Goal: Task Accomplishment & Management: Manage account settings

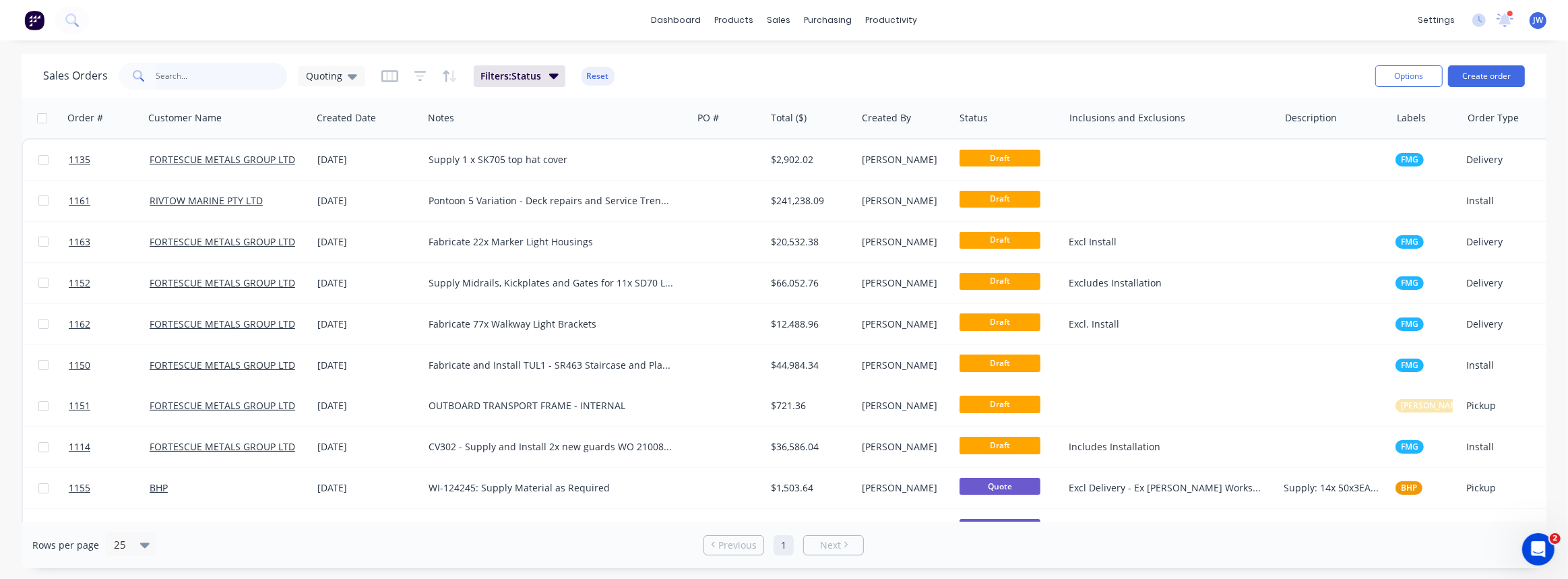
click at [233, 84] on input "text" at bounding box center [222, 76] width 132 height 27
type input "520"
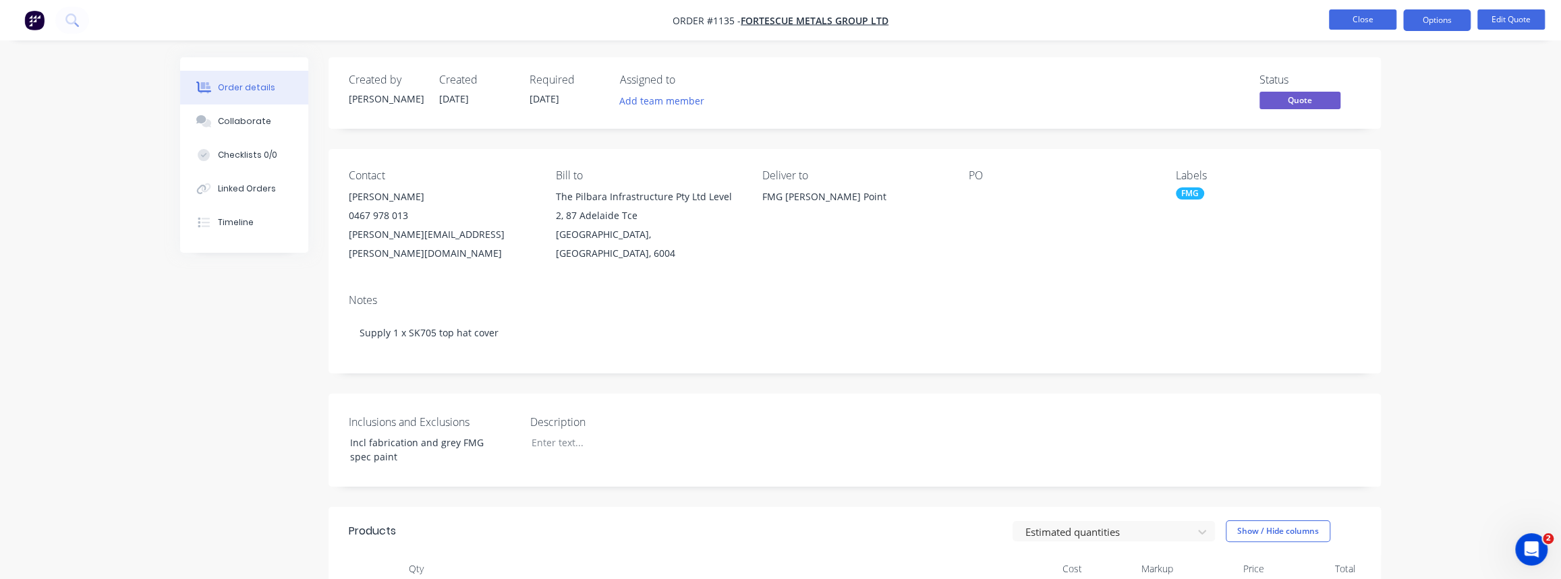
click at [1351, 27] on button "Close" at bounding box center [1362, 19] width 67 height 20
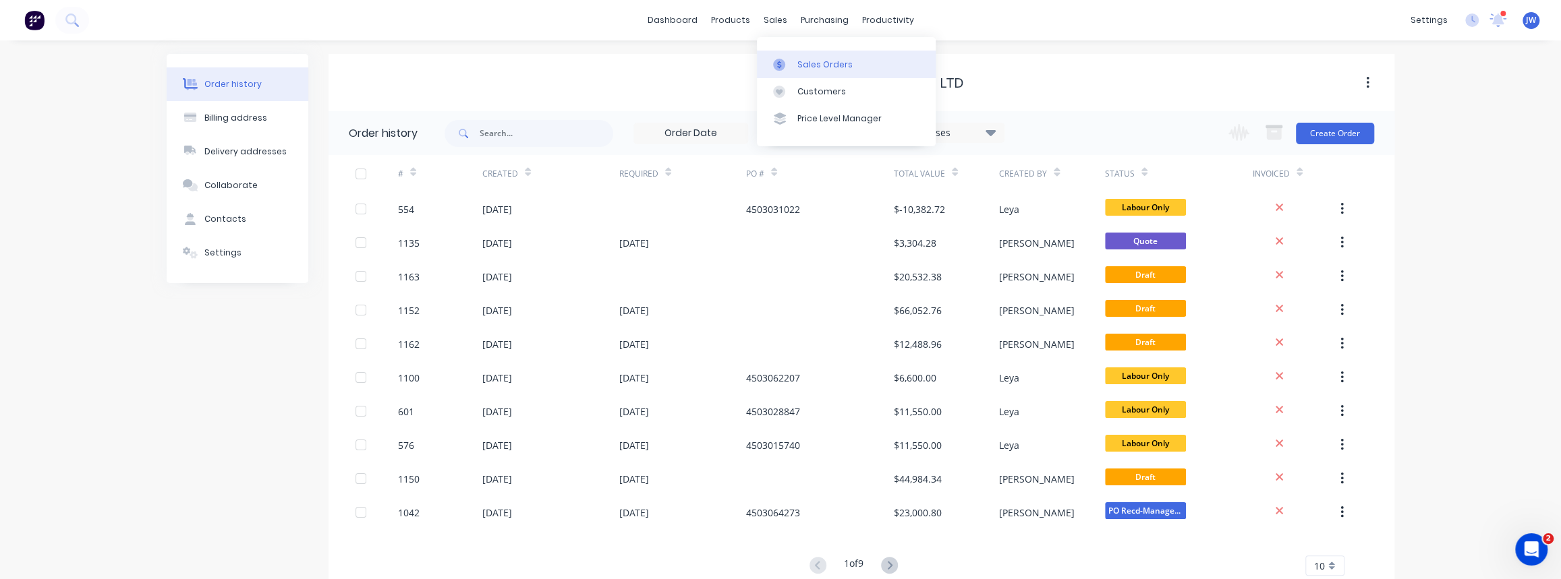
click at [816, 61] on div "Sales Orders" at bounding box center [824, 65] width 55 height 12
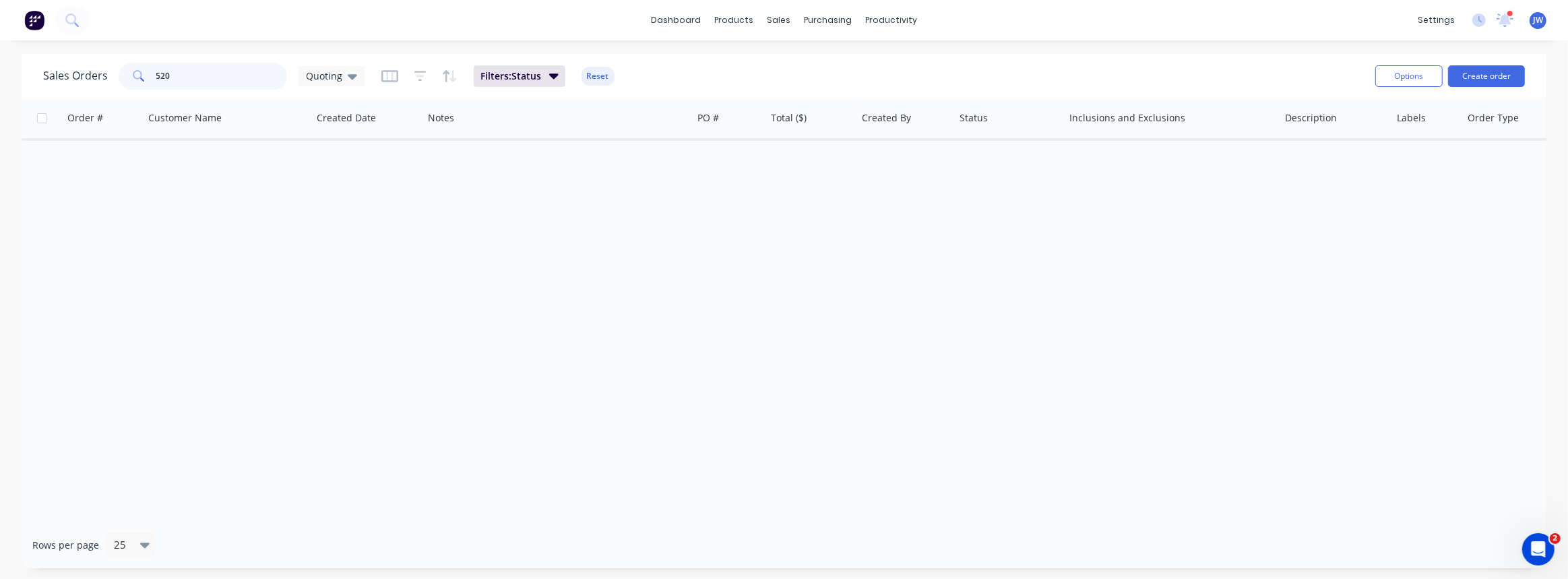
drag, startPoint x: 40, startPoint y: 74, endPoint x: 13, endPoint y: 73, distance: 27.0
click at [28, 74] on div "Sales Orders 520 Quoting Filters: Status Reset Options Create order" at bounding box center [784, 76] width 1525 height 44
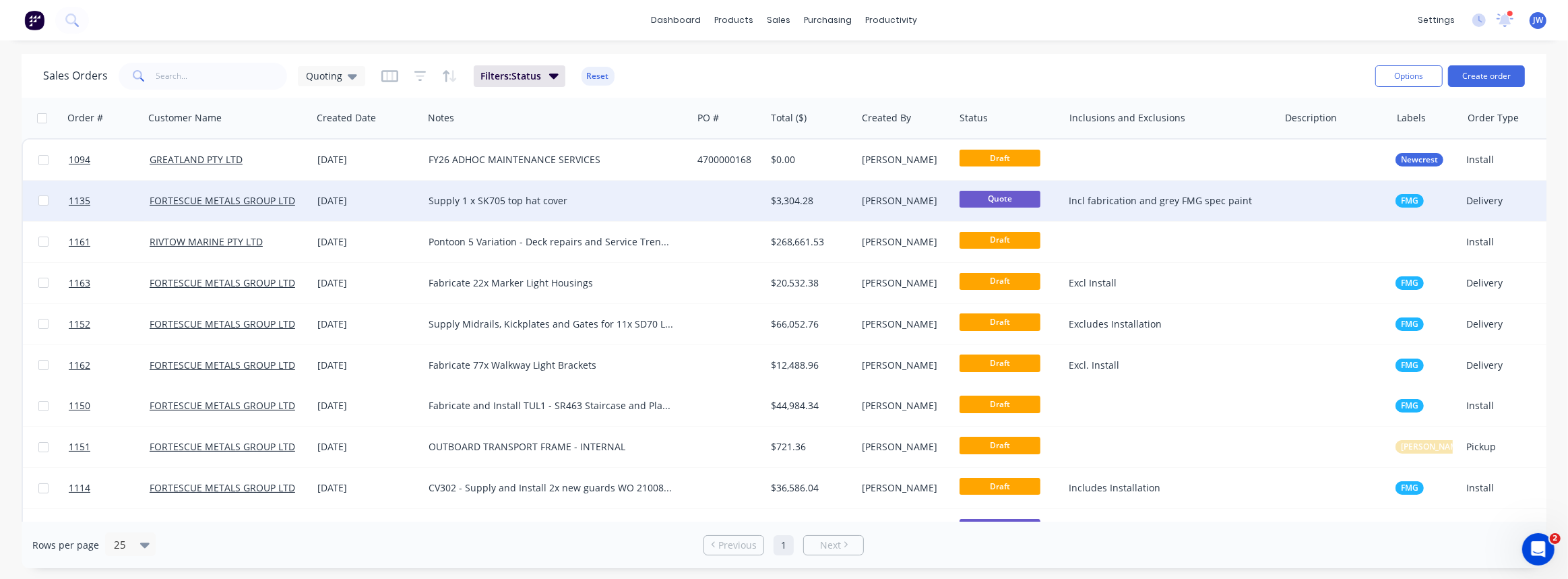
click at [724, 201] on div at bounding box center [730, 201] width 74 height 40
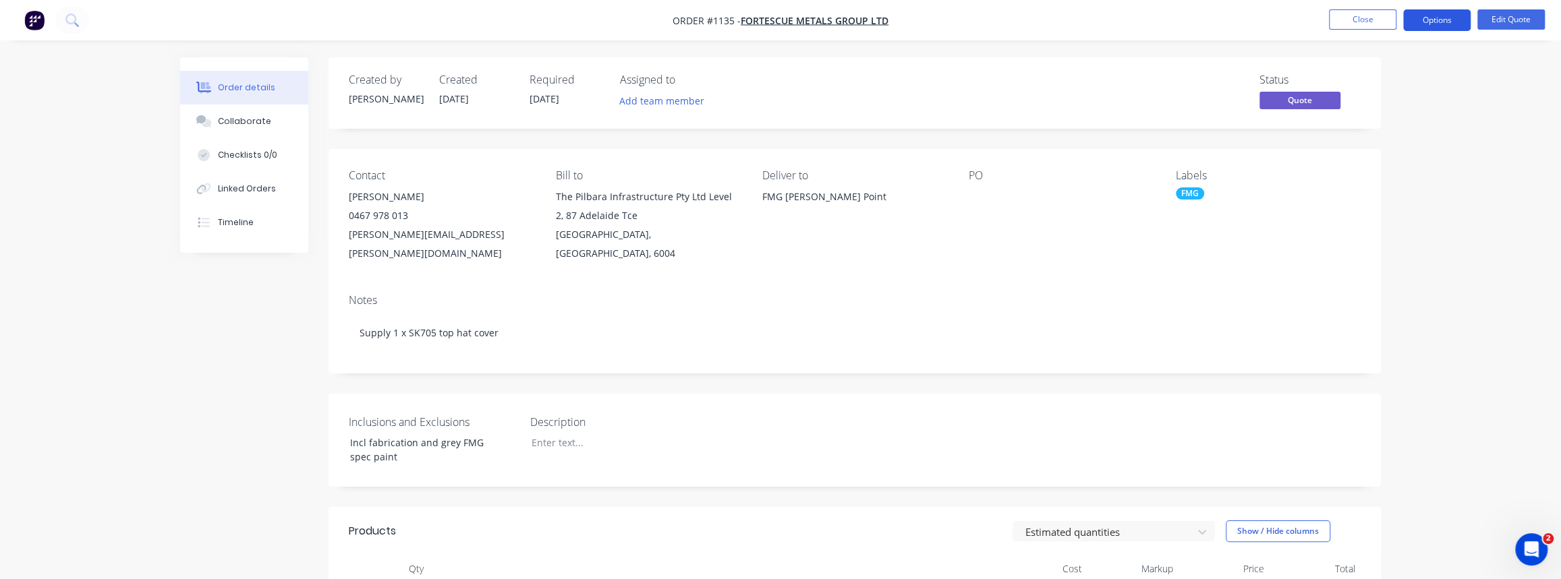
click at [1448, 26] on button "Options" at bounding box center [1436, 20] width 67 height 22
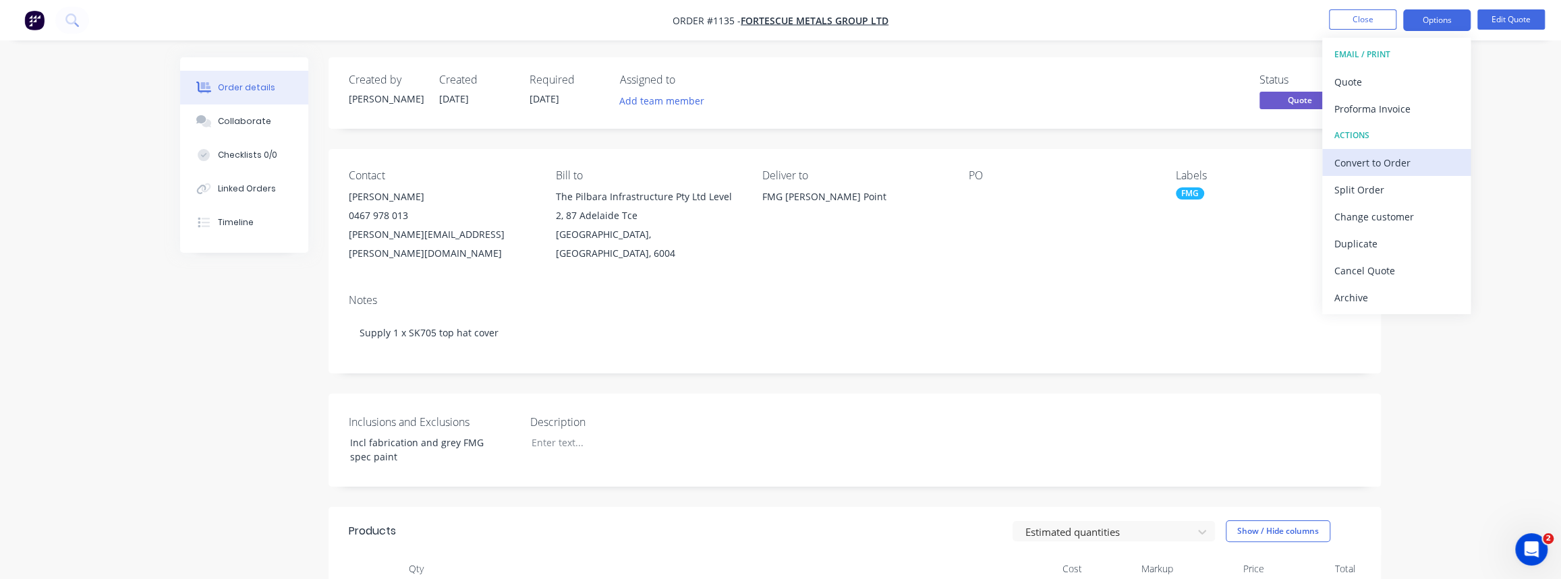
click at [1368, 157] on div "Convert to Order" at bounding box center [1396, 163] width 124 height 20
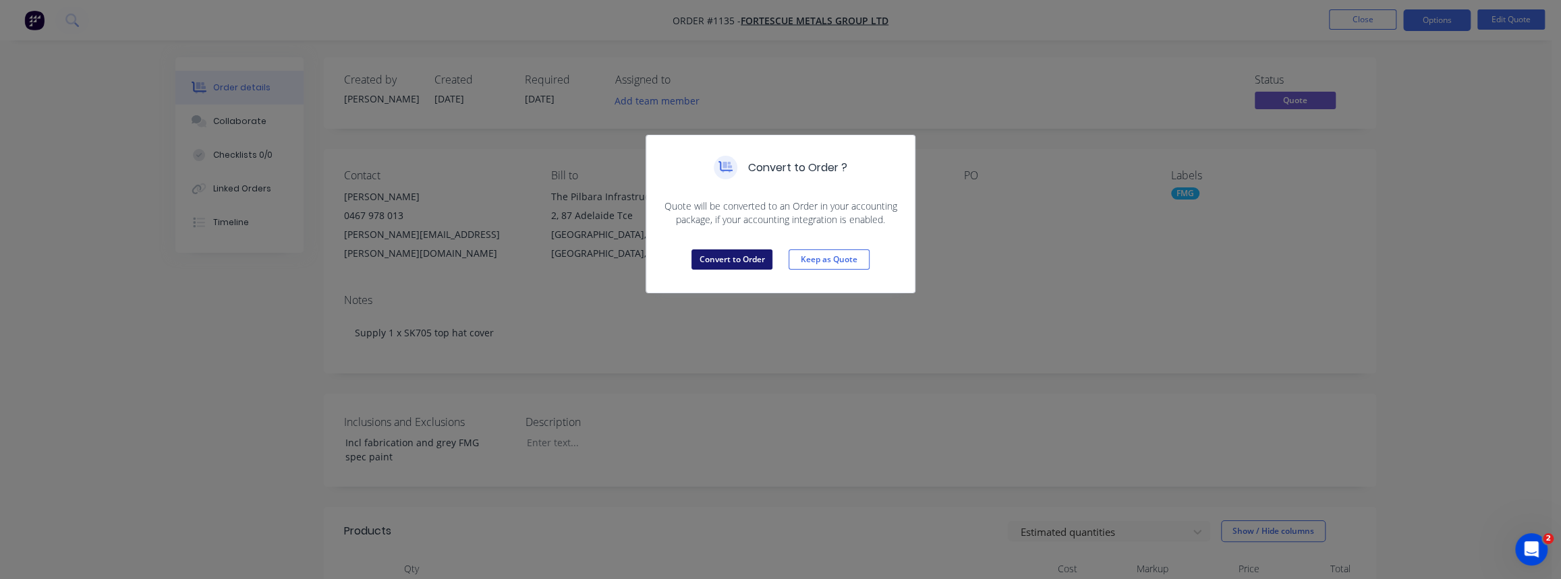
click at [729, 260] on button "Convert to Order" at bounding box center [731, 260] width 81 height 20
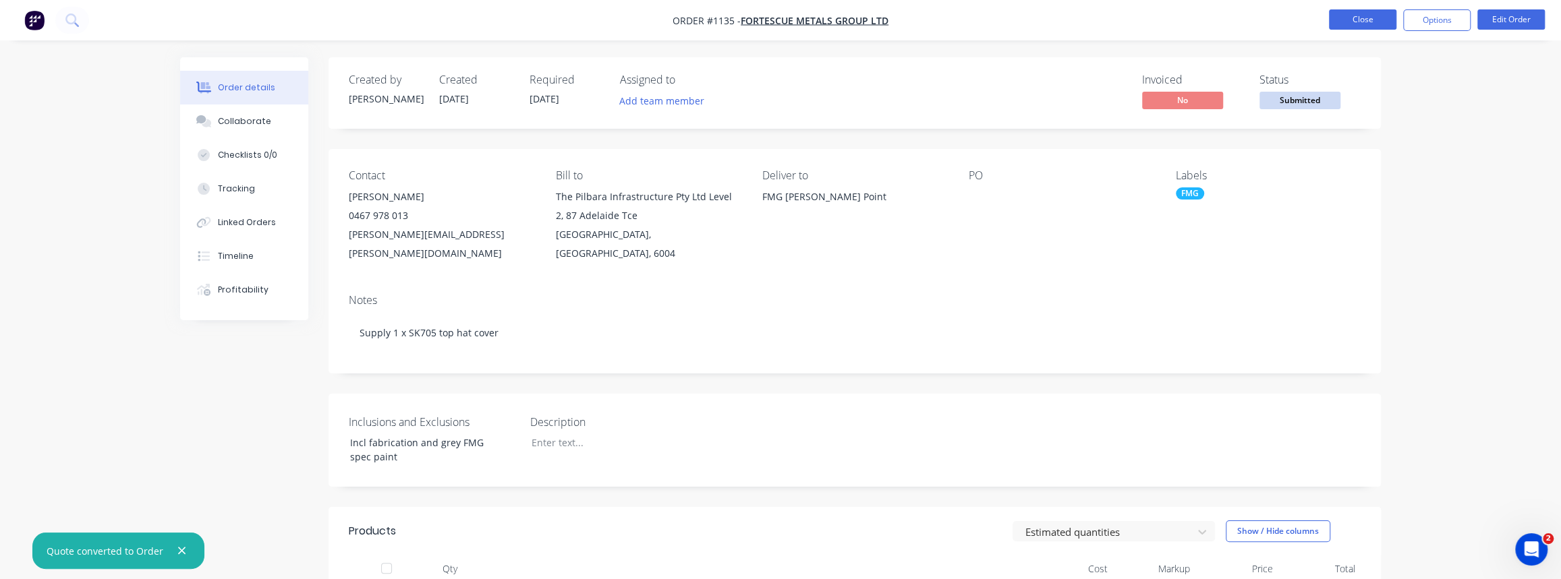
click at [1369, 17] on button "Close" at bounding box center [1362, 19] width 67 height 20
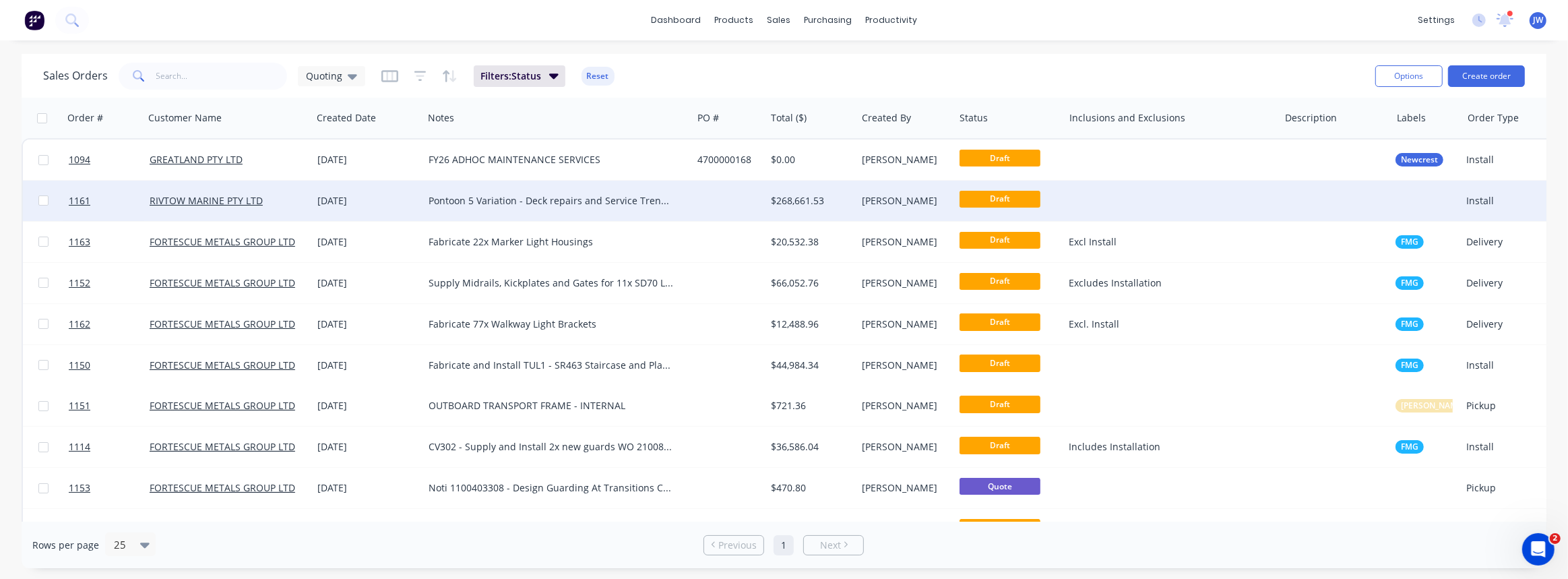
click at [537, 204] on div "Pontoon 5 Variation - Deck repairs and Service Trench repairs - Stainless steel" at bounding box center [551, 200] width 245 height 13
click at [707, 208] on div at bounding box center [730, 201] width 74 height 40
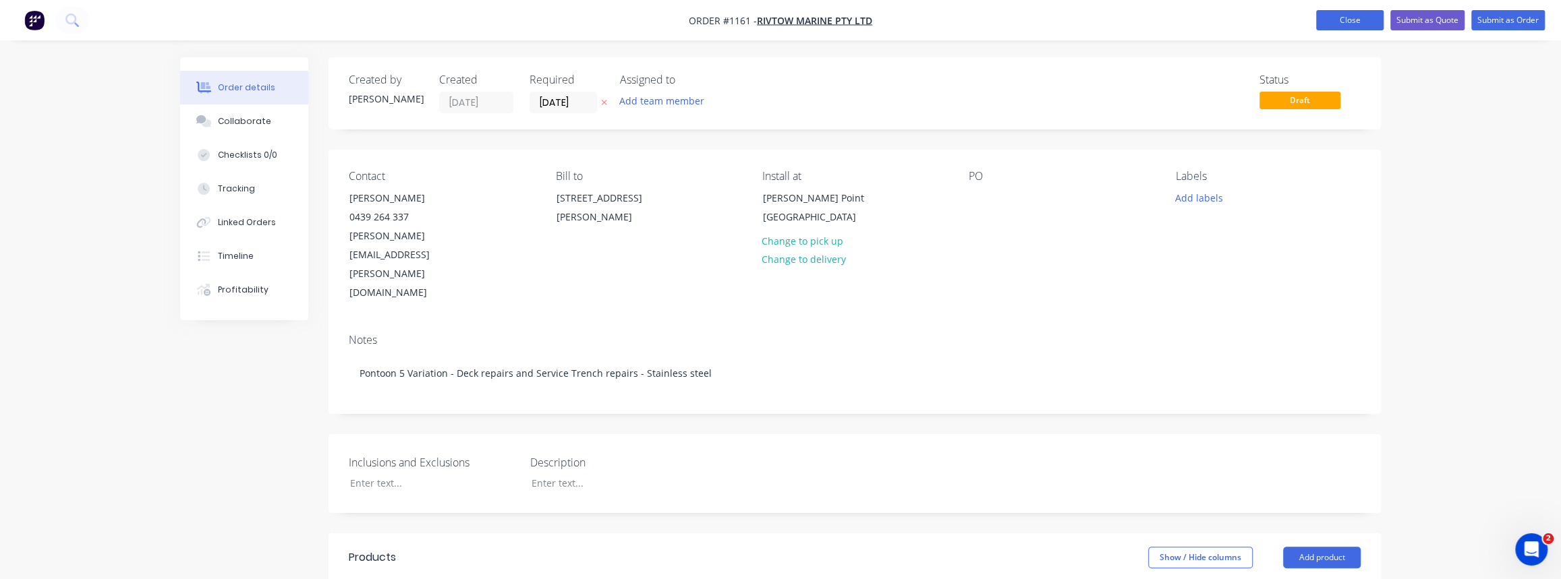
click at [1353, 22] on button "Close" at bounding box center [1349, 20] width 67 height 20
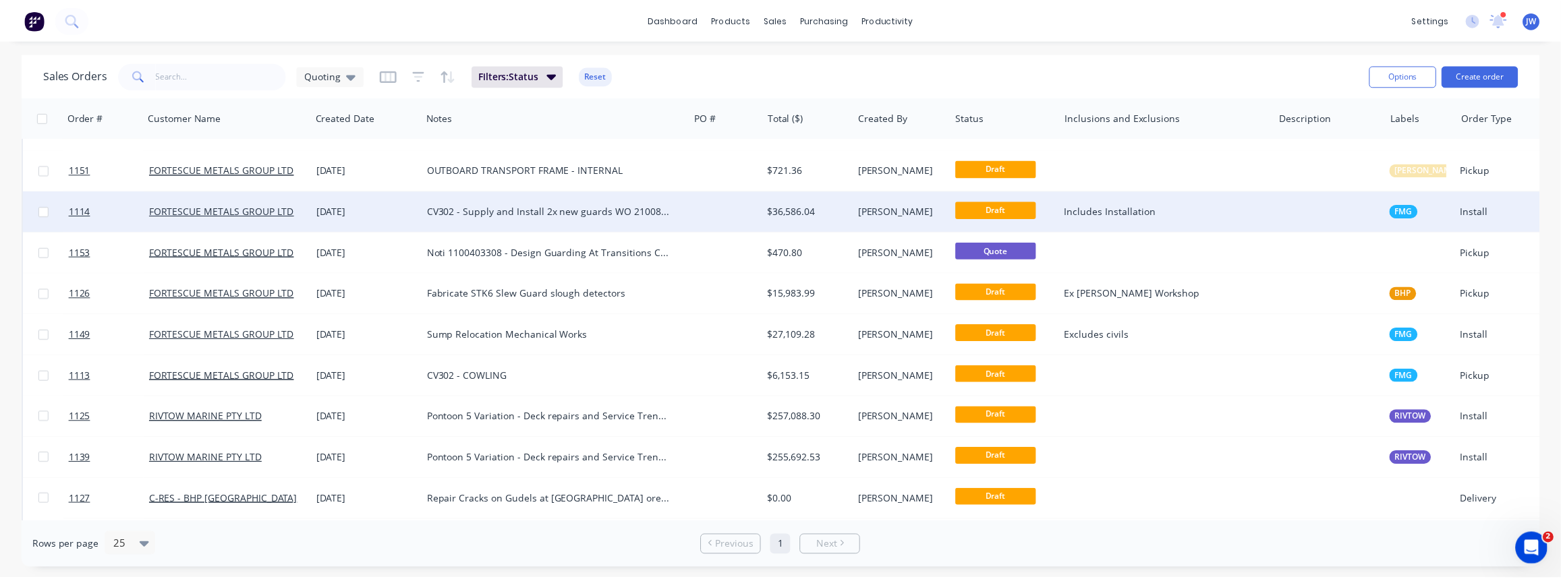
scroll to position [245, 0]
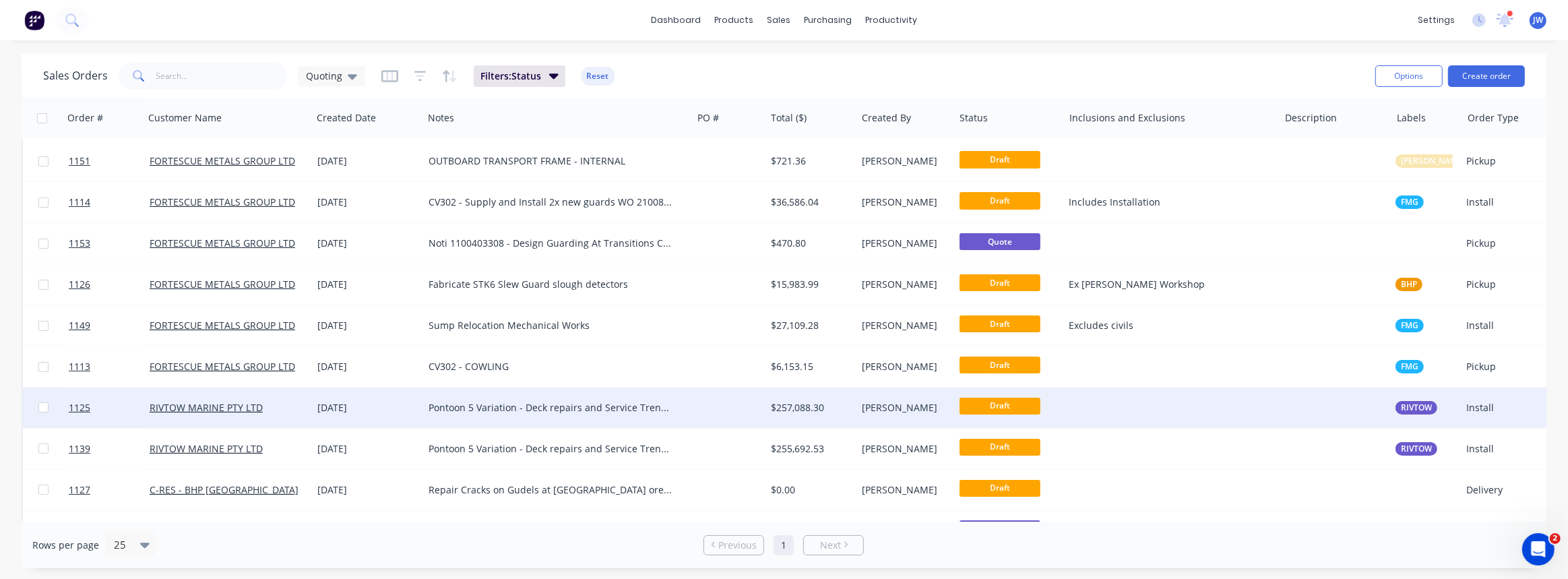
click at [665, 401] on div "Pontoon 5 Variation - Deck repairs and Service Trench repairs. Mild steel" at bounding box center [551, 407] width 245 height 13
click at [733, 405] on div at bounding box center [730, 408] width 74 height 40
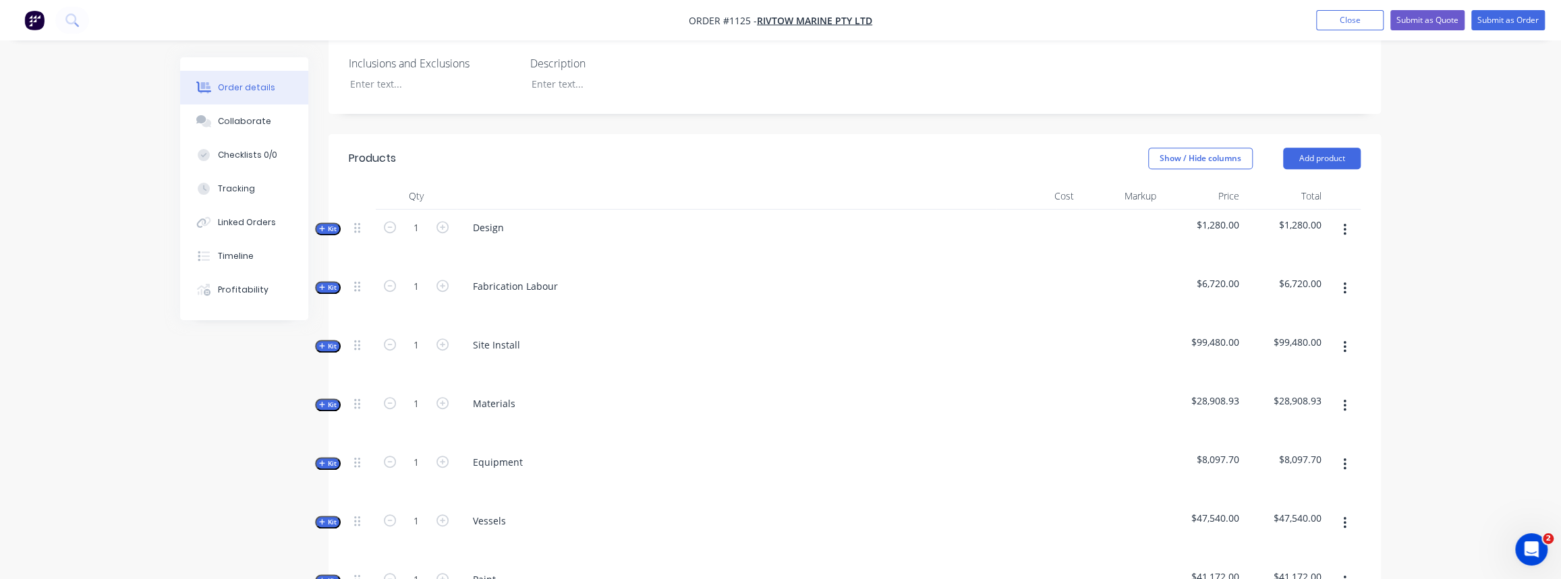
scroll to position [429, 0]
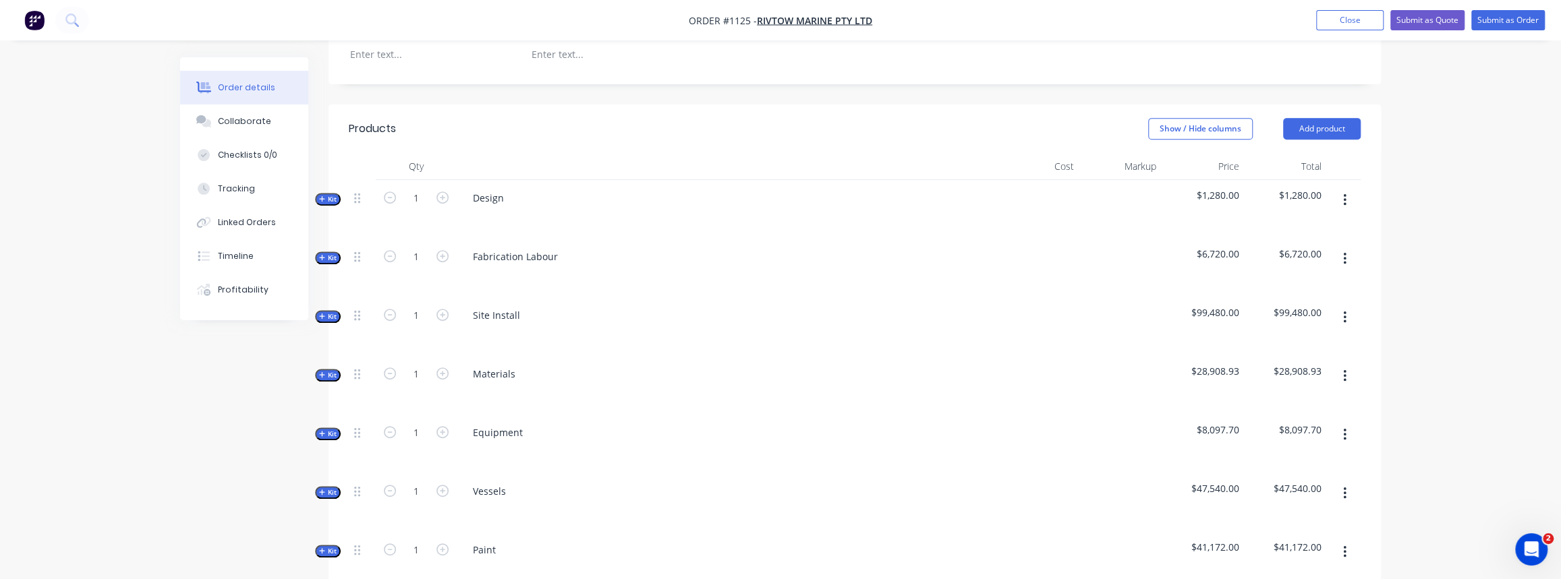
click at [330, 370] on span "Kit" at bounding box center [328, 375] width 18 height 10
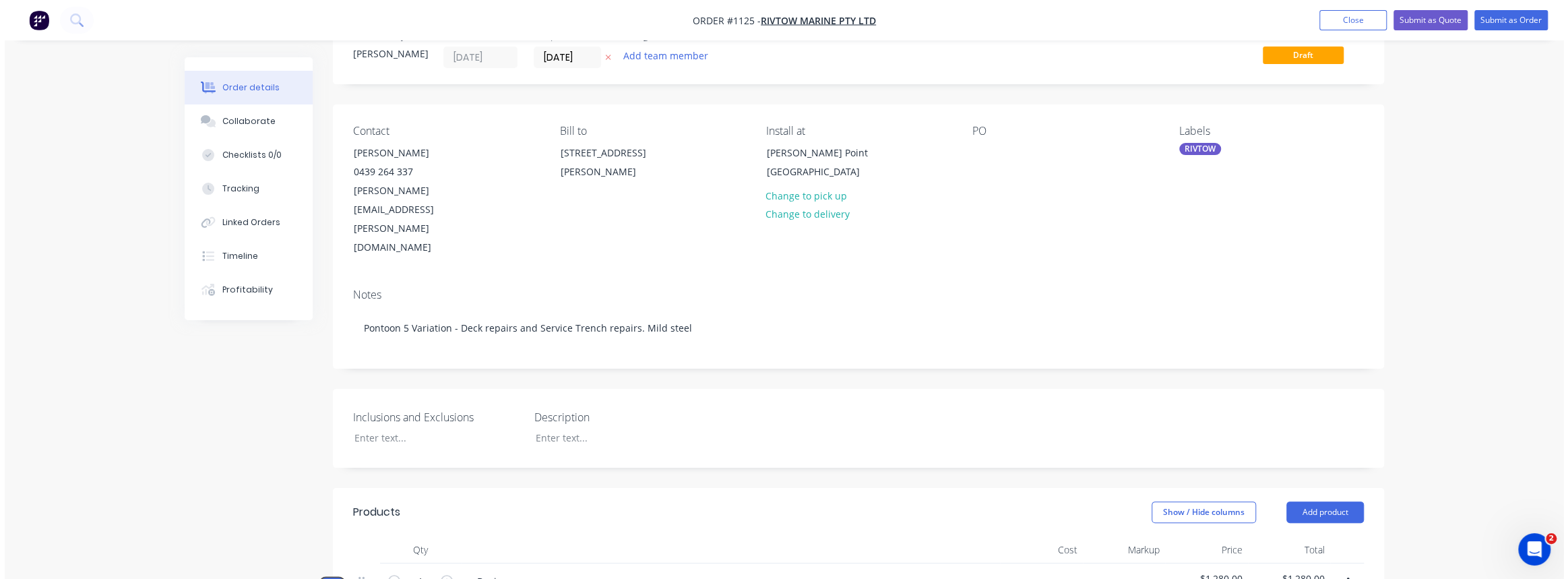
scroll to position [0, 0]
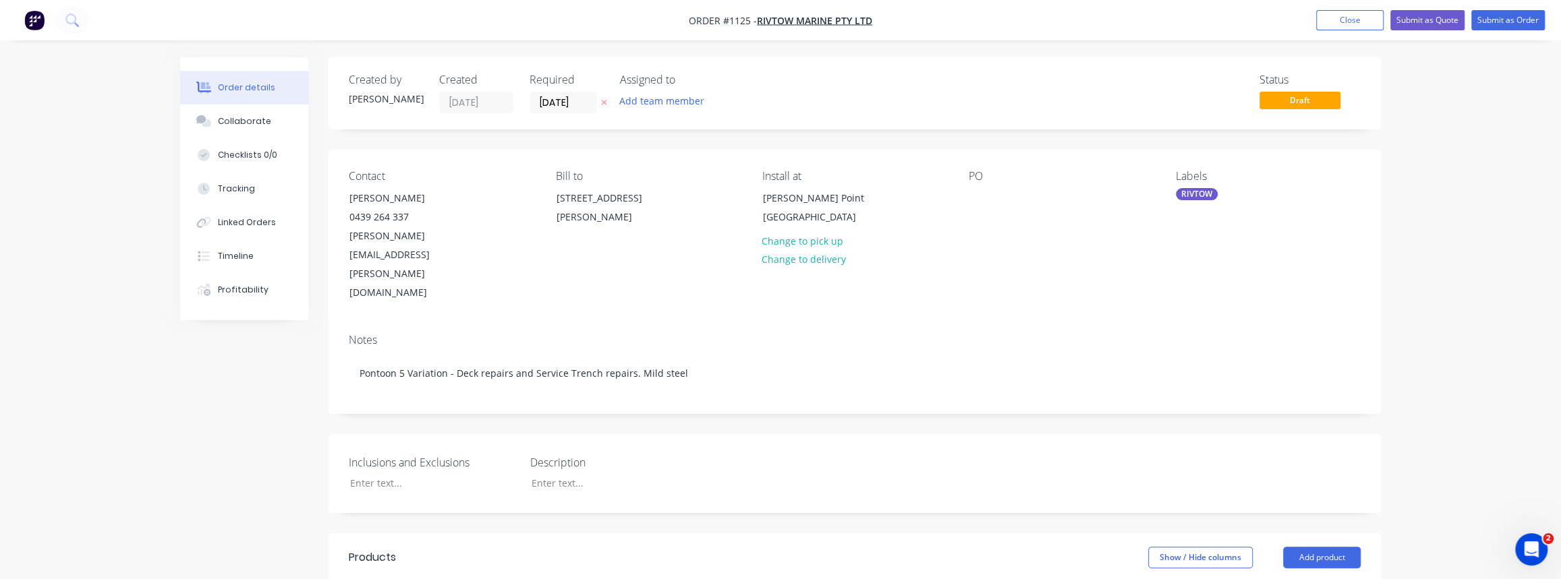
drag, startPoint x: 1362, startPoint y: 19, endPoint x: 1330, endPoint y: 32, distance: 35.1
click at [1362, 19] on button "Close" at bounding box center [1349, 20] width 67 height 20
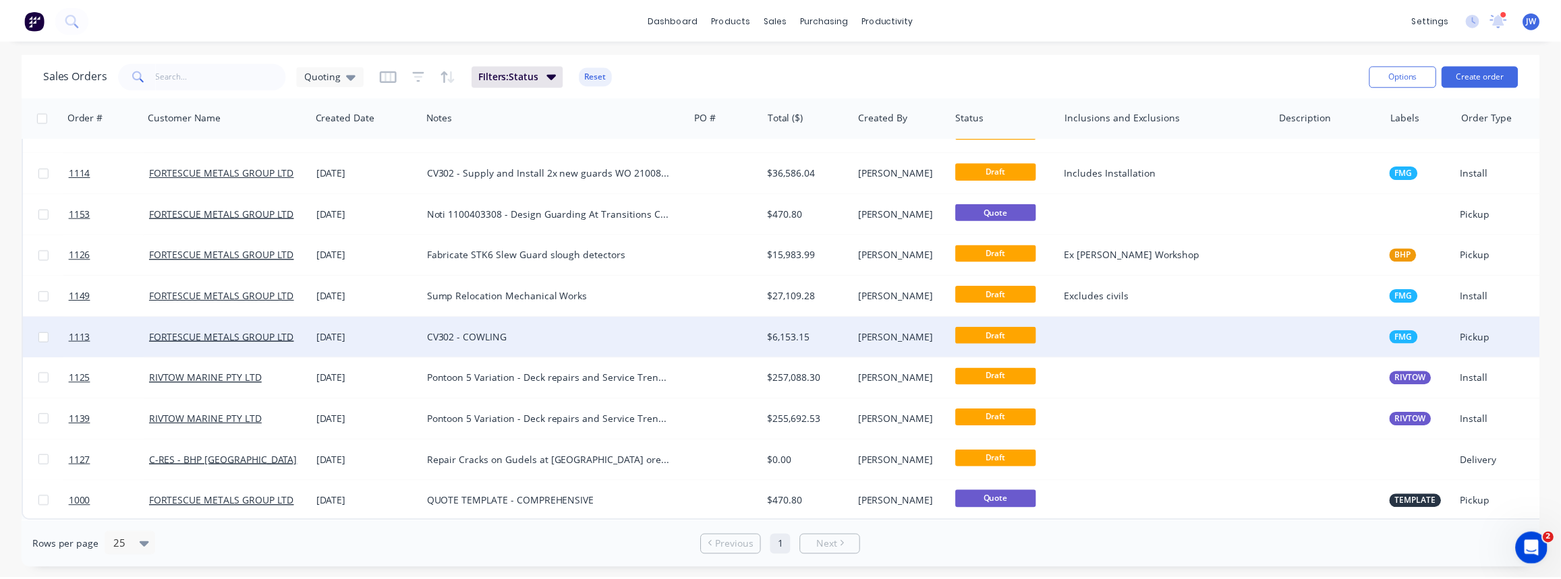
scroll to position [280, 0]
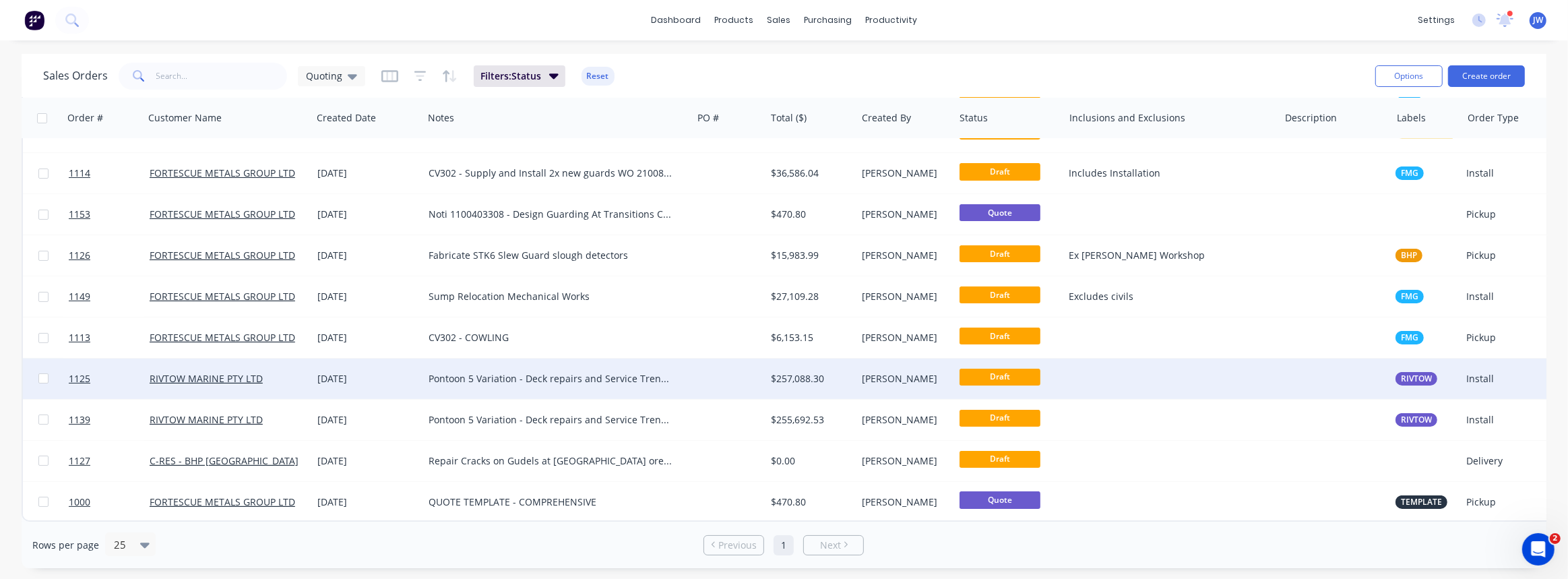
click at [523, 378] on div "Pontoon 5 Variation - Deck repairs and Service Trench repairs. Mild steel" at bounding box center [551, 378] width 245 height 13
click at [720, 378] on div at bounding box center [730, 379] width 74 height 40
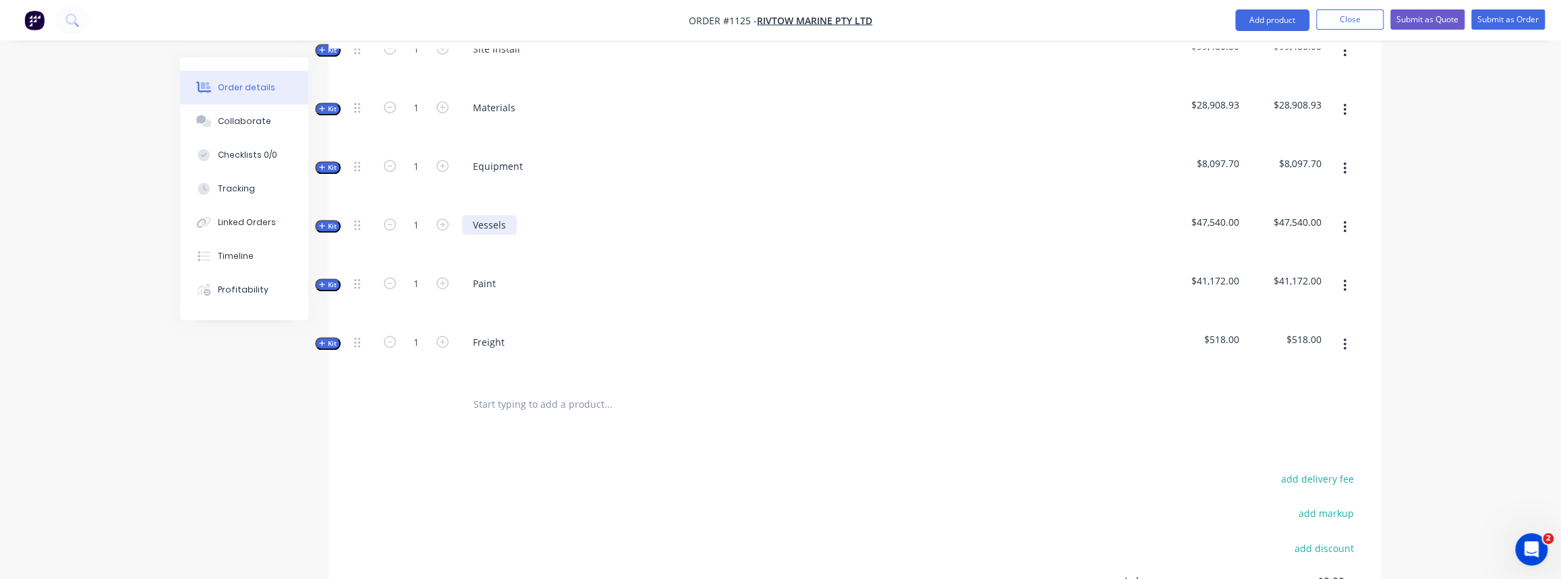
scroll to position [674, 0]
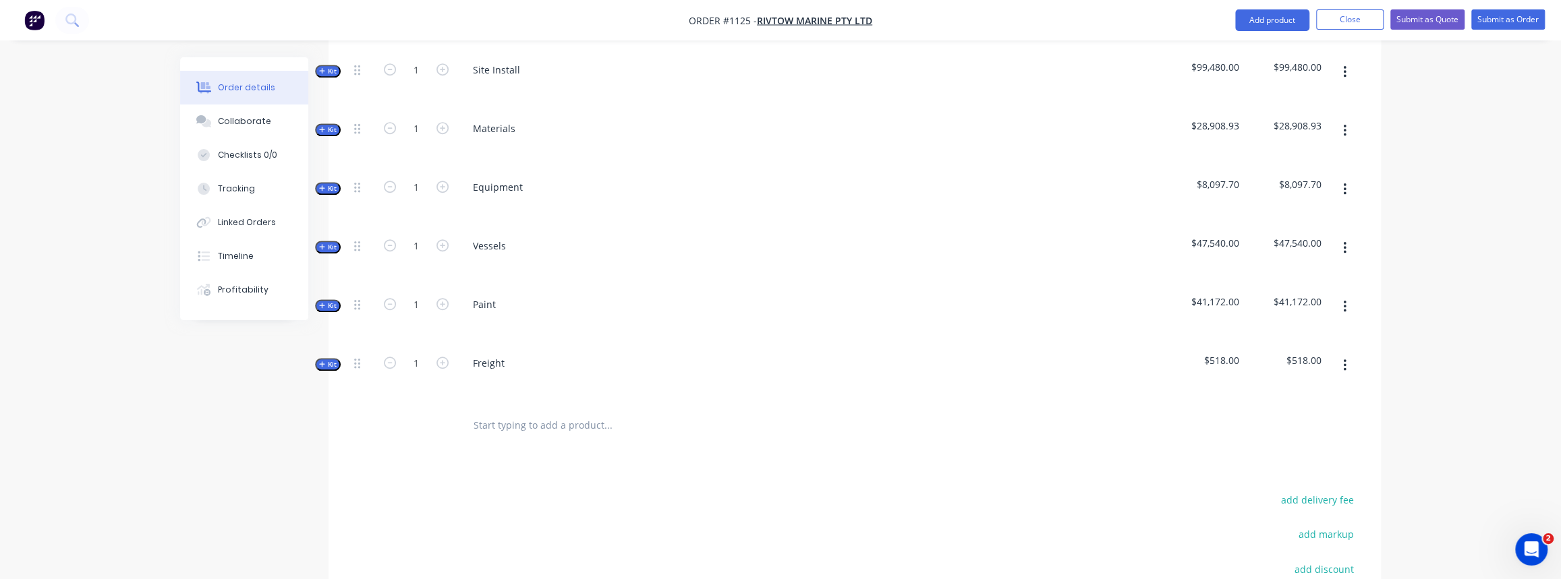
click at [330, 314] on div "Qty Cost Markup Price Total Kit 1 Design $1,280.00 $1,280.00 Kit 1 Fabrication …" at bounding box center [854, 178] width 1052 height 540
click at [326, 359] on span "Kit" at bounding box center [328, 364] width 18 height 10
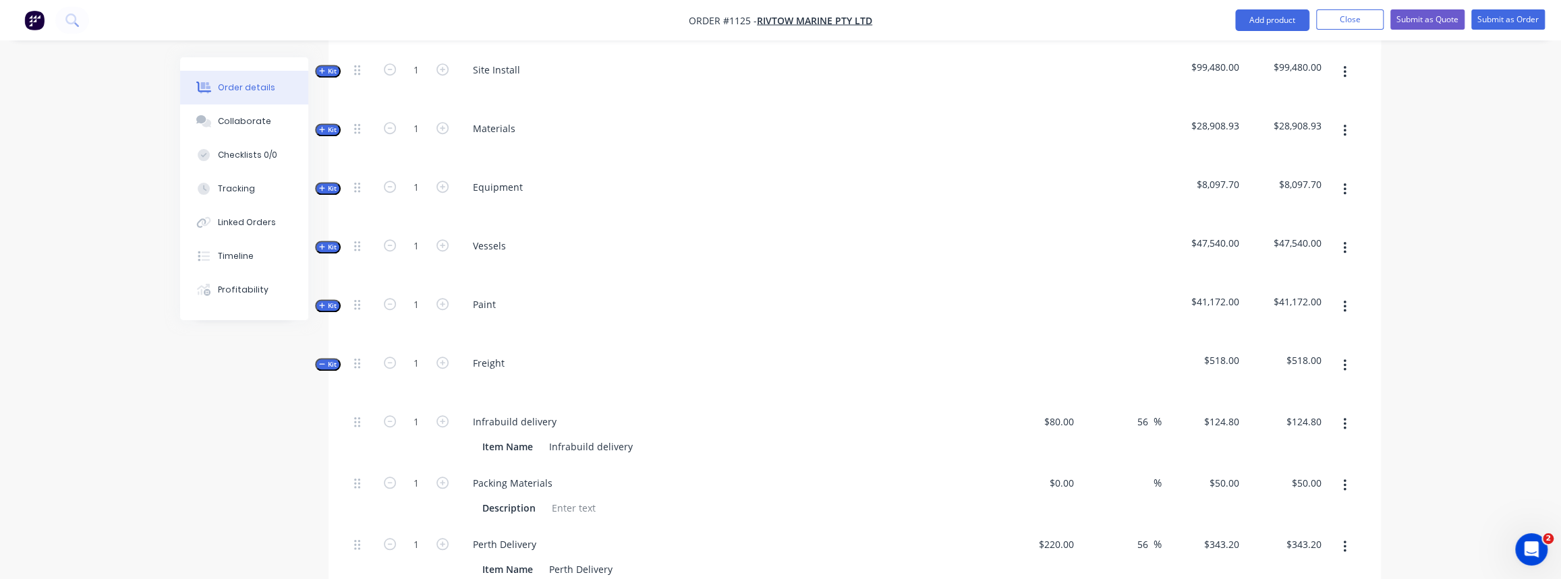
click at [326, 359] on span "Kit" at bounding box center [328, 364] width 18 height 10
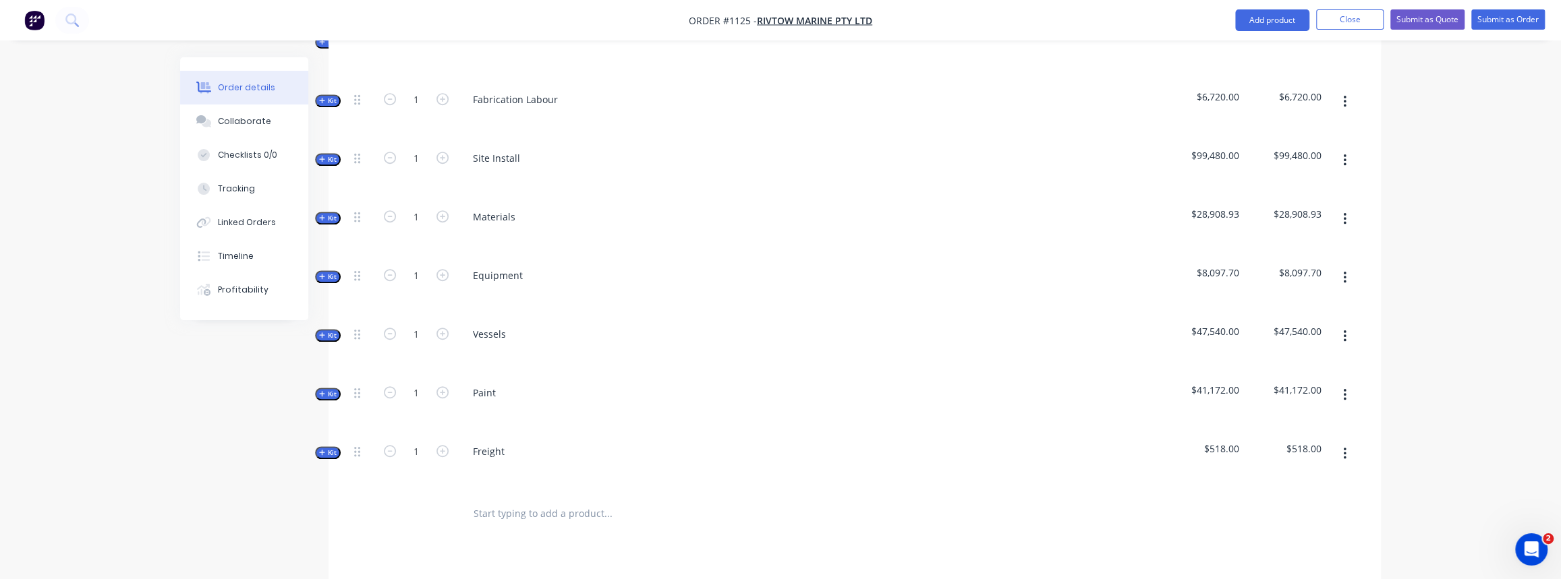
scroll to position [735, 0]
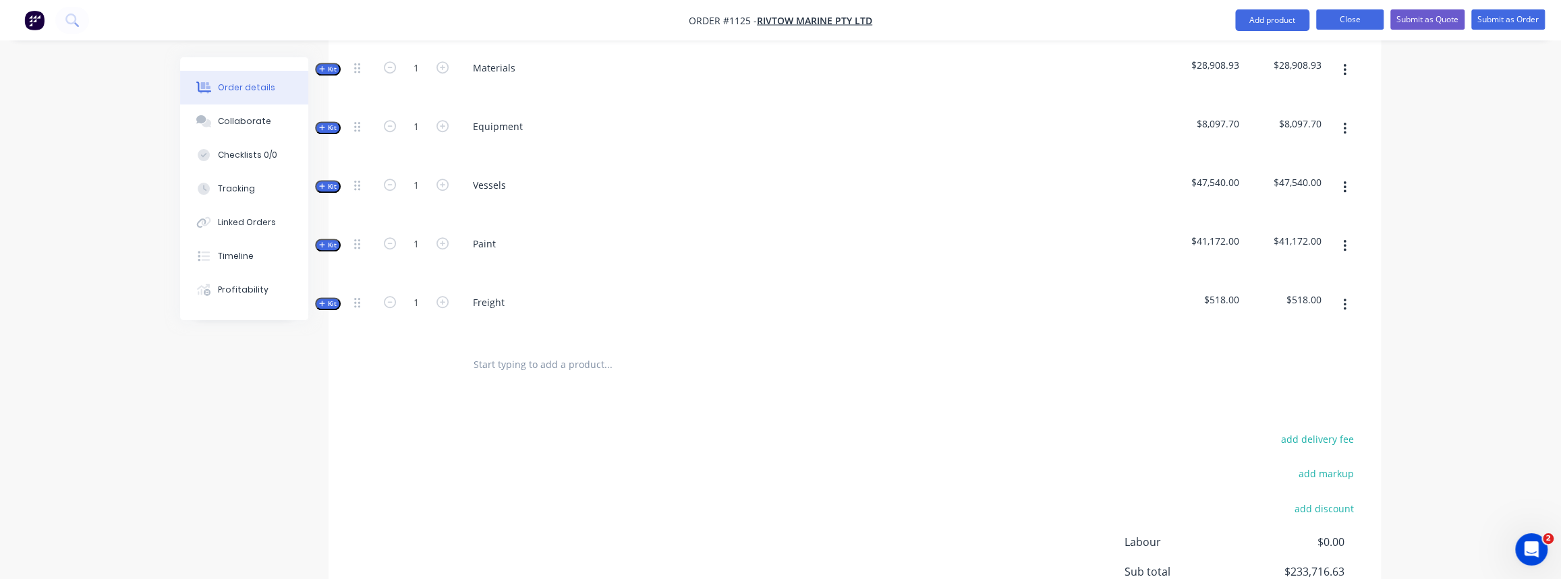
click at [1354, 20] on button "Close" at bounding box center [1349, 19] width 67 height 20
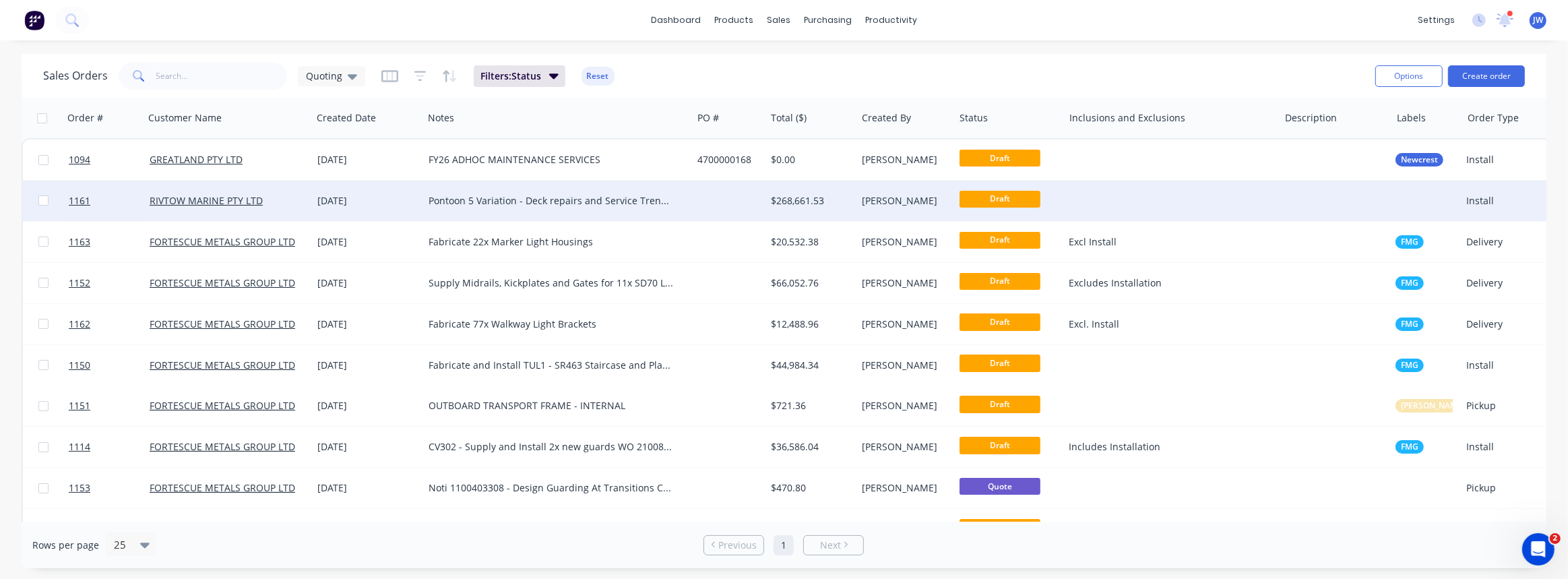
click at [587, 202] on div "Pontoon 5 Variation - Deck repairs and Service Trench repairs - Stainless steel" at bounding box center [551, 200] width 245 height 13
click at [784, 204] on div "$268,661.53" at bounding box center [809, 200] width 76 height 13
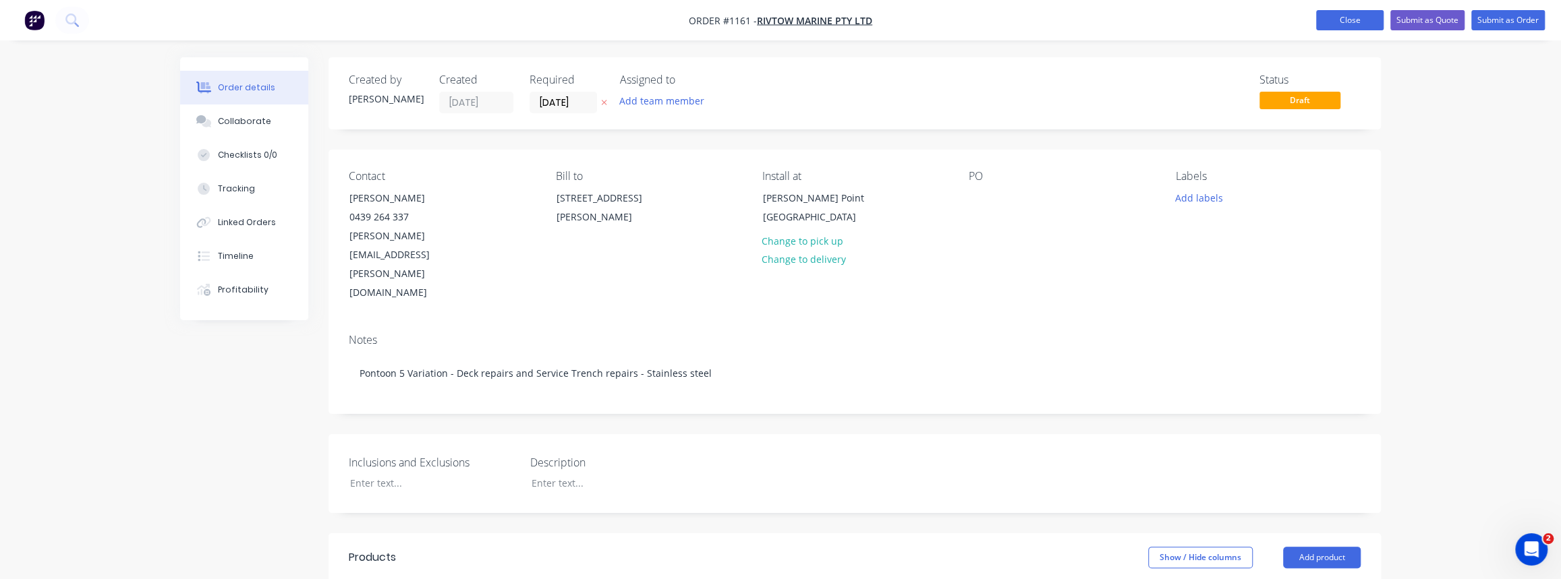
click at [1345, 20] on button "Close" at bounding box center [1349, 20] width 67 height 20
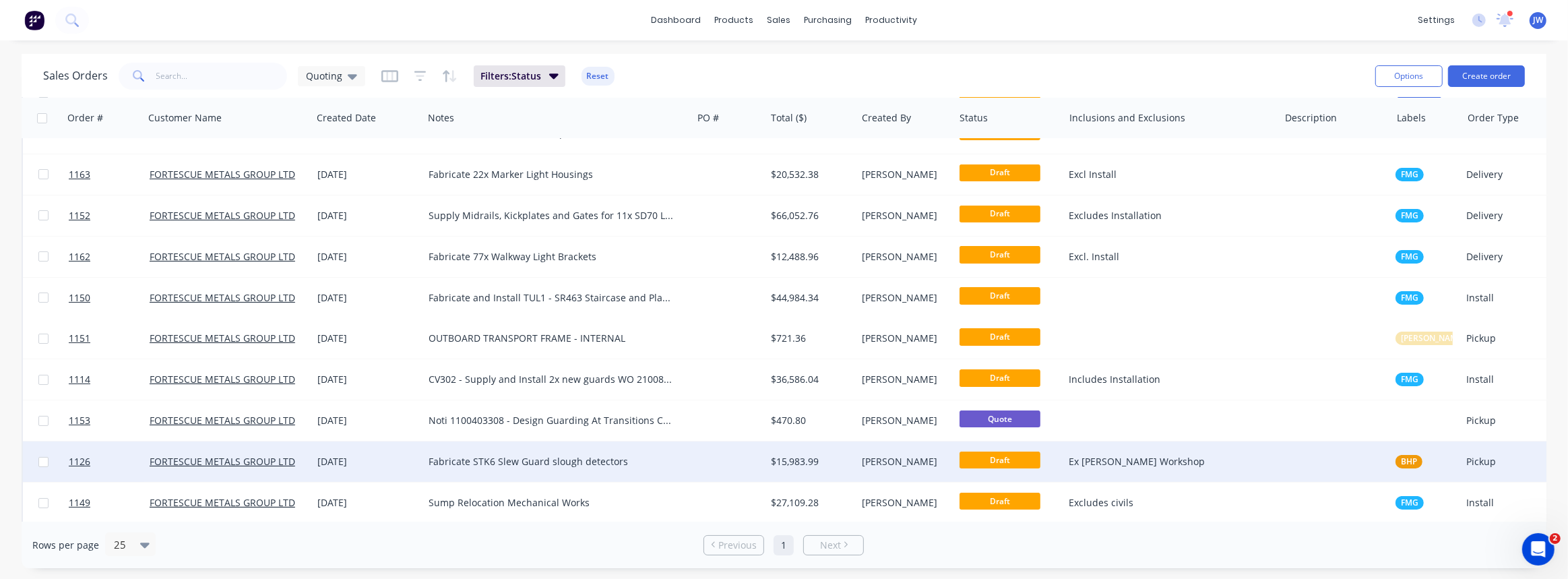
scroll to position [280, 0]
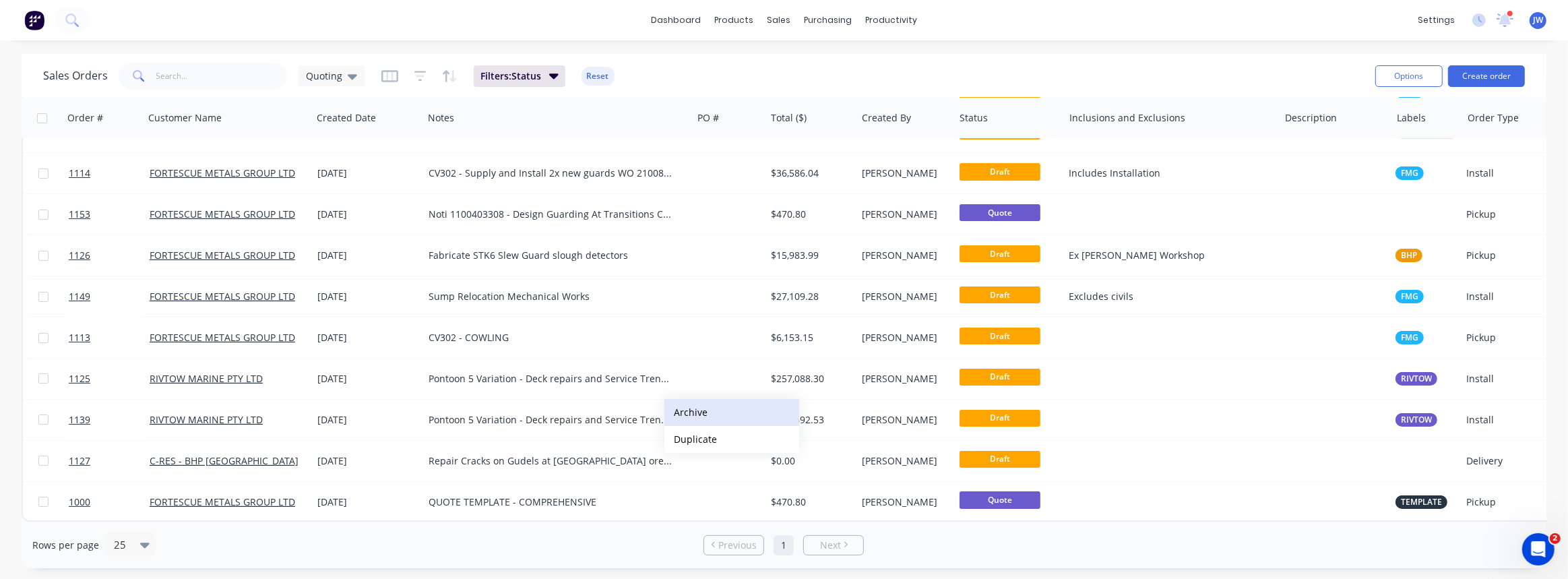
click at [697, 415] on button "Archive" at bounding box center [732, 412] width 135 height 27
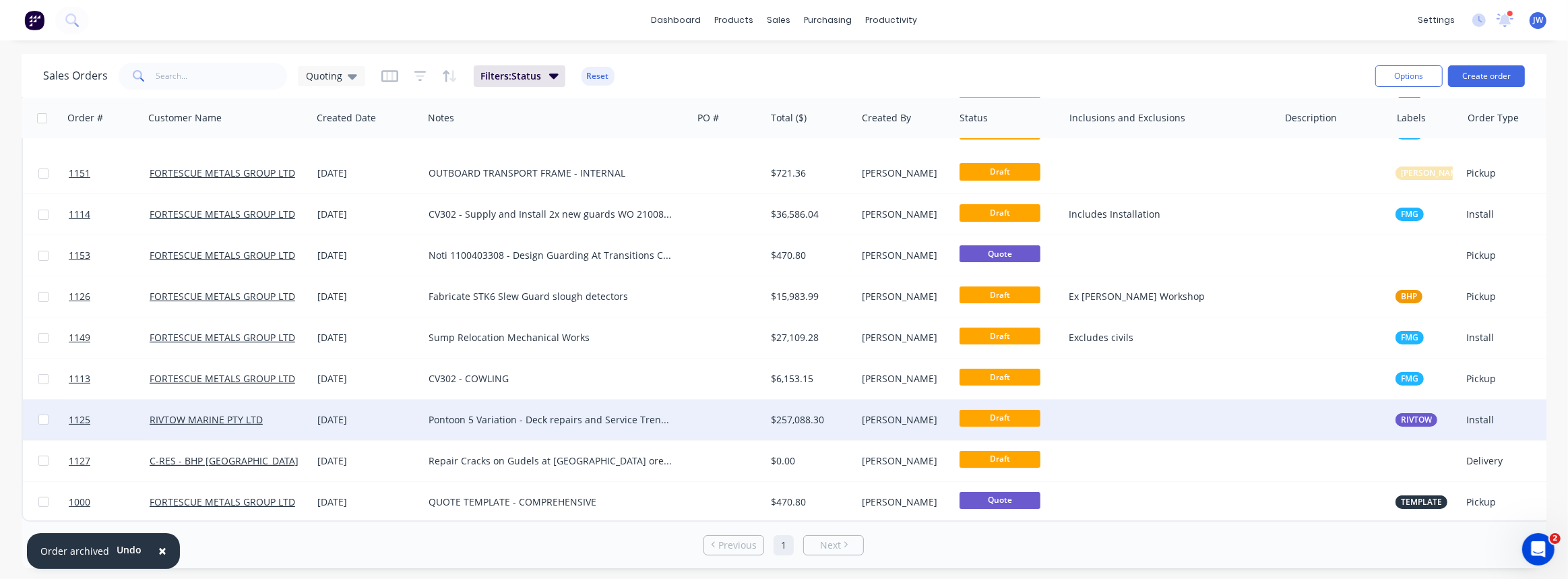
scroll to position [239, 0]
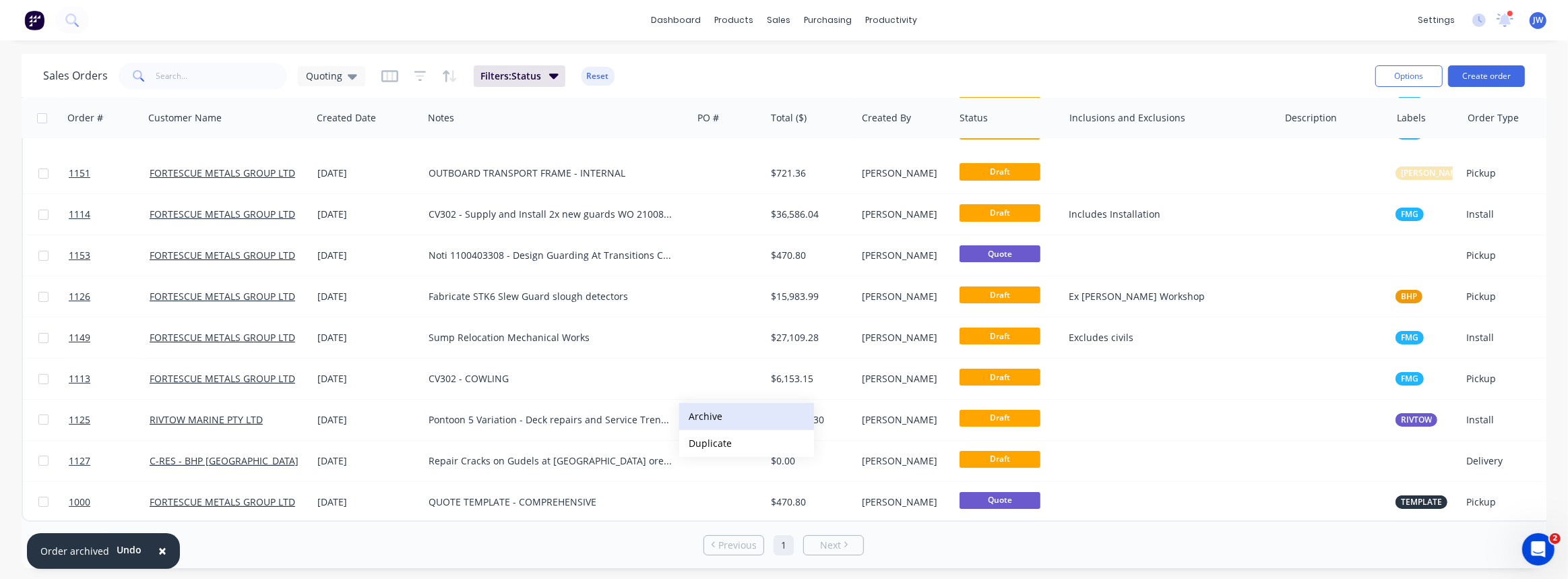
click at [715, 422] on button "Archive" at bounding box center [747, 416] width 135 height 27
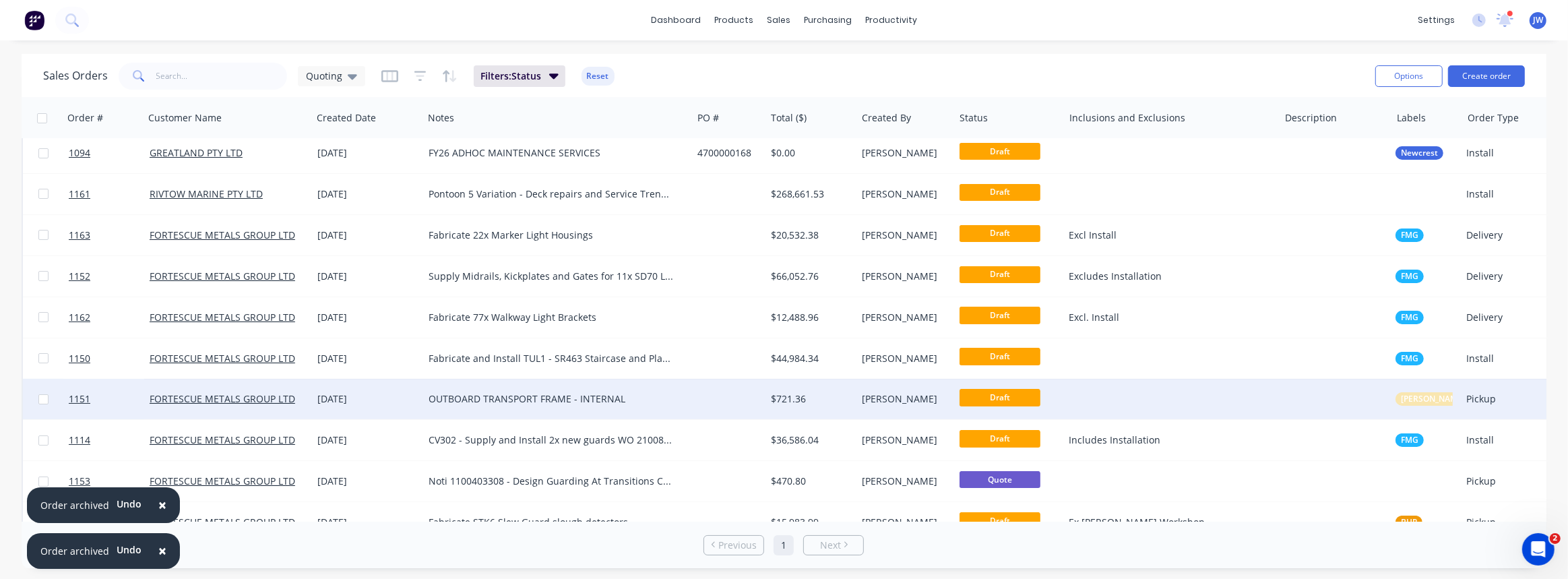
scroll to position [0, 0]
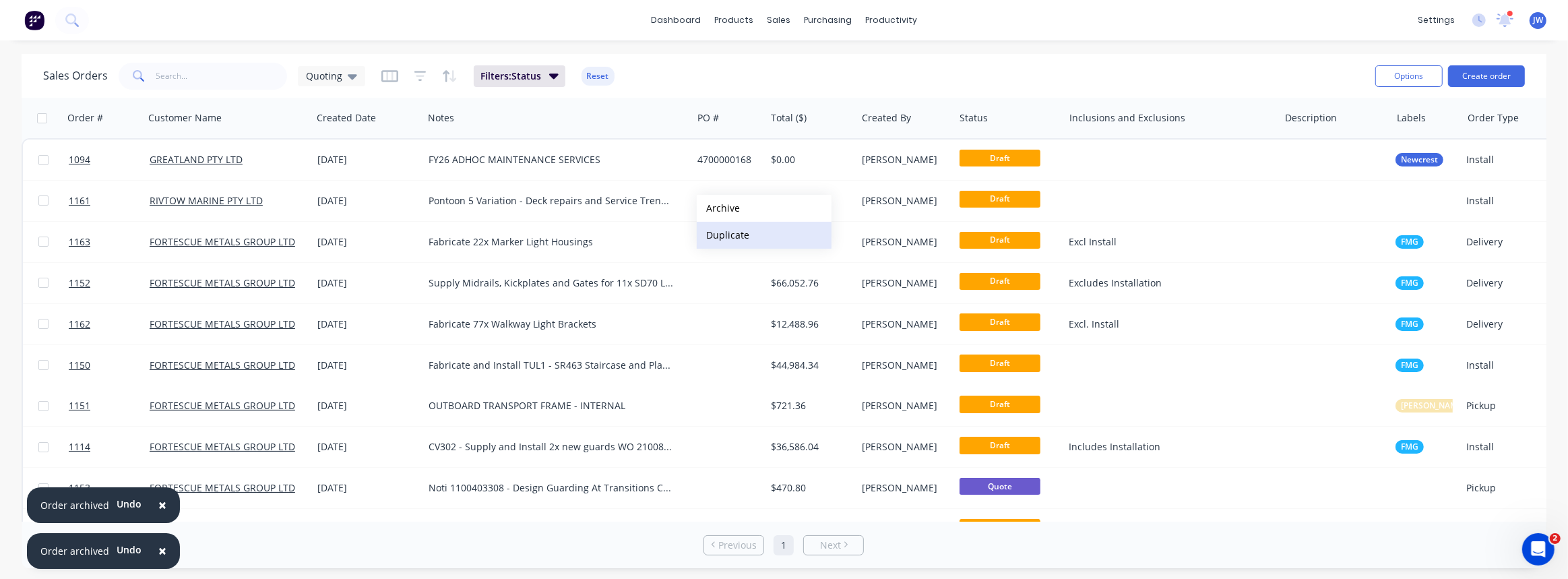
click at [728, 231] on button "Duplicate" at bounding box center [764, 235] width 135 height 27
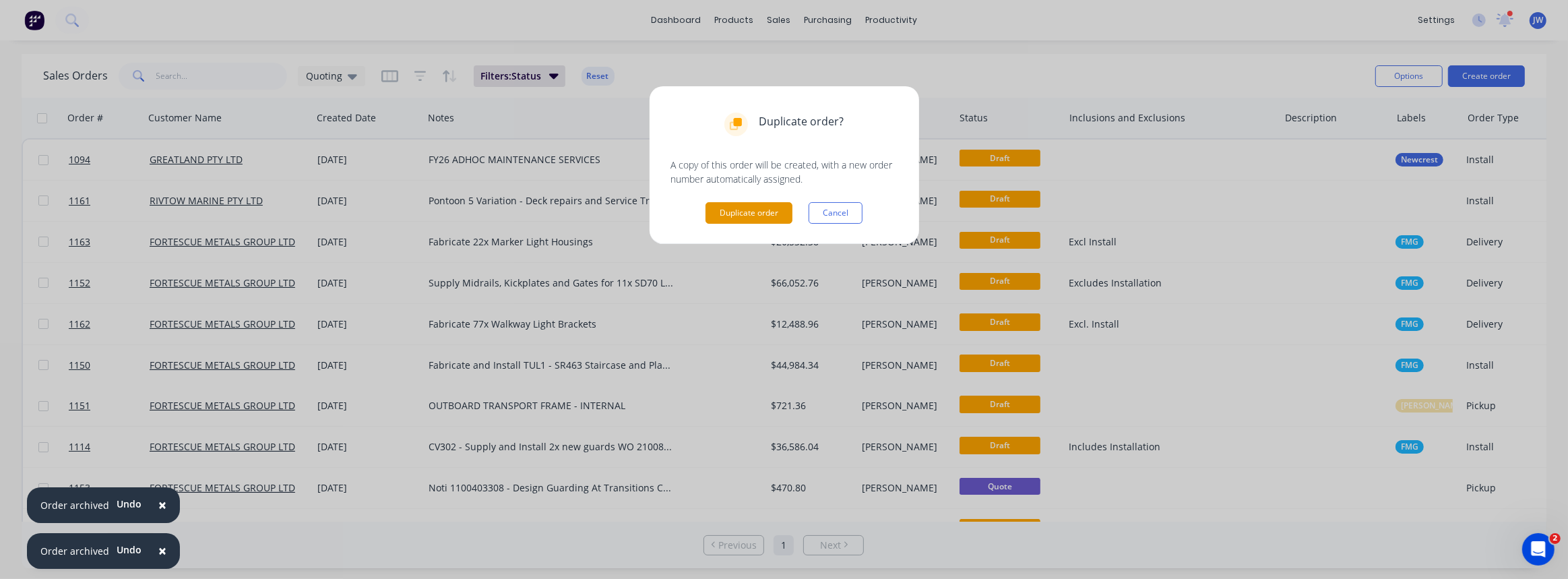
click at [743, 216] on button "Duplicate order" at bounding box center [749, 213] width 87 height 22
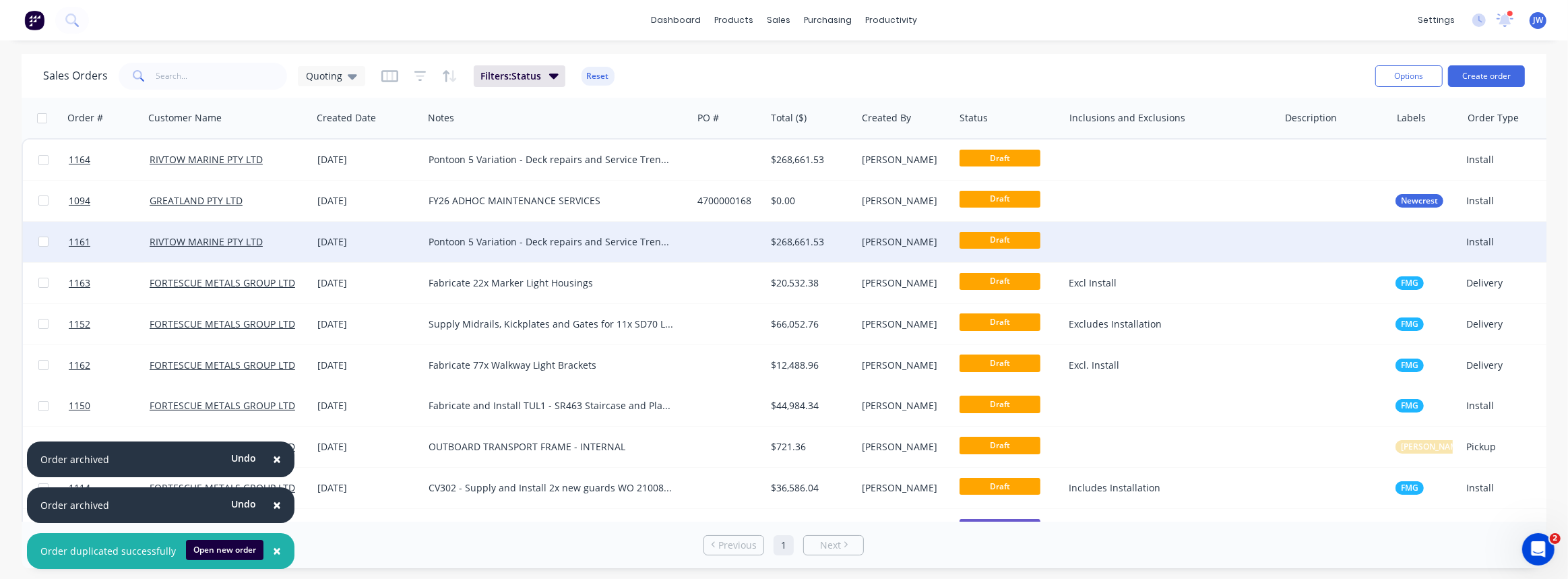
click at [556, 243] on div "Pontoon 5 Variation - Deck repairs and Service Trench repairs - Stainless steel" at bounding box center [551, 241] width 245 height 13
click at [489, 245] on div "Pontoon 5 Variation - Deck repairs and Service Trench repairs - Stainless steel" at bounding box center [558, 239] width 266 height 32
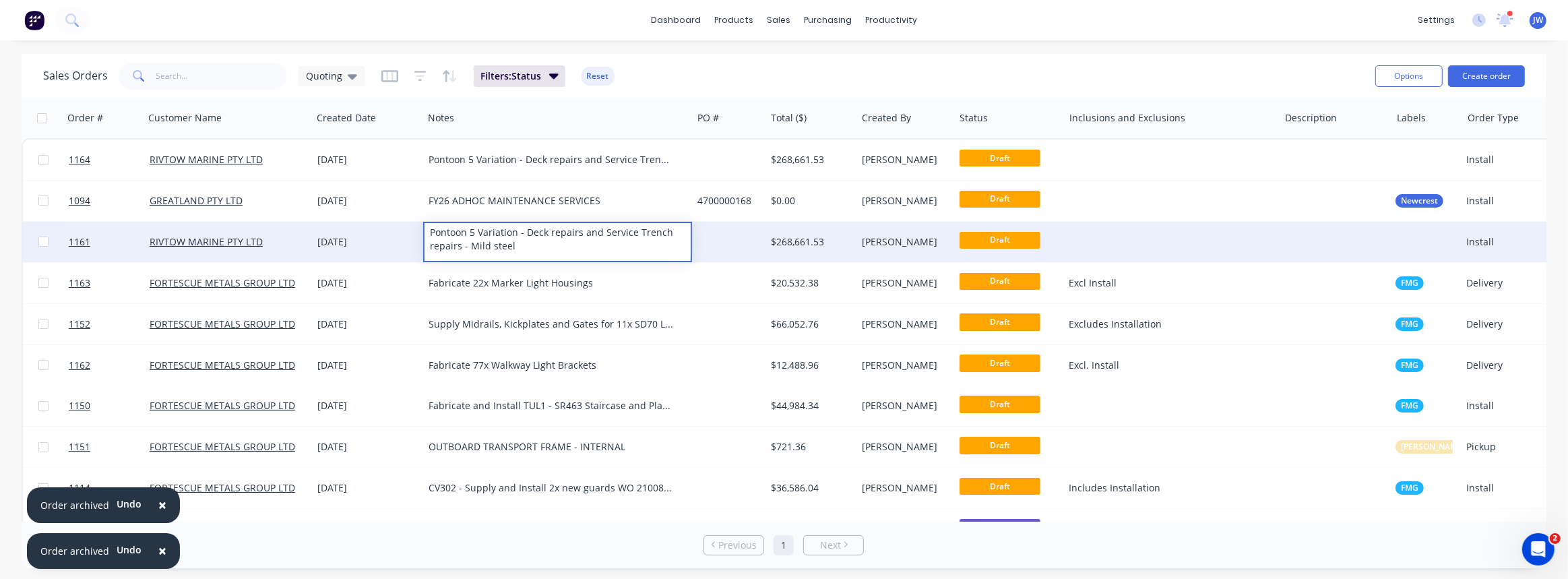
click at [707, 243] on div at bounding box center [730, 242] width 74 height 40
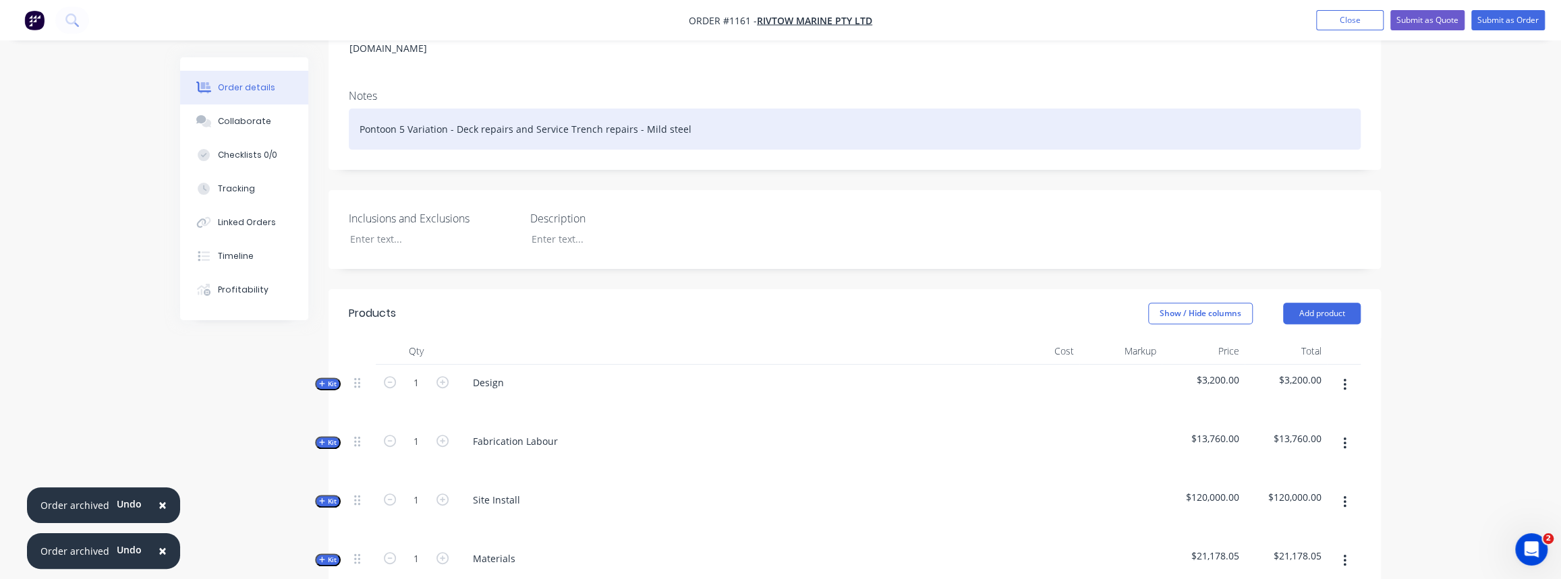
scroll to position [306, 0]
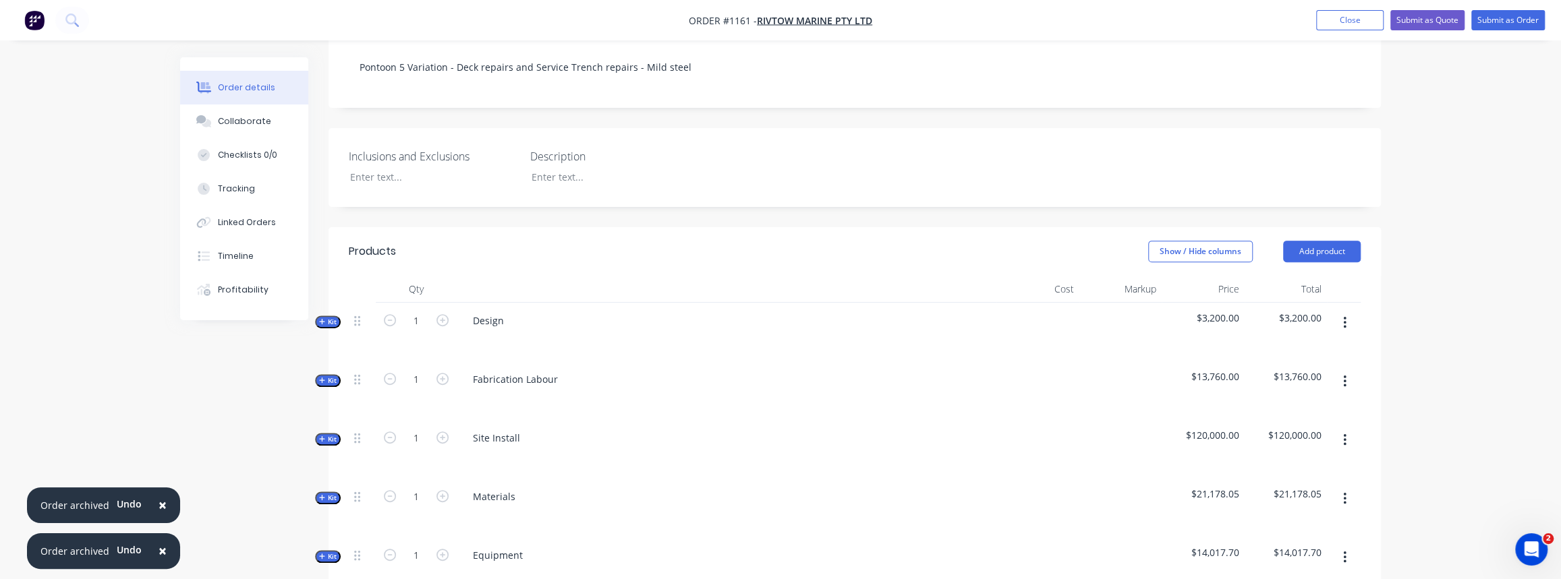
click at [325, 434] on span "Kit" at bounding box center [328, 439] width 18 height 10
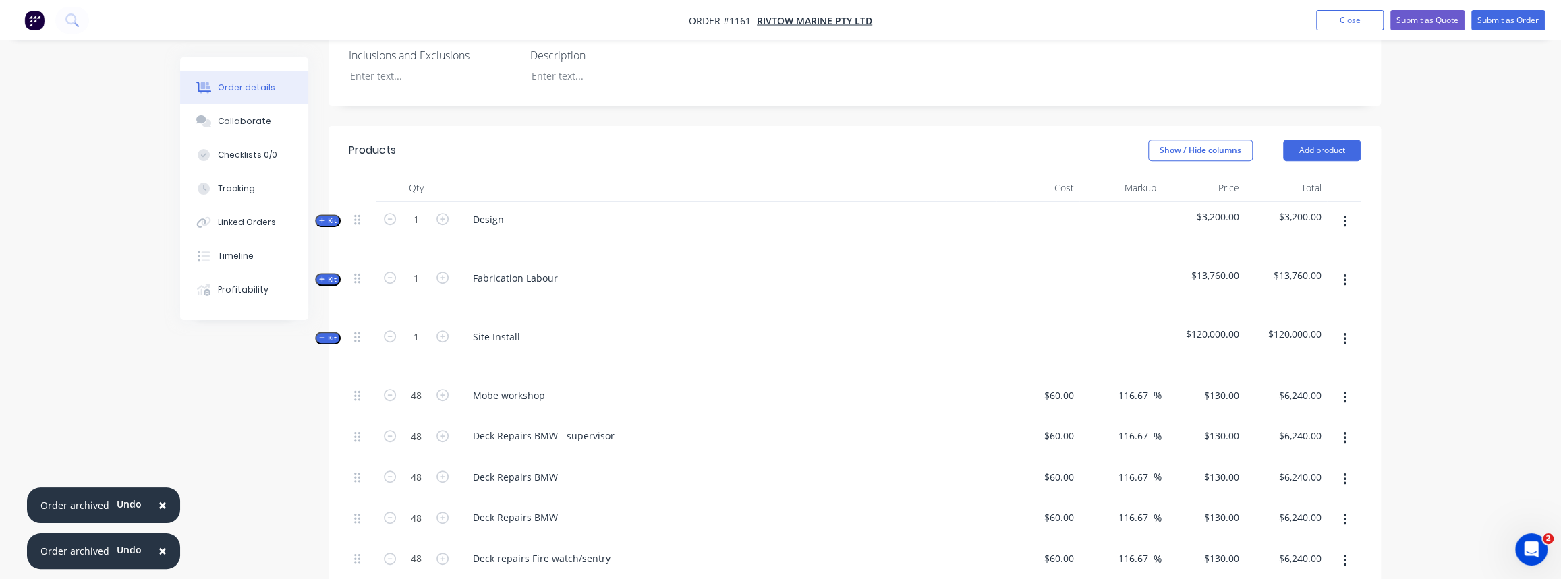
scroll to position [429, 0]
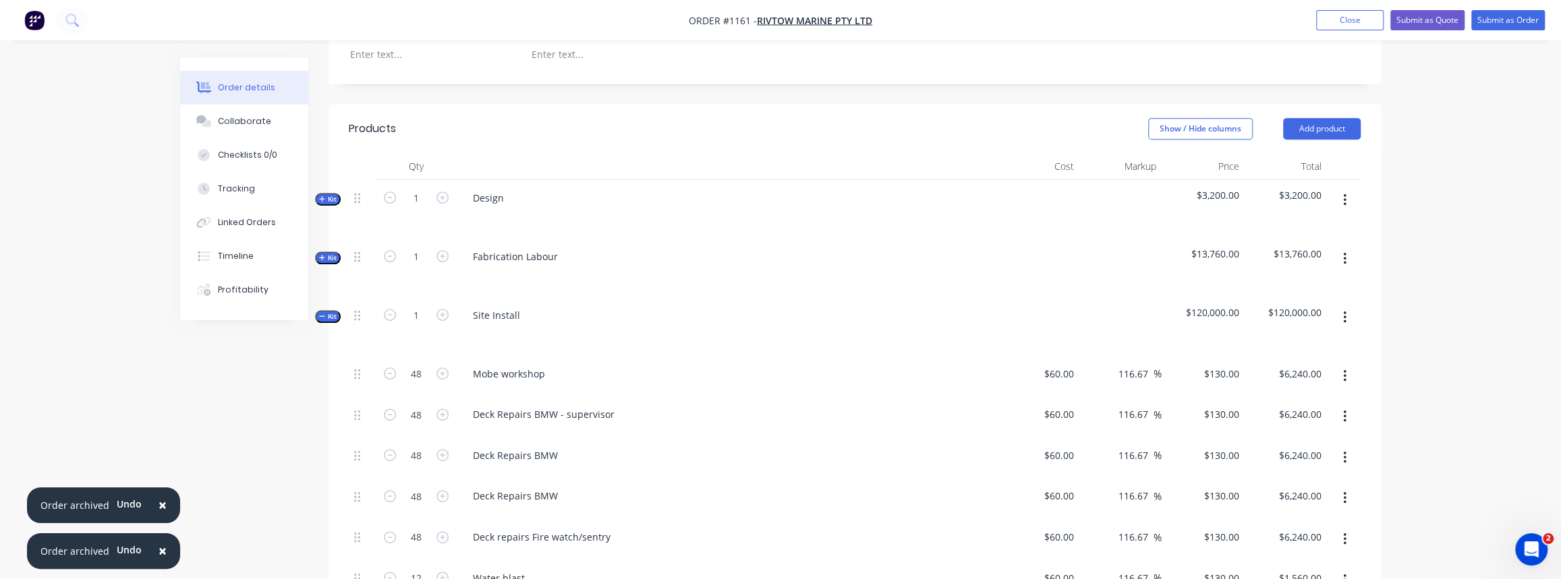
click at [337, 310] on button "Kit" at bounding box center [328, 316] width 26 height 13
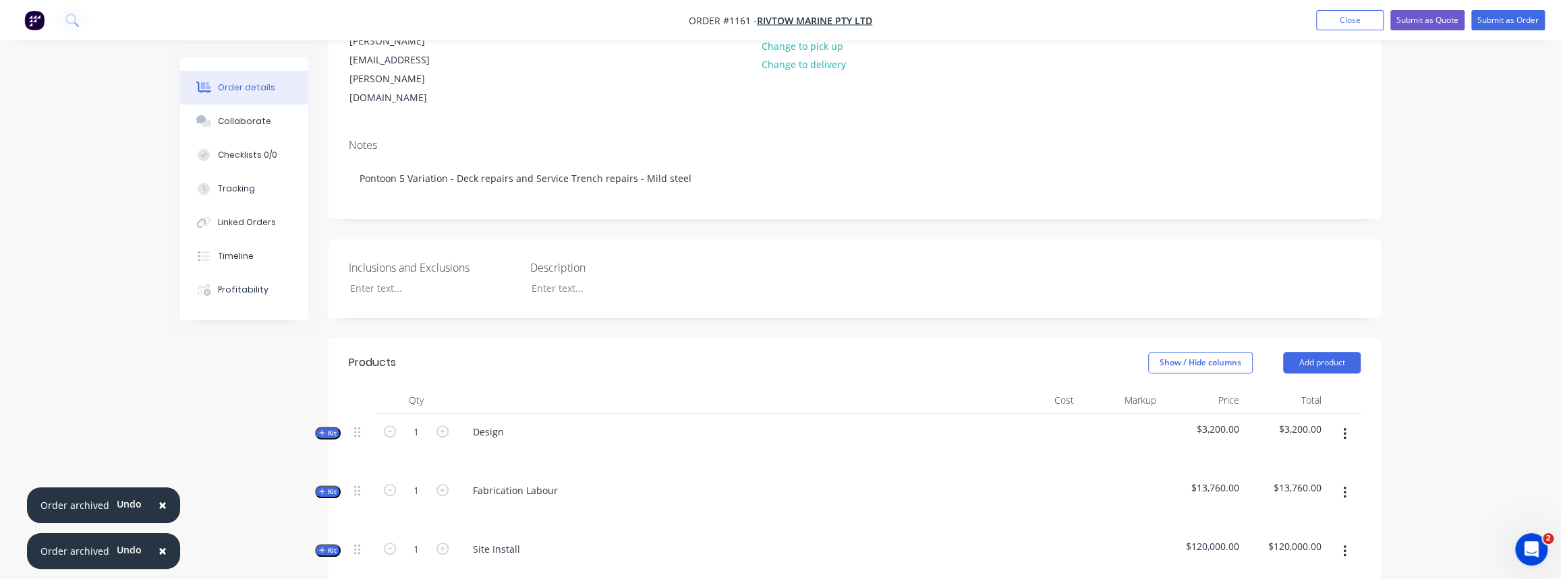
scroll to position [0, 0]
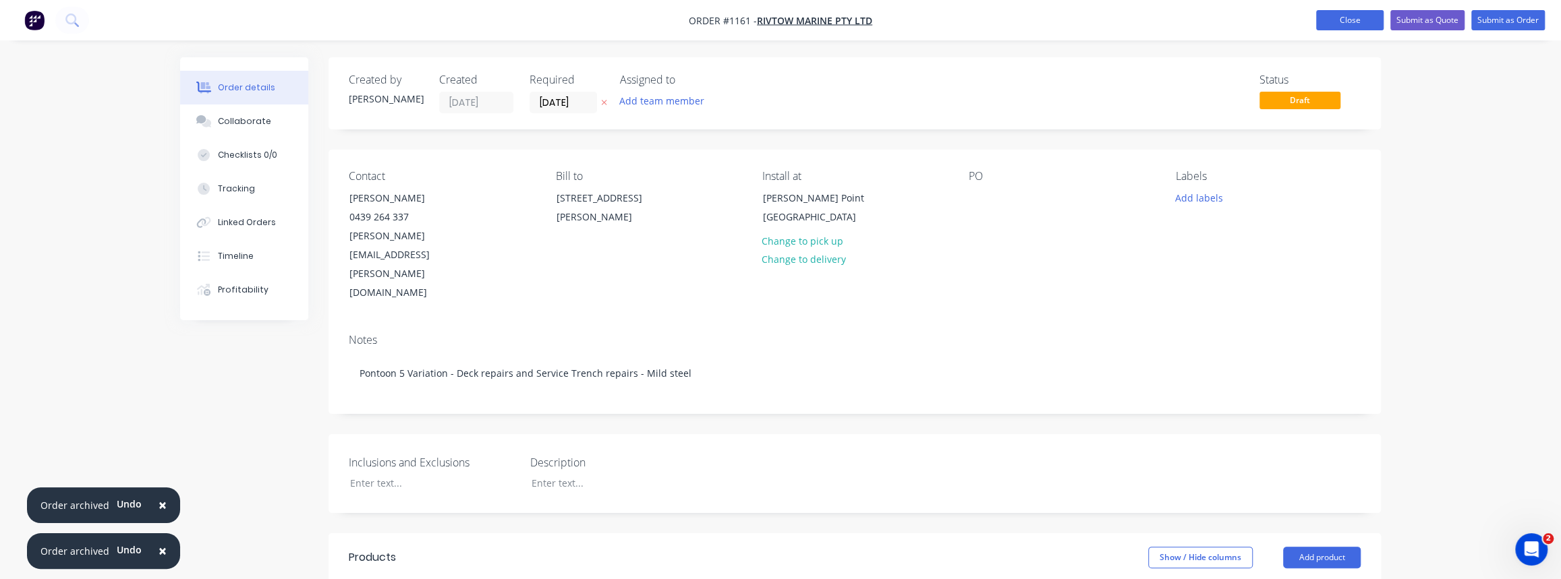
click at [1348, 27] on button "Close" at bounding box center [1349, 20] width 67 height 20
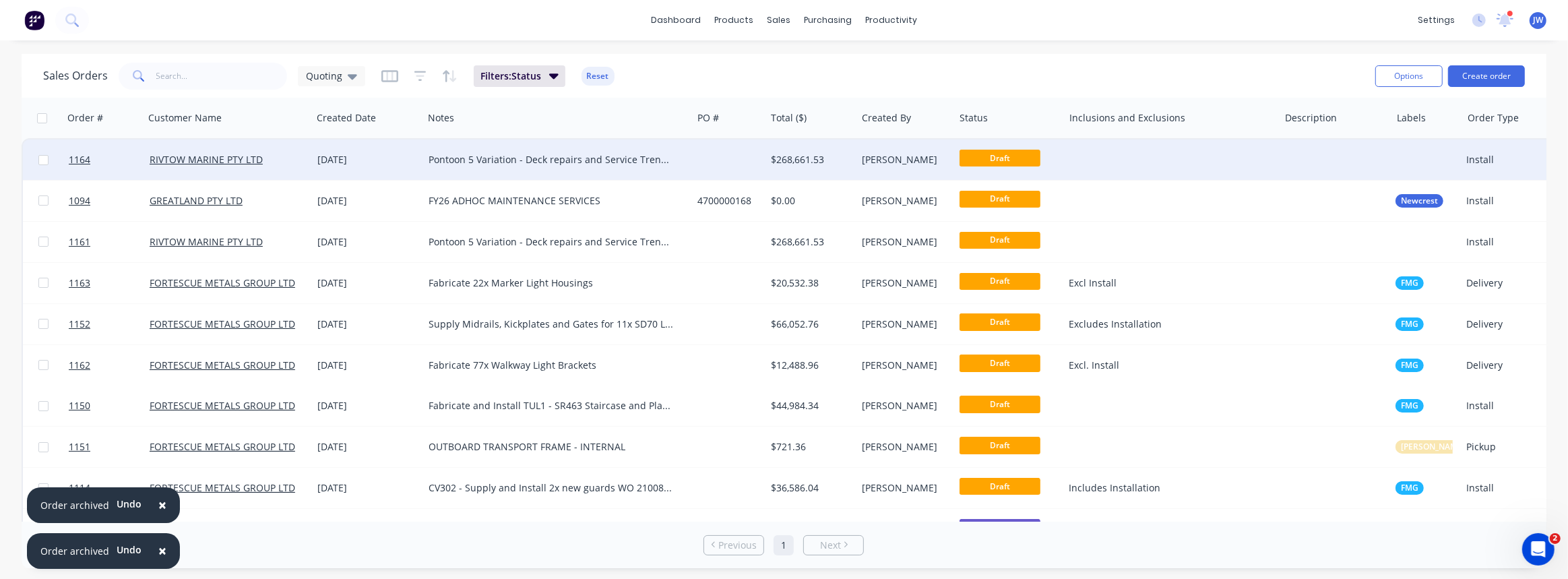
click at [587, 156] on div "Pontoon 5 Variation - Deck repairs and Service Trench repairs - Stainless steel" at bounding box center [551, 159] width 245 height 13
click at [578, 169] on div "Pontoon 5 Variation - Deck repairs and Service Trench repairs - Stainless steel" at bounding box center [558, 157] width 266 height 32
click at [720, 150] on div at bounding box center [730, 160] width 74 height 40
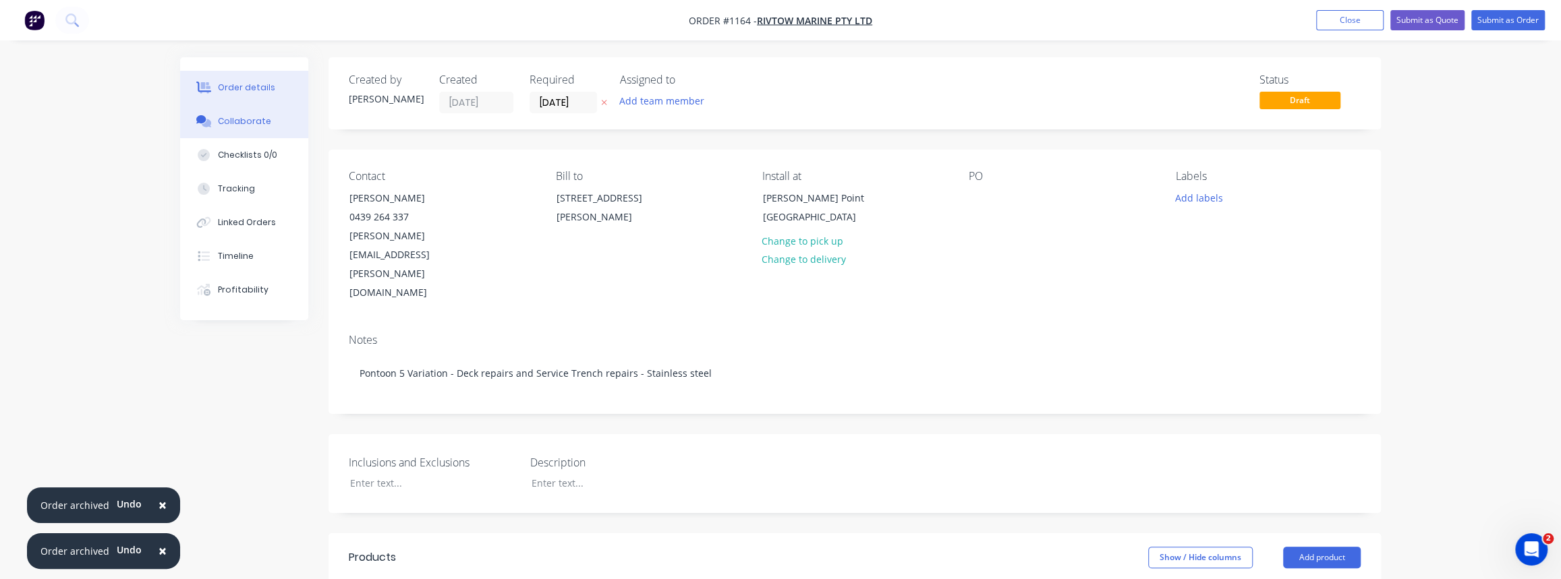
click at [212, 132] on button "Collaborate" at bounding box center [244, 122] width 128 height 34
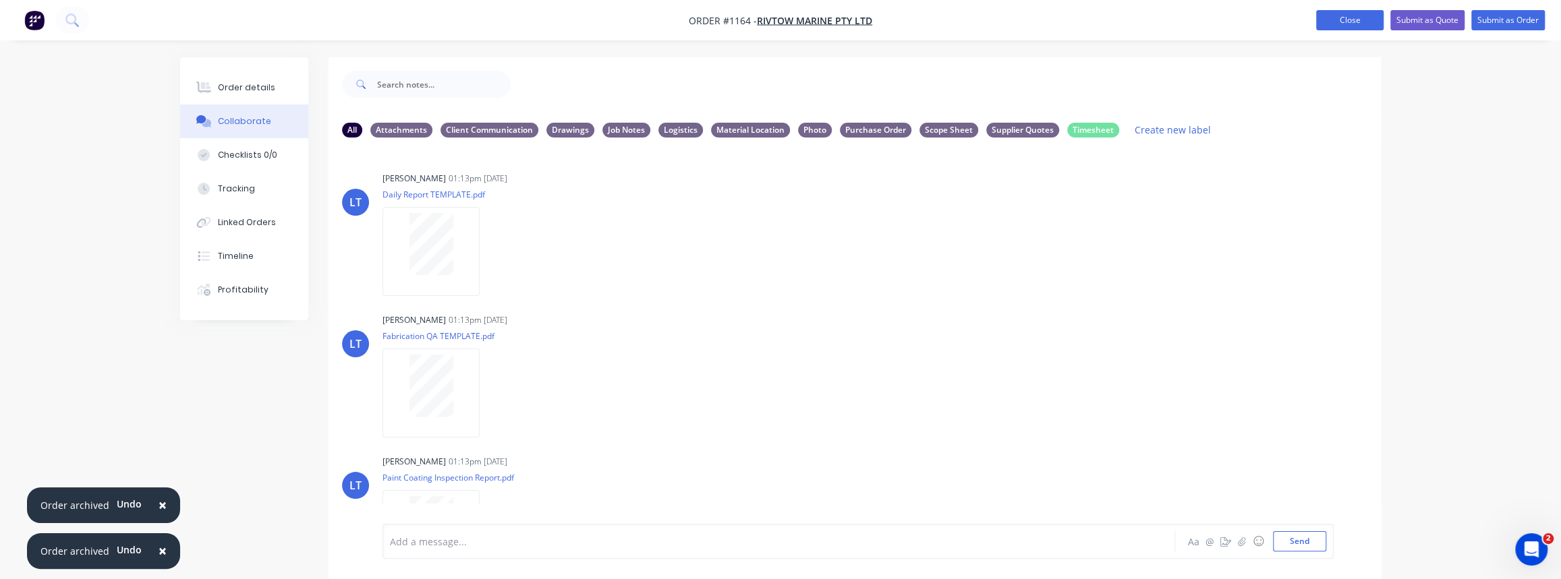
click at [1345, 17] on button "Close" at bounding box center [1349, 20] width 67 height 20
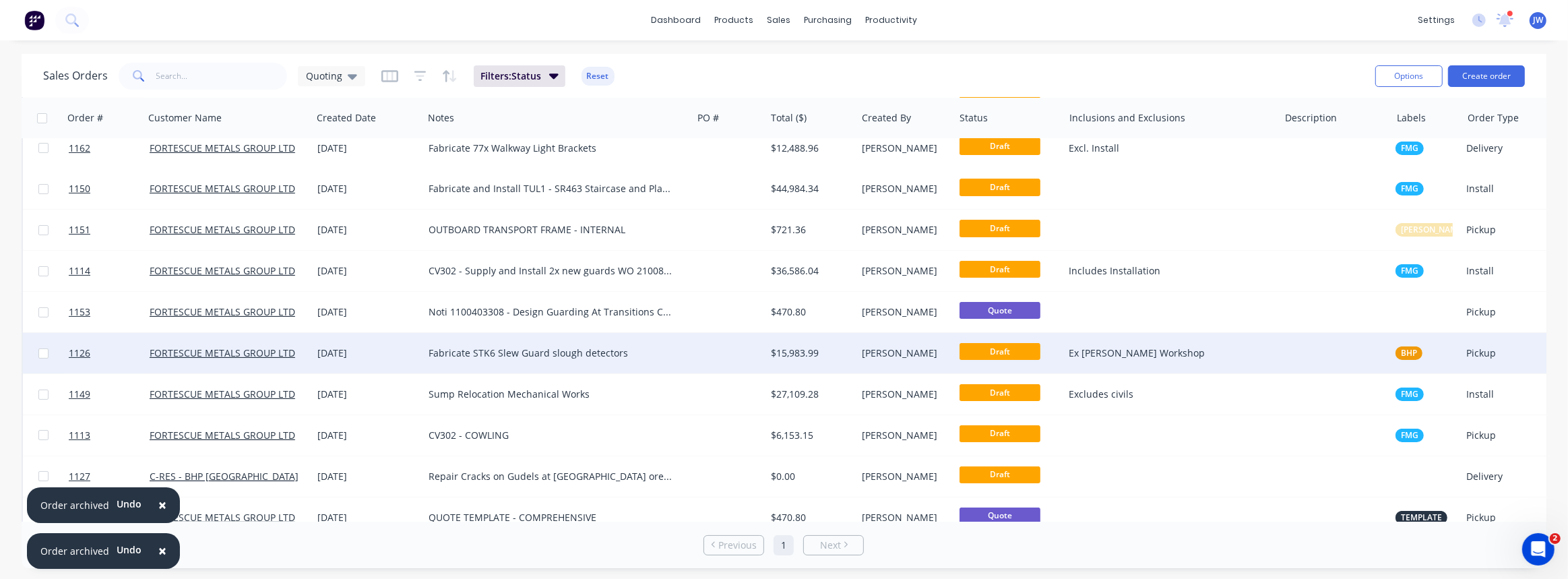
scroll to position [239, 0]
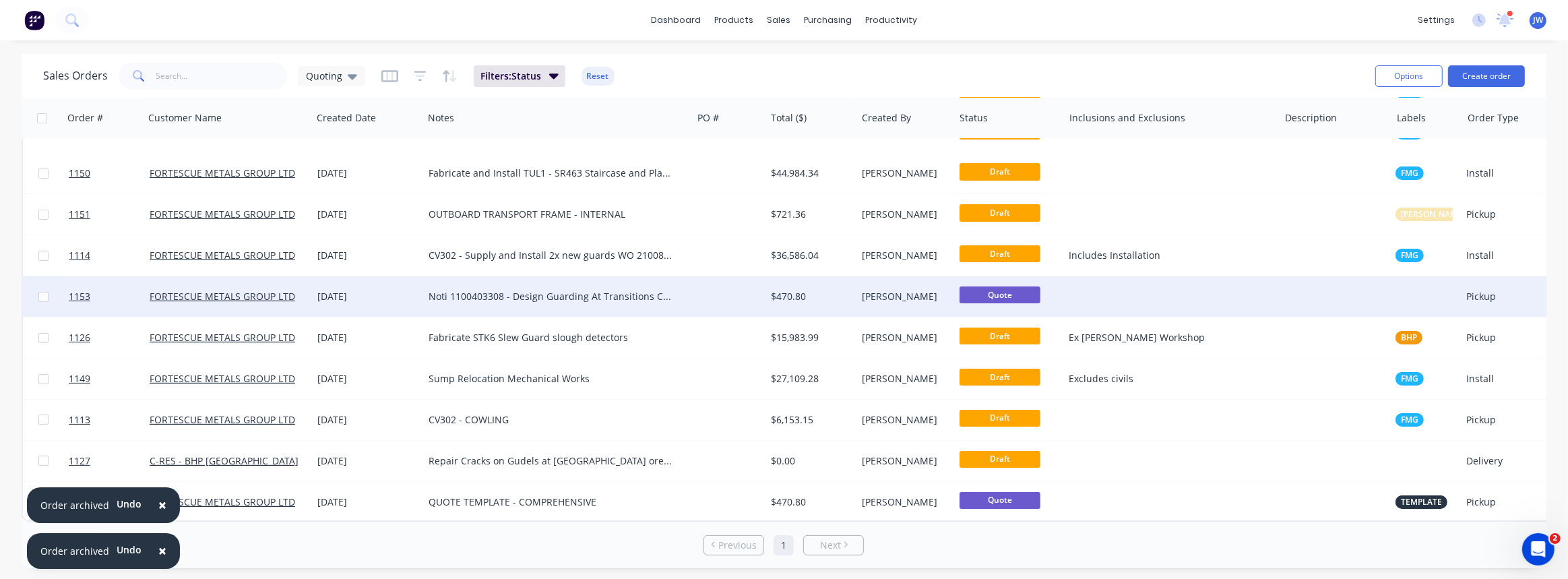
click at [614, 291] on div "Noti 1100403308 - Design Guarding At Transitions CV603" at bounding box center [551, 296] width 245 height 13
drag, startPoint x: 161, startPoint y: 506, endPoint x: 157, endPoint y: 515, distance: 9.8
click at [161, 506] on span "×" at bounding box center [162, 505] width 8 height 19
click at [161, 554] on span "×" at bounding box center [162, 551] width 8 height 19
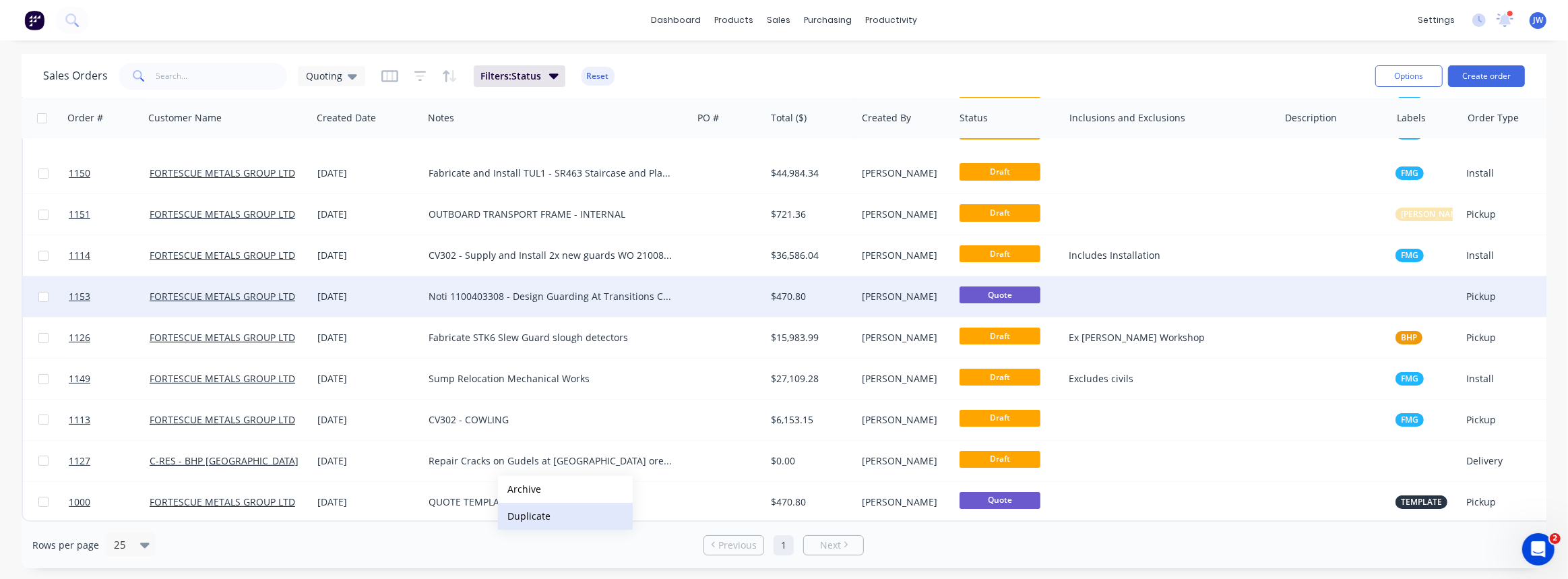
click at [523, 509] on button "Duplicate" at bounding box center [565, 516] width 135 height 27
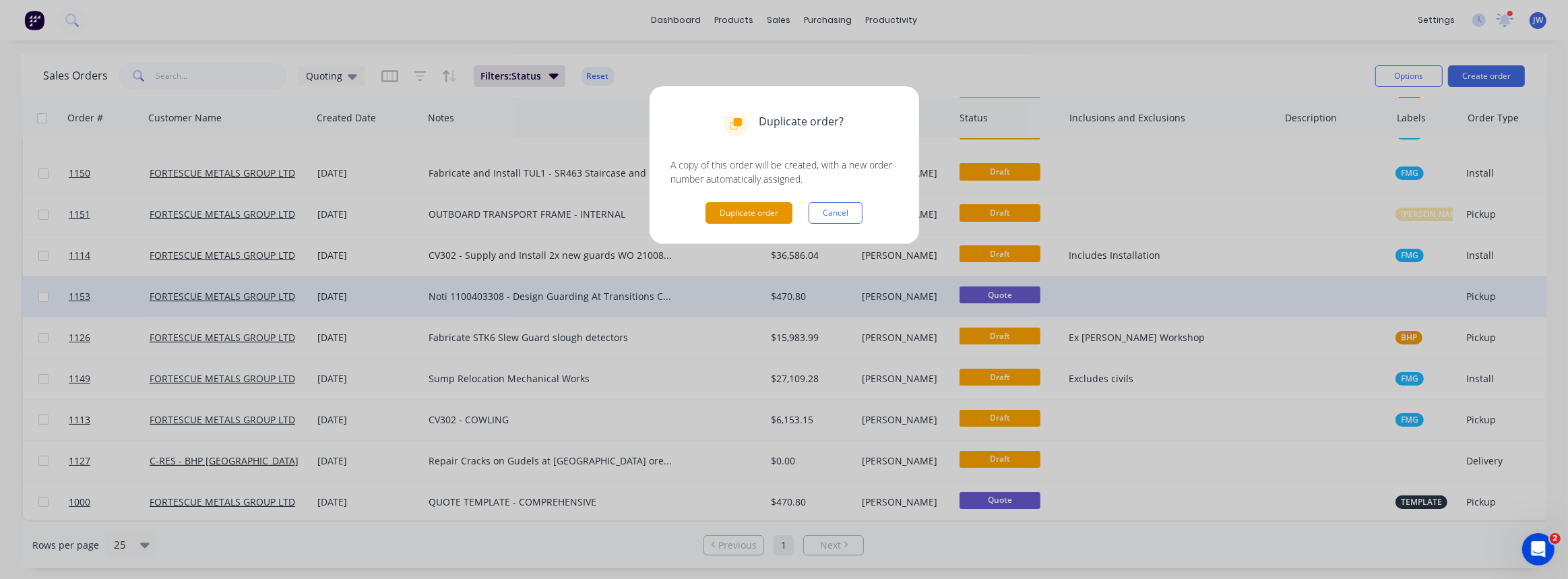
click at [735, 216] on button "Duplicate order" at bounding box center [749, 213] width 87 height 22
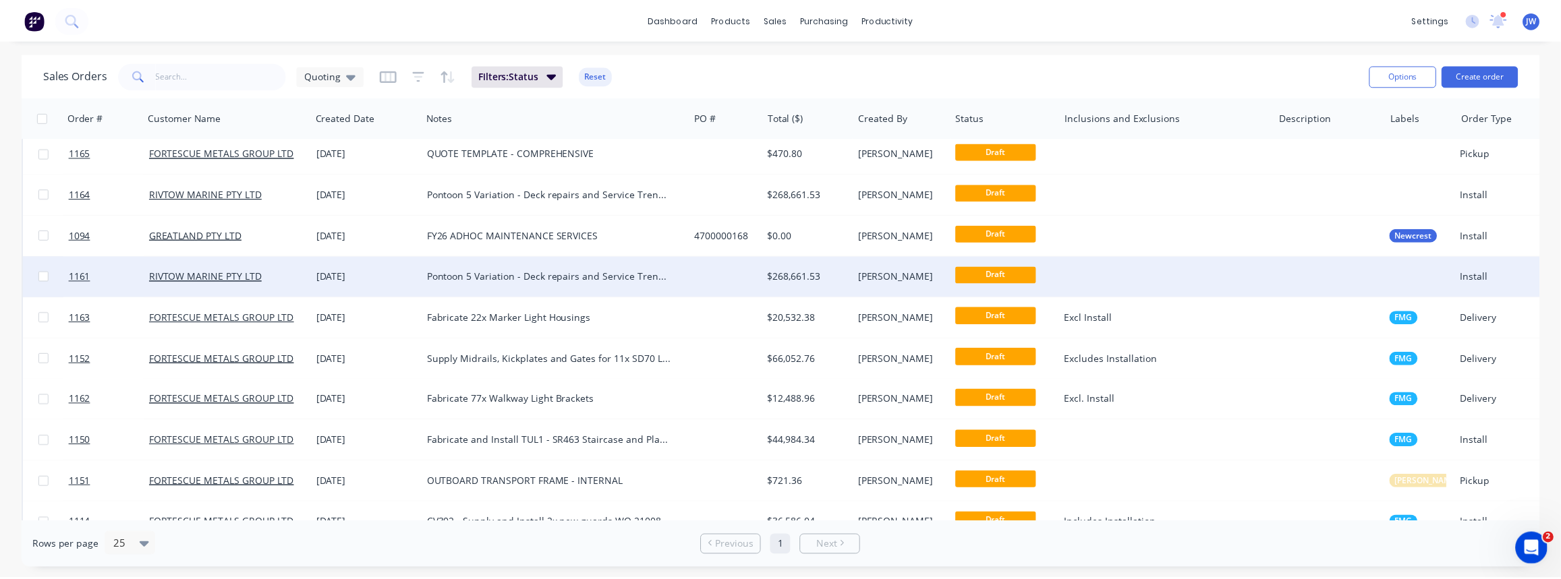
scroll to position [0, 0]
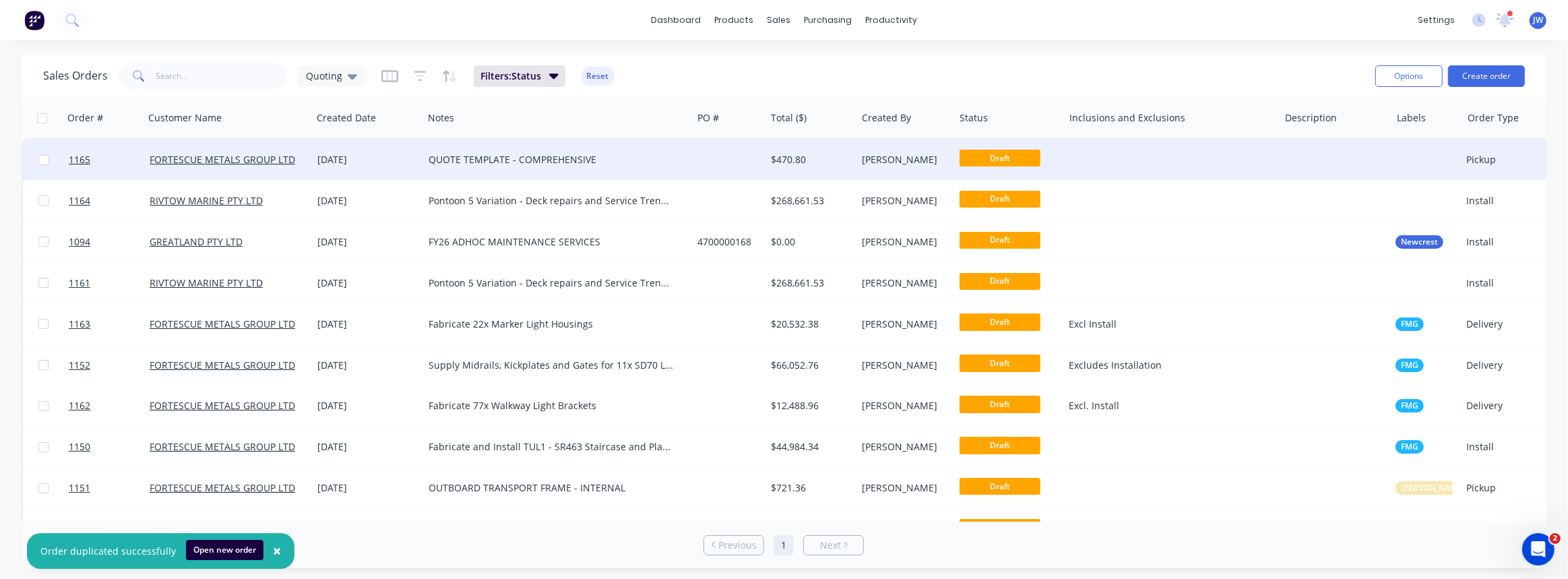
click at [614, 161] on div "QUOTE TEMPLATE - COMPREHENSIVE" at bounding box center [551, 159] width 245 height 13
click at [730, 157] on div at bounding box center [730, 160] width 74 height 40
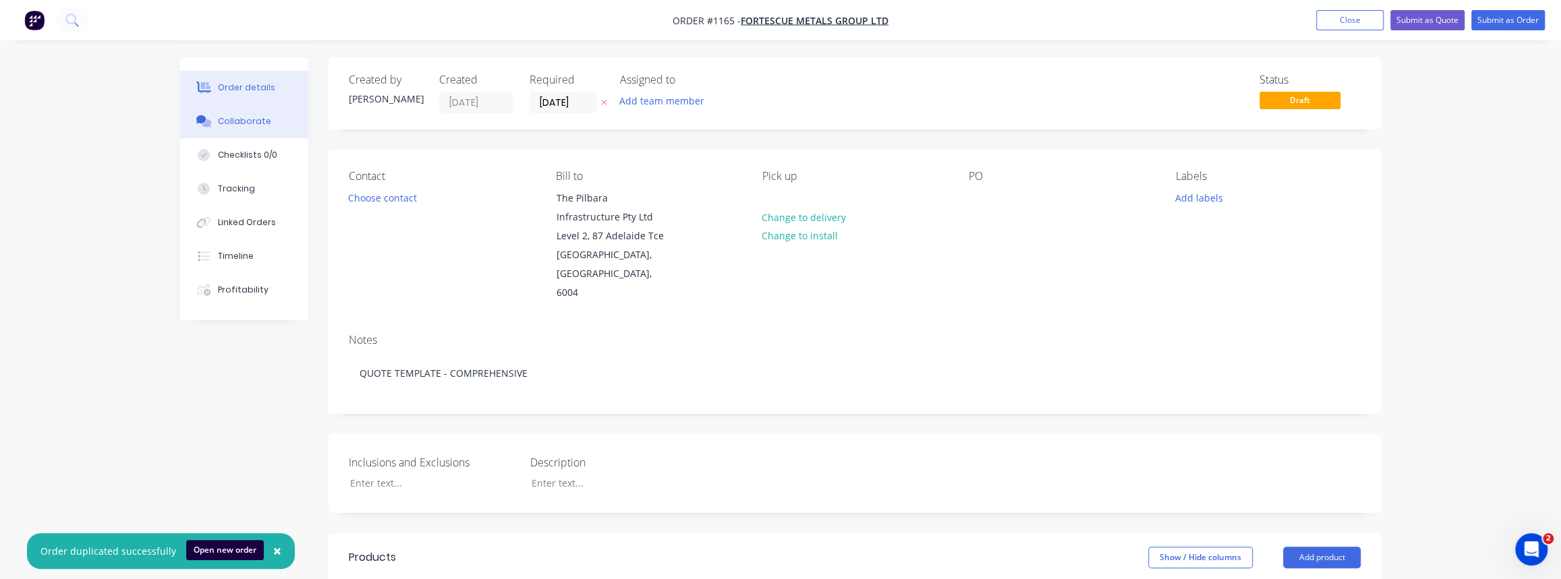
click at [237, 121] on div "Collaborate" at bounding box center [244, 121] width 53 height 12
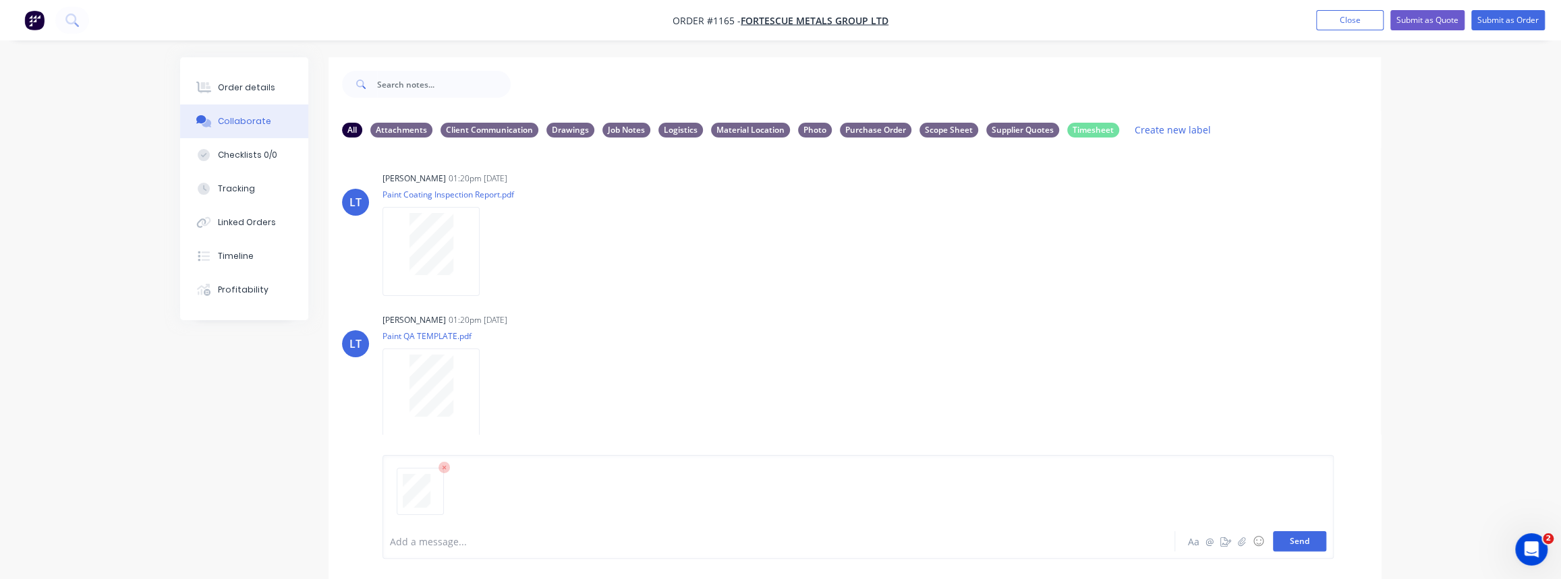
click at [1292, 544] on button "Send" at bounding box center [1299, 541] width 53 height 20
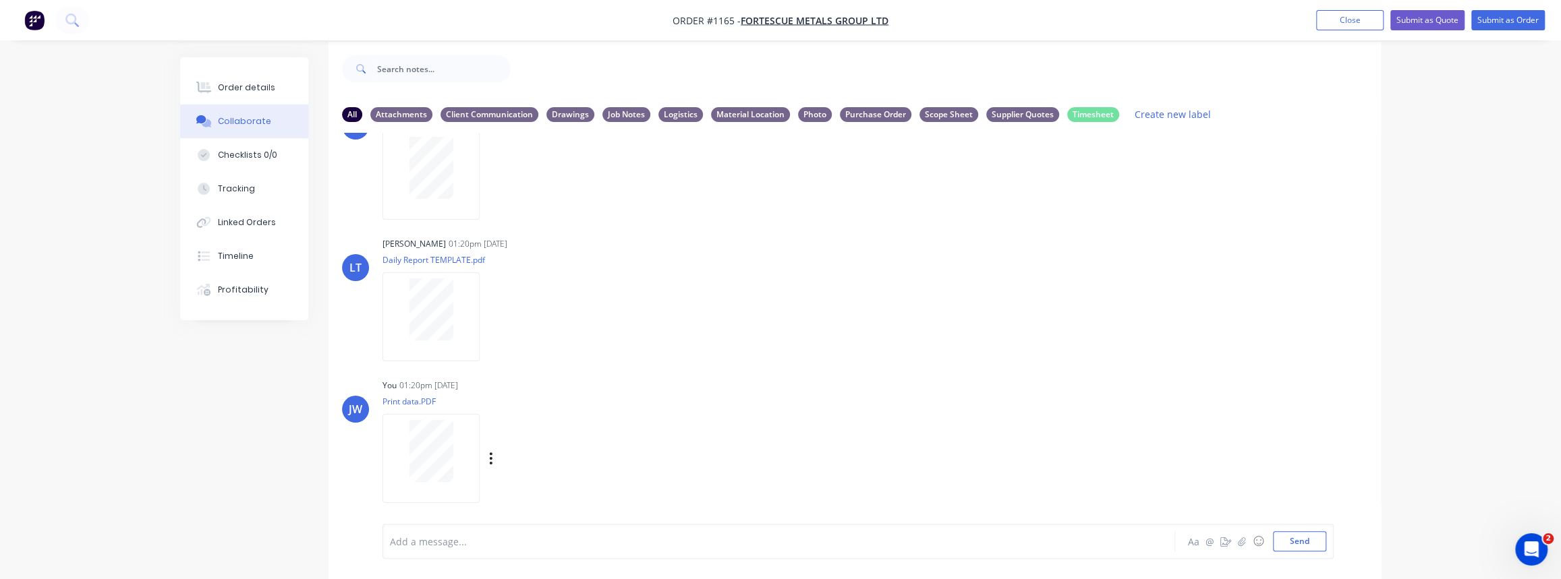
scroll to position [20, 0]
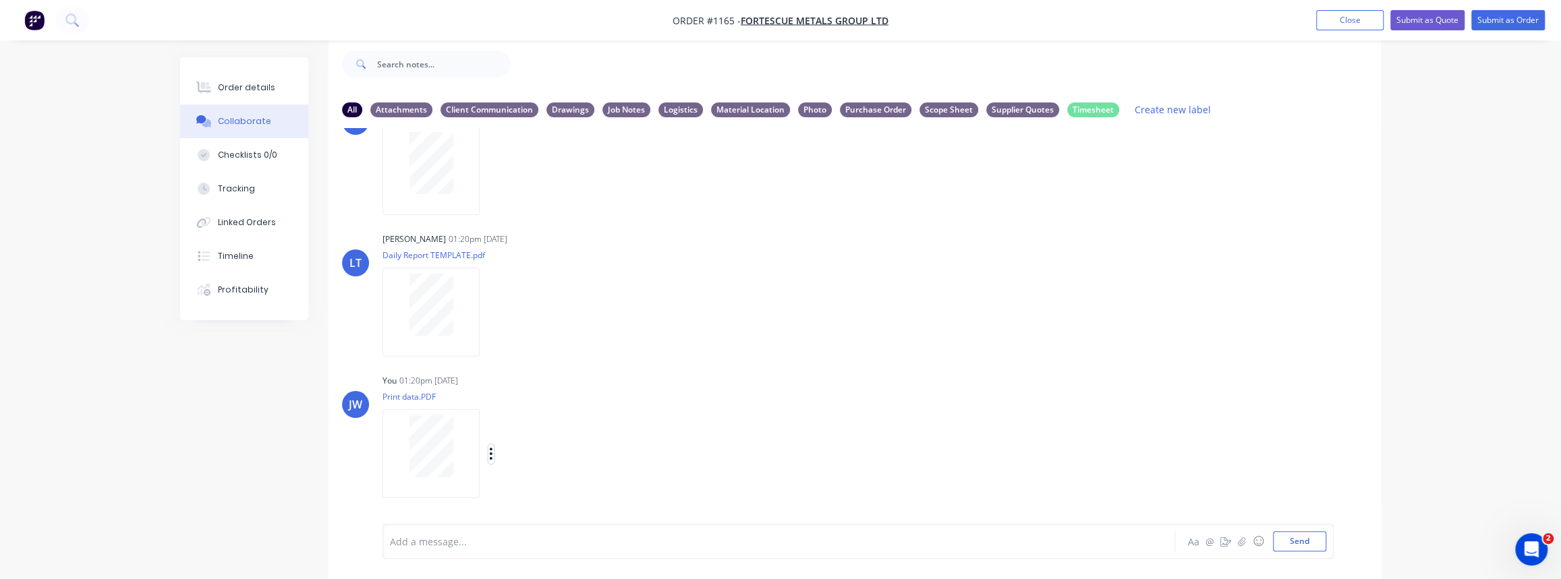
click at [490, 449] on icon "button" at bounding box center [491, 454] width 3 height 12
click at [528, 435] on button "Labels" at bounding box center [580, 426] width 152 height 30
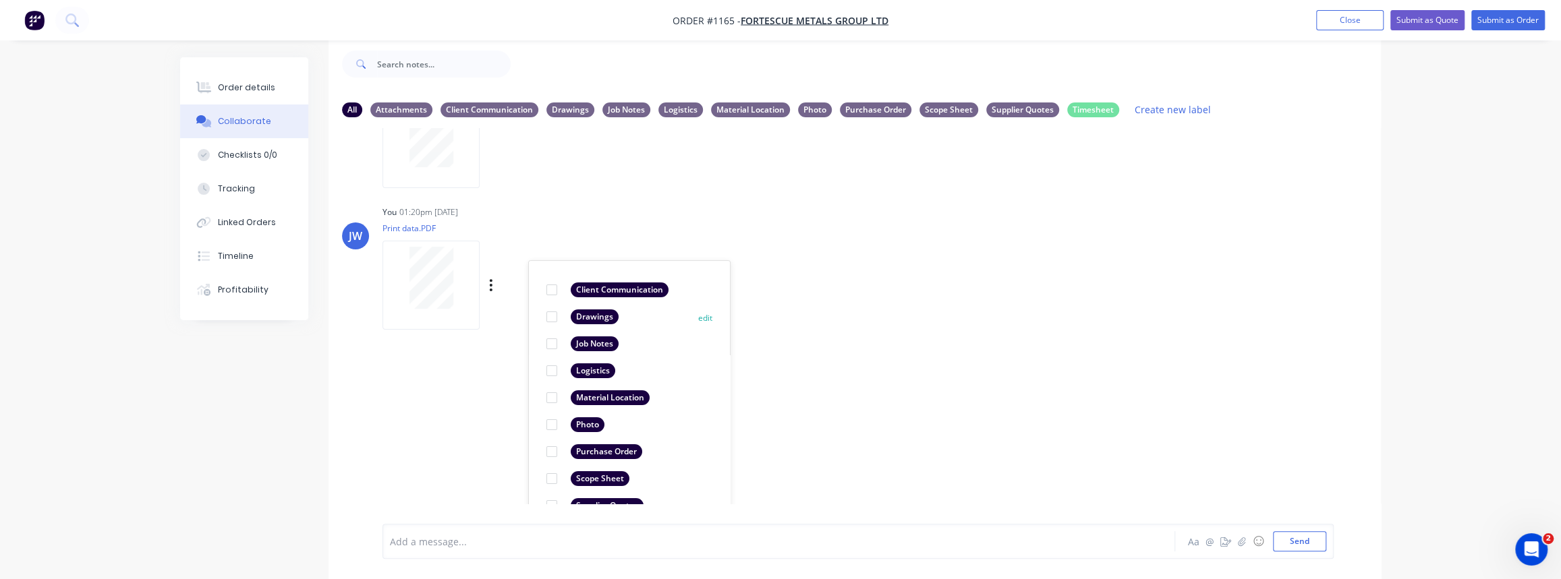
scroll to position [565, 0]
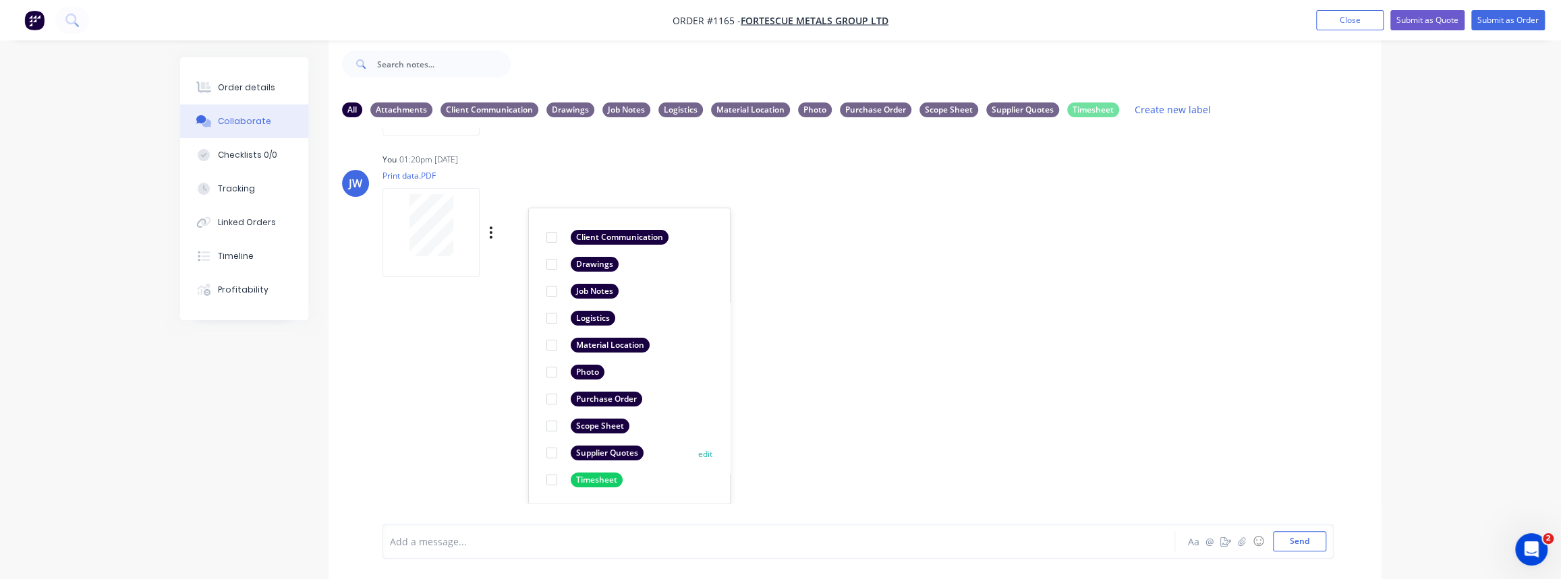
click at [610, 455] on div "Supplier Quotes" at bounding box center [607, 453] width 73 height 15
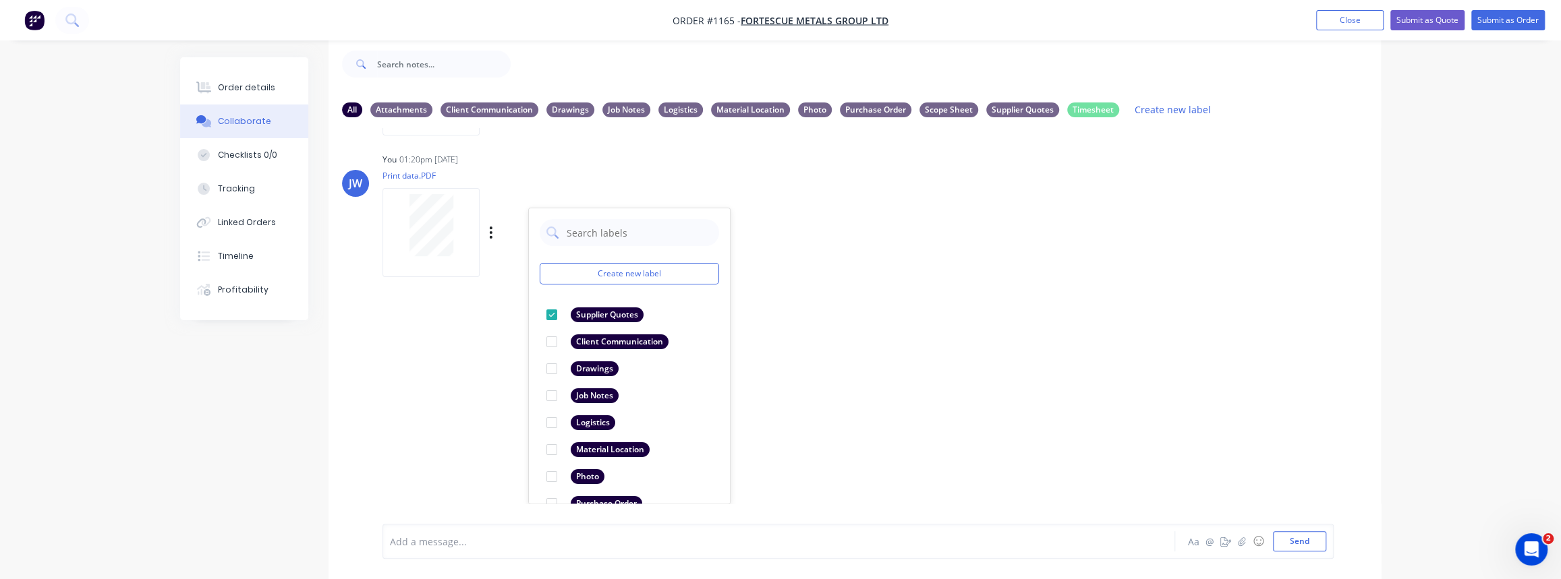
click at [896, 426] on div "LT [PERSON_NAME] 01:20pm [DATE] Paint Coating Inspection Report.pdf Labels Down…" at bounding box center [854, 316] width 1052 height 376
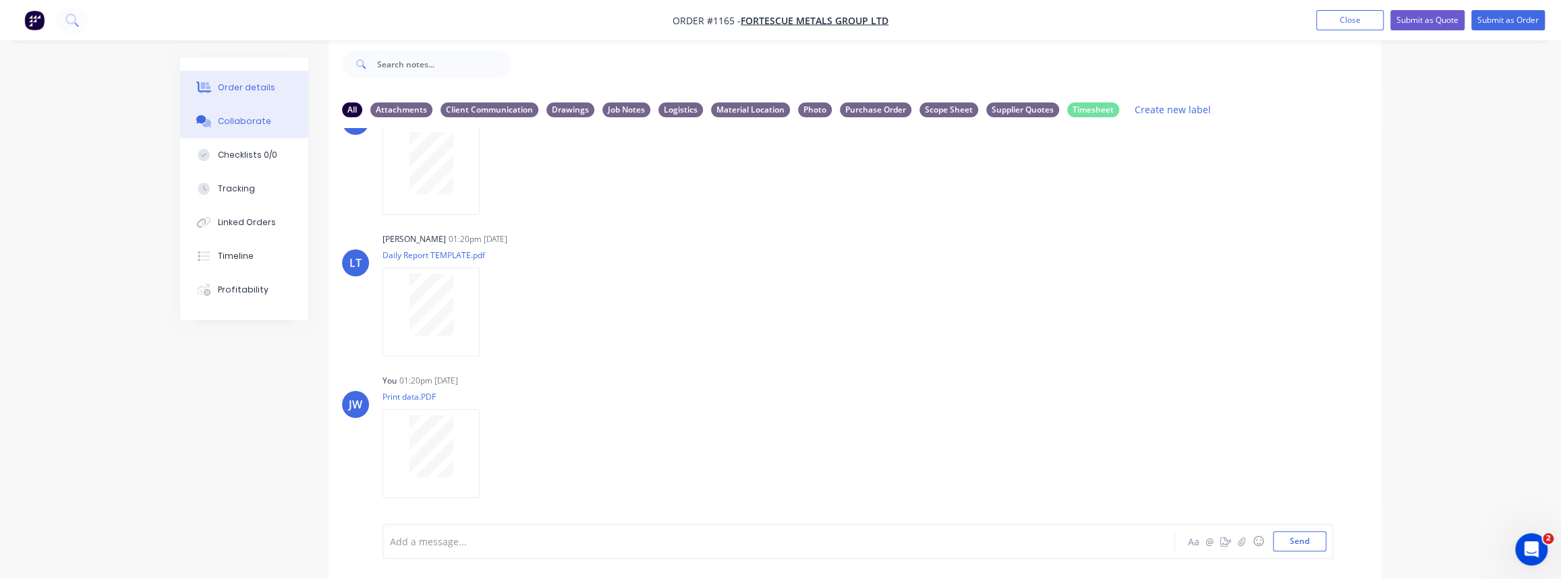
click at [239, 85] on div "Order details" at bounding box center [246, 88] width 57 height 12
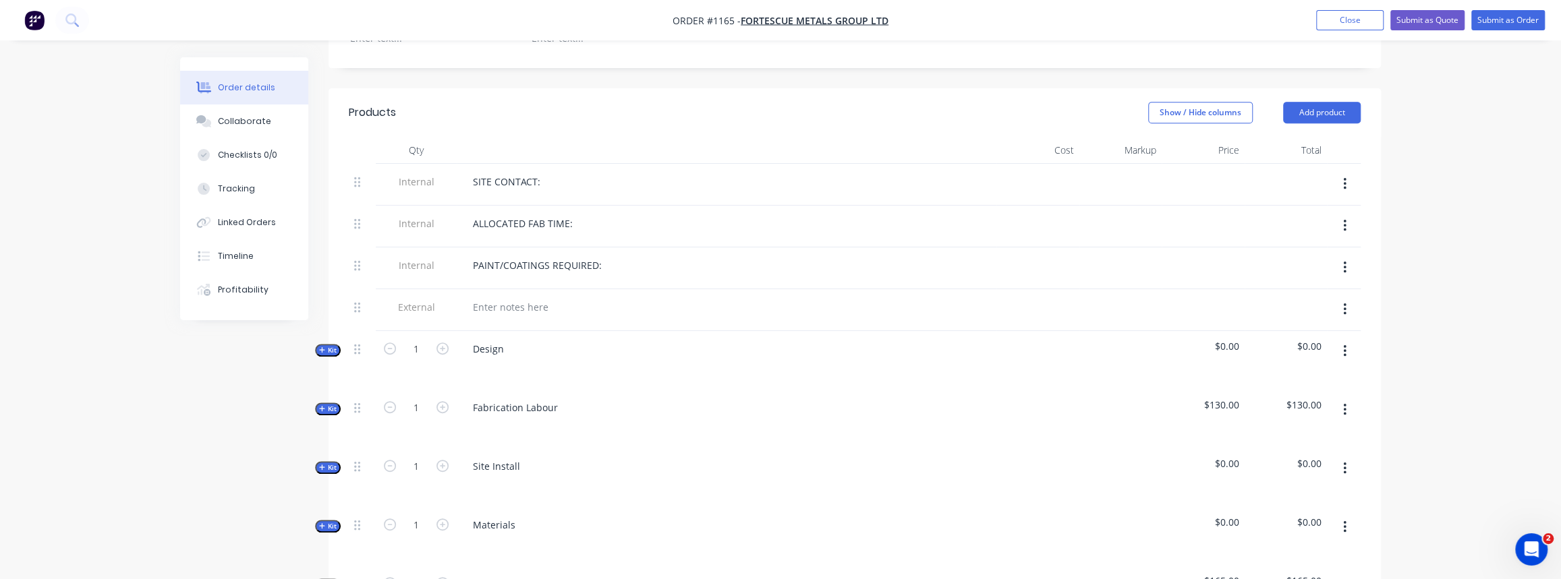
scroll to position [449, 0]
click at [1343, 340] on icon "button" at bounding box center [1344, 347] width 3 height 15
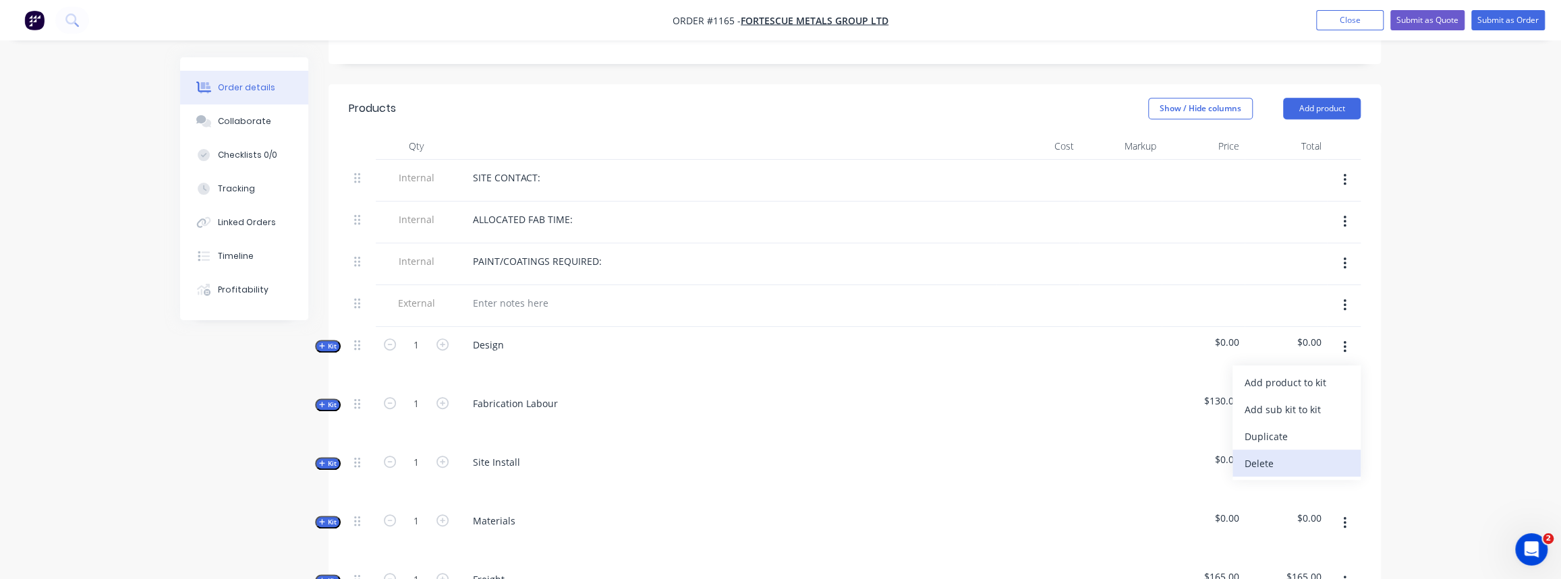
click at [1265, 454] on div "Delete" at bounding box center [1296, 464] width 104 height 20
click at [1341, 335] on button "button" at bounding box center [1345, 347] width 32 height 24
click at [1281, 454] on div "Delete" at bounding box center [1296, 464] width 104 height 20
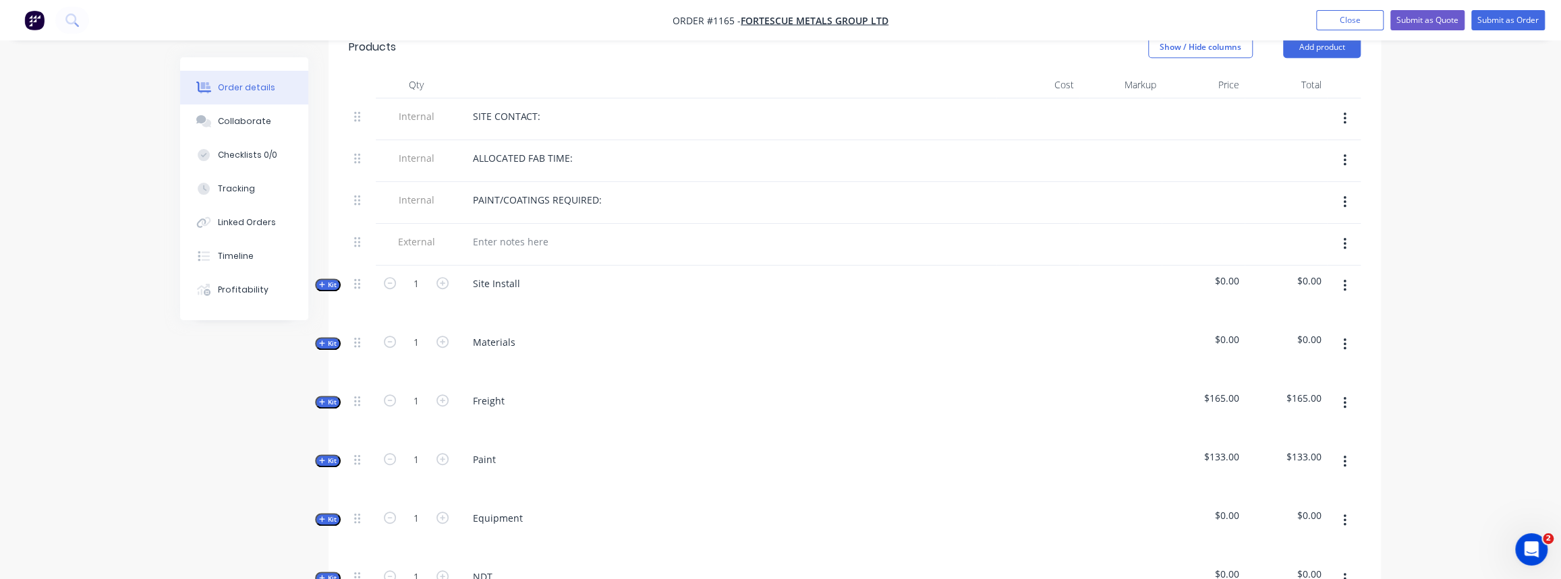
click at [1343, 279] on icon "button" at bounding box center [1344, 286] width 3 height 15
click at [1248, 393] on div "Delete" at bounding box center [1296, 403] width 104 height 20
click at [1343, 339] on icon "button" at bounding box center [1344, 345] width 3 height 12
click at [1280, 451] on div "Delete" at bounding box center [1296, 461] width 104 height 20
click at [1341, 332] on button "button" at bounding box center [1345, 344] width 32 height 24
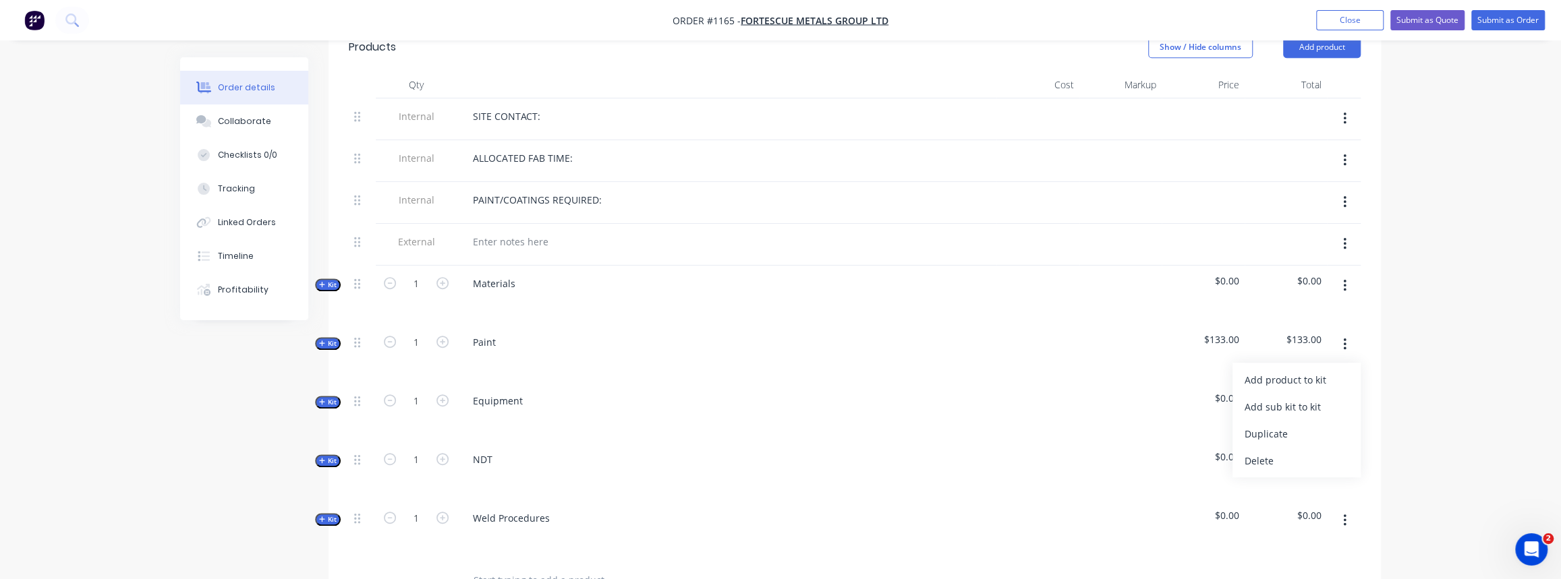
click at [1280, 451] on div "Delete" at bounding box center [1296, 461] width 104 height 20
click at [1345, 337] on icon "button" at bounding box center [1344, 344] width 3 height 15
click at [1285, 451] on div "Delete" at bounding box center [1296, 461] width 104 height 20
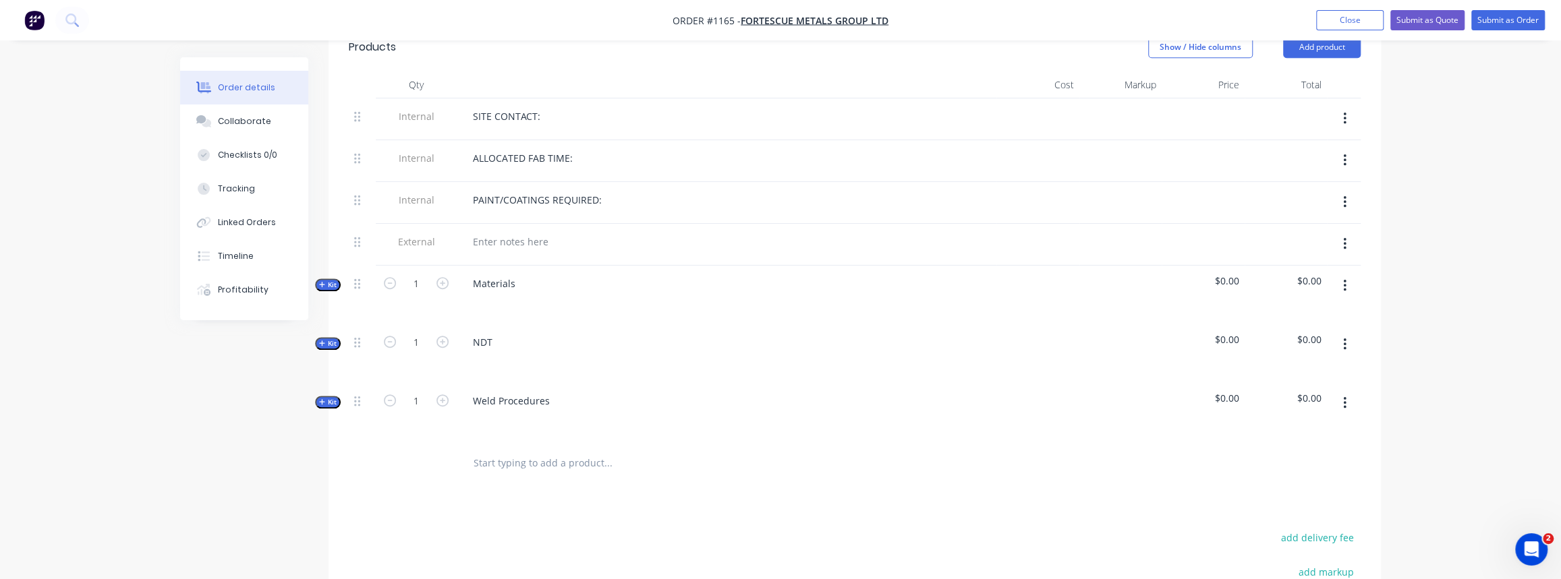
click at [1343, 339] on icon "button" at bounding box center [1344, 345] width 3 height 12
click at [1287, 451] on div "Delete" at bounding box center [1296, 461] width 104 height 20
click at [515, 332] on div "Weld Procedures" at bounding box center [511, 342] width 98 height 20
click at [546, 332] on div "Weld Procedures" at bounding box center [511, 342] width 98 height 20
drag, startPoint x: 550, startPoint y: 321, endPoint x: 436, endPoint y: 322, distance: 113.3
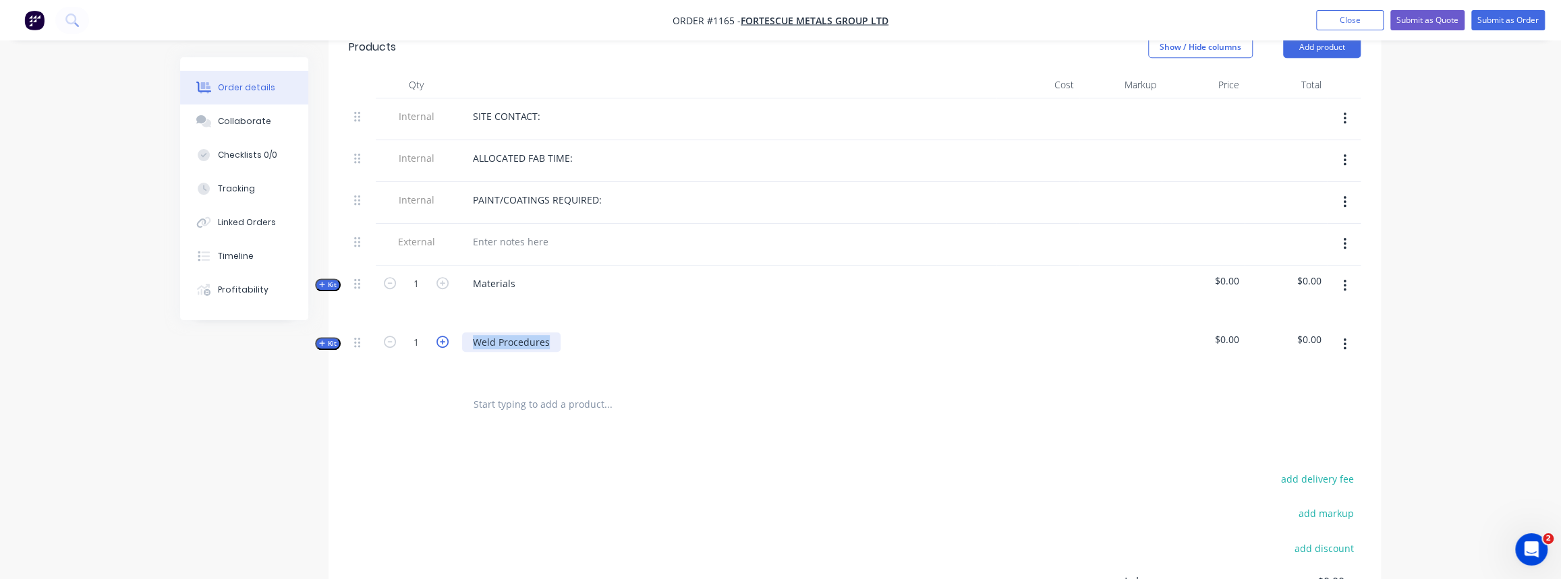
click at [435, 324] on div "Kit 1 Weld Procedures $0.00 $0.00" at bounding box center [855, 353] width 1012 height 59
click at [485, 352] on div at bounding box center [484, 362] width 22 height 20
click at [328, 339] on span "Kit" at bounding box center [328, 344] width 18 height 10
click at [515, 385] on input "text" at bounding box center [608, 396] width 270 height 27
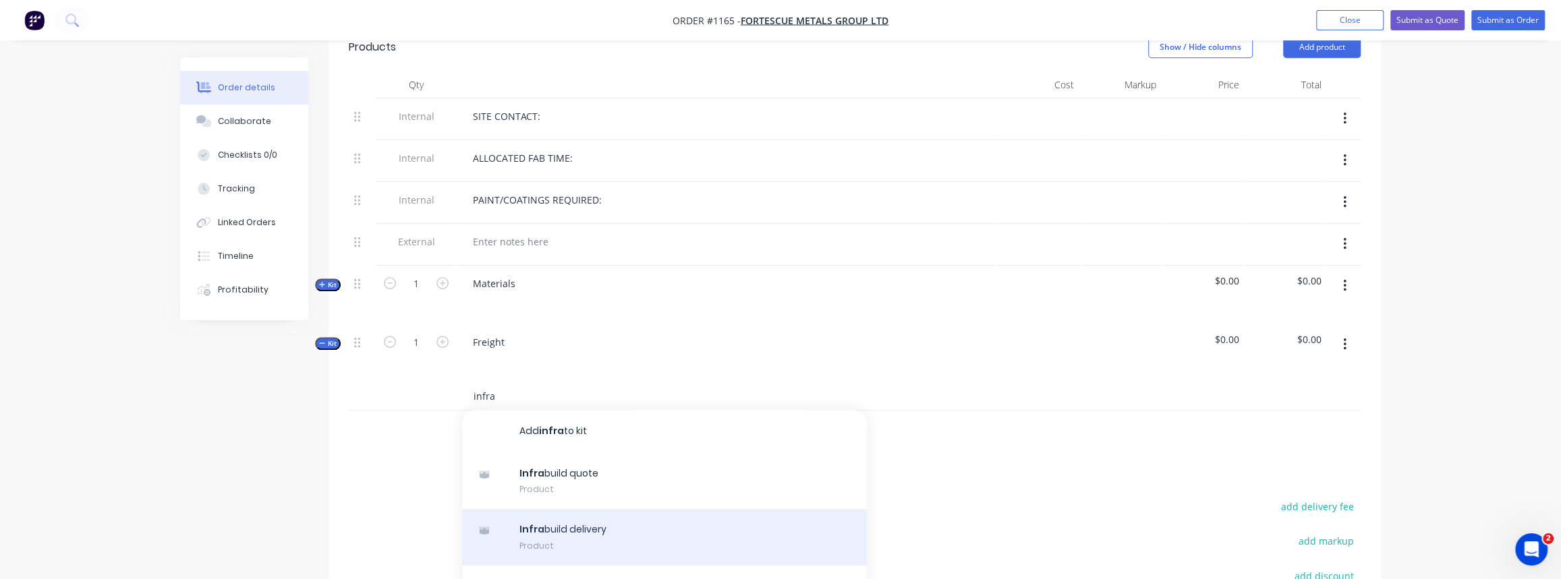
type input "infra"
click at [569, 509] on div "Infra build delivery Product" at bounding box center [664, 537] width 405 height 57
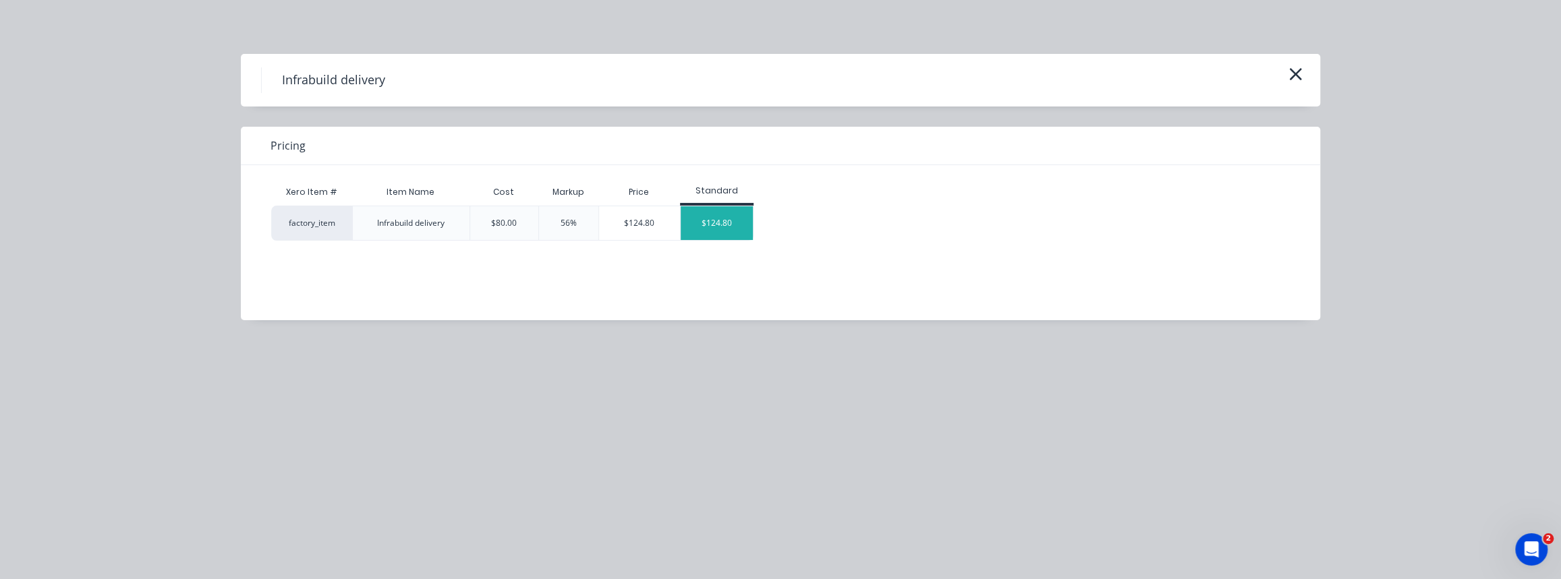
click at [688, 214] on div "$124.80" at bounding box center [716, 223] width 72 height 34
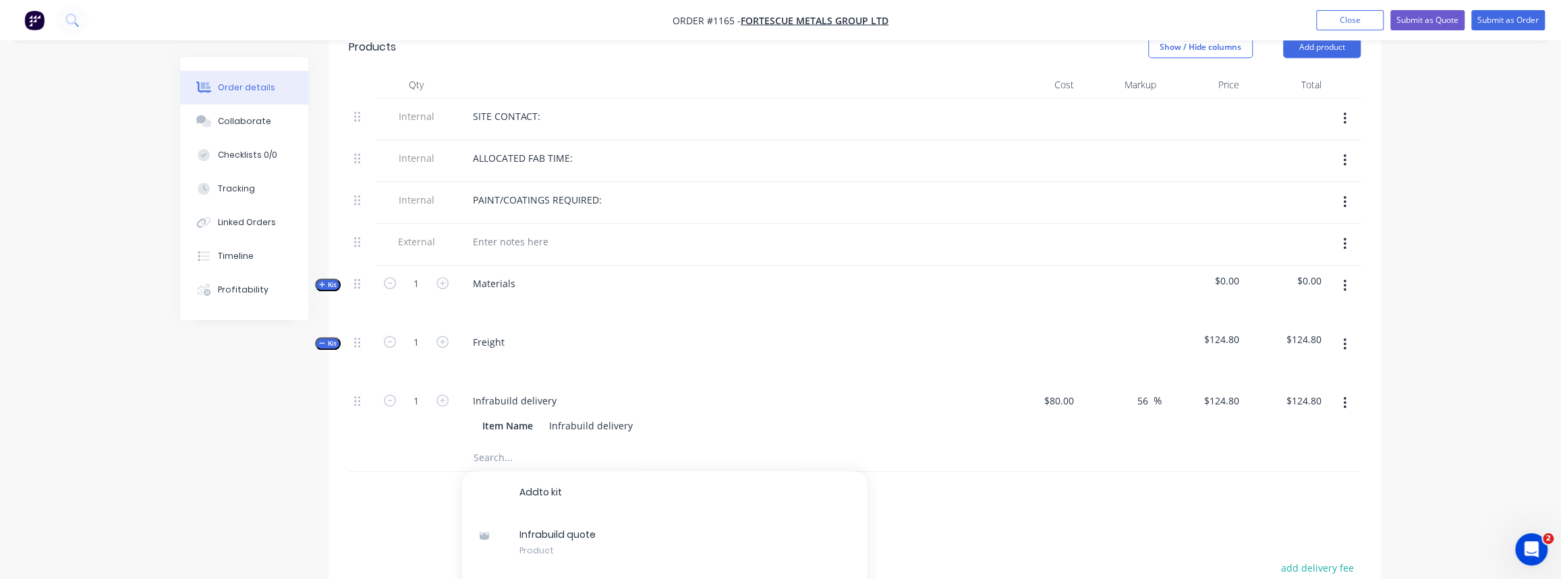
click at [322, 340] on icon "button" at bounding box center [322, 343] width 6 height 7
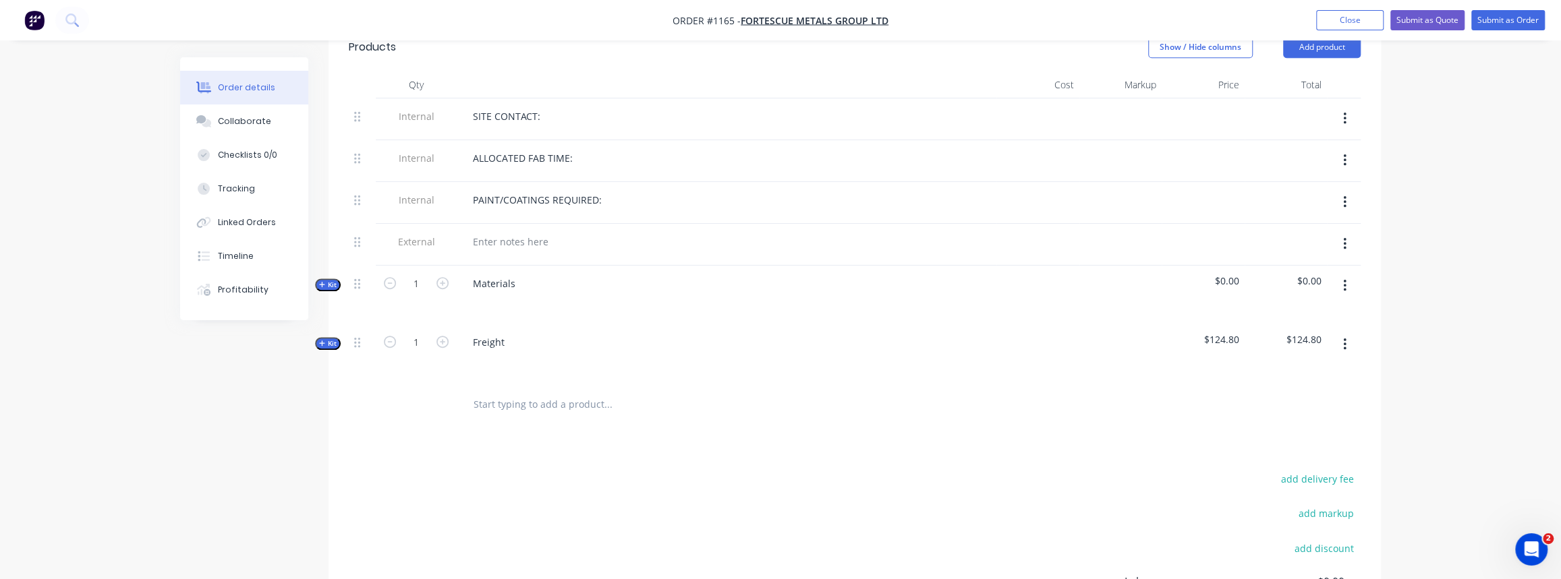
click at [328, 280] on span "Kit" at bounding box center [328, 285] width 18 height 10
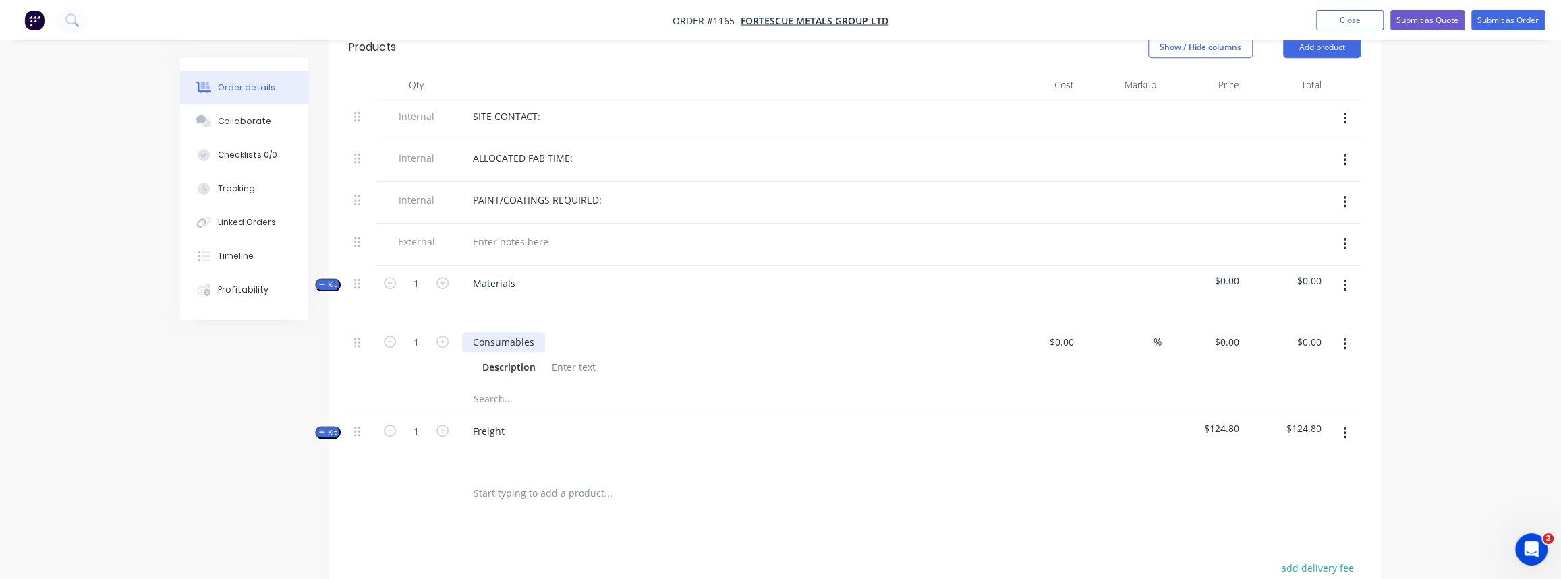
click at [499, 332] on div "Consumables" at bounding box center [503, 342] width 83 height 20
drag, startPoint x: 531, startPoint y: 323, endPoint x: 404, endPoint y: 326, distance: 127.5
click at [404, 326] on div "1 Consumables Description $0.00 $0.00 % $0.00 $0.00 $0.00 $0.00" at bounding box center [855, 354] width 1012 height 61
click at [1072, 332] on input "$0.00" at bounding box center [1063, 342] width 31 height 20
type input "$77.84"
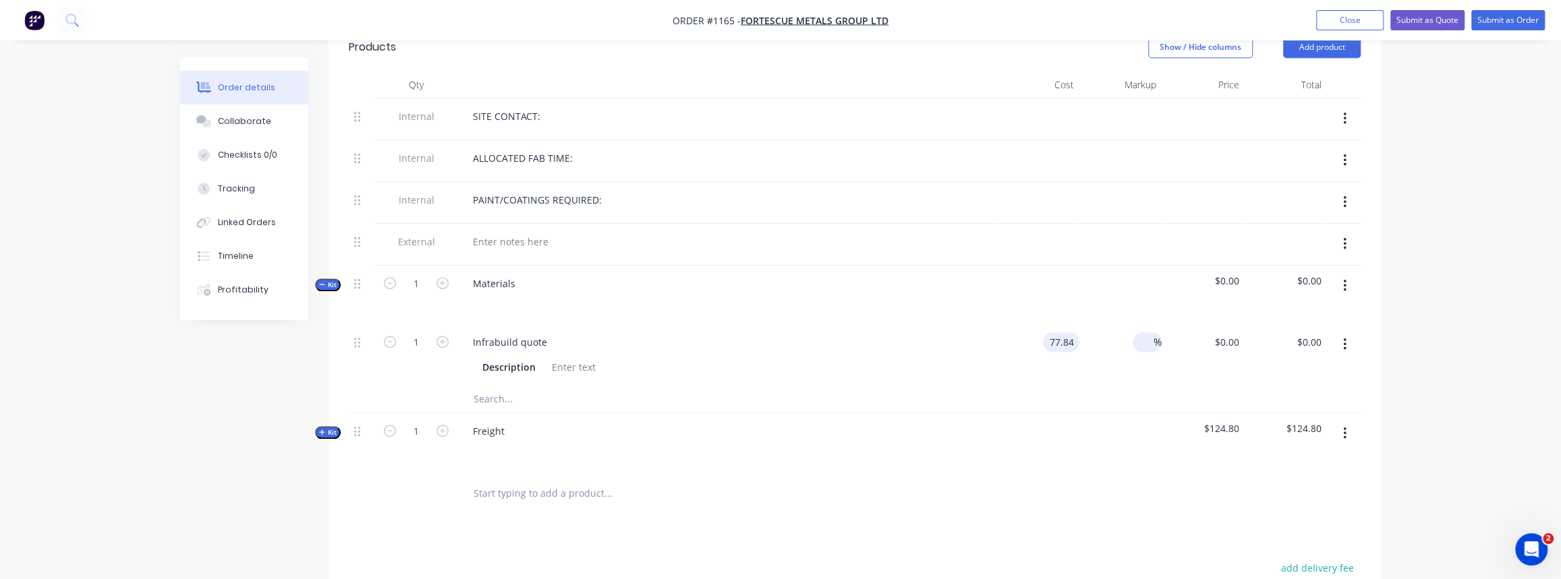
type input "$77.84"
click at [1147, 332] on input at bounding box center [1146, 342] width 16 height 20
type input "50"
type input "$116.76"
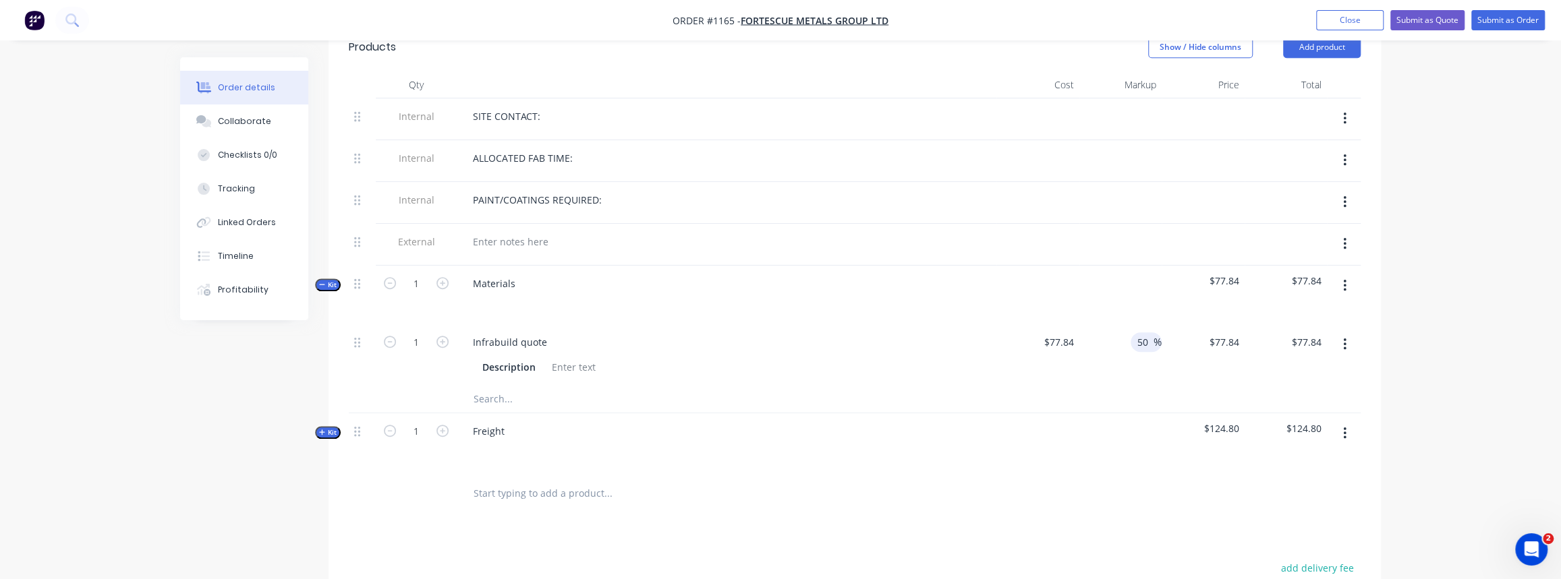
type input "$116.76"
click at [1122, 357] on div "50 50 %" at bounding box center [1120, 354] width 83 height 61
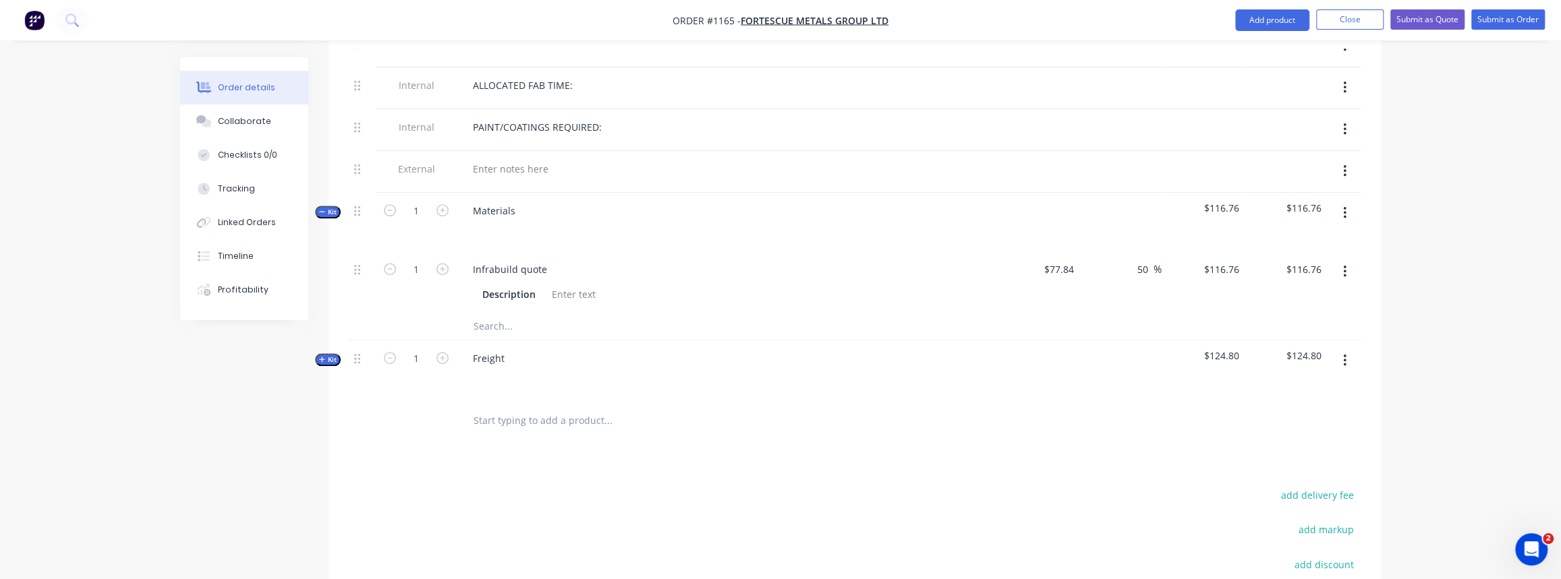
scroll to position [403, 0]
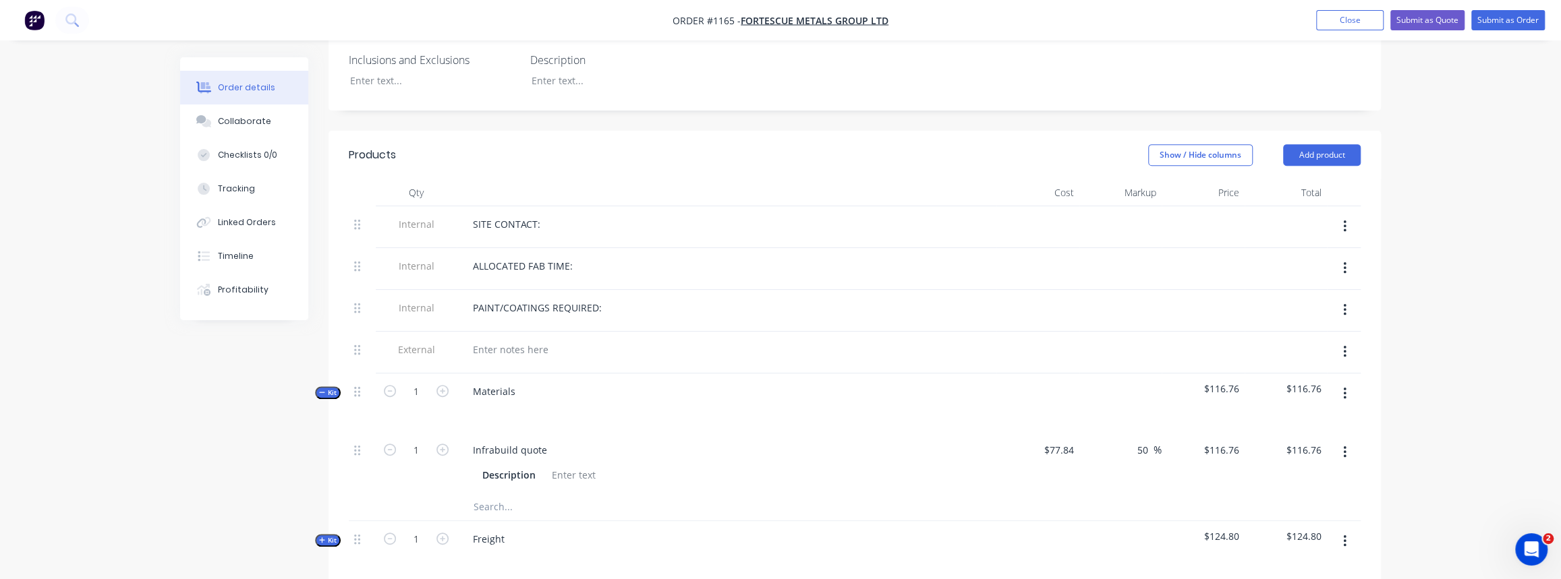
drag, startPoint x: 316, startPoint y: 373, endPoint x: 361, endPoint y: 359, distance: 47.2
click at [316, 386] on button "Kit" at bounding box center [328, 392] width 26 height 13
click at [1447, 21] on button "Submit as Quote" at bounding box center [1427, 20] width 74 height 20
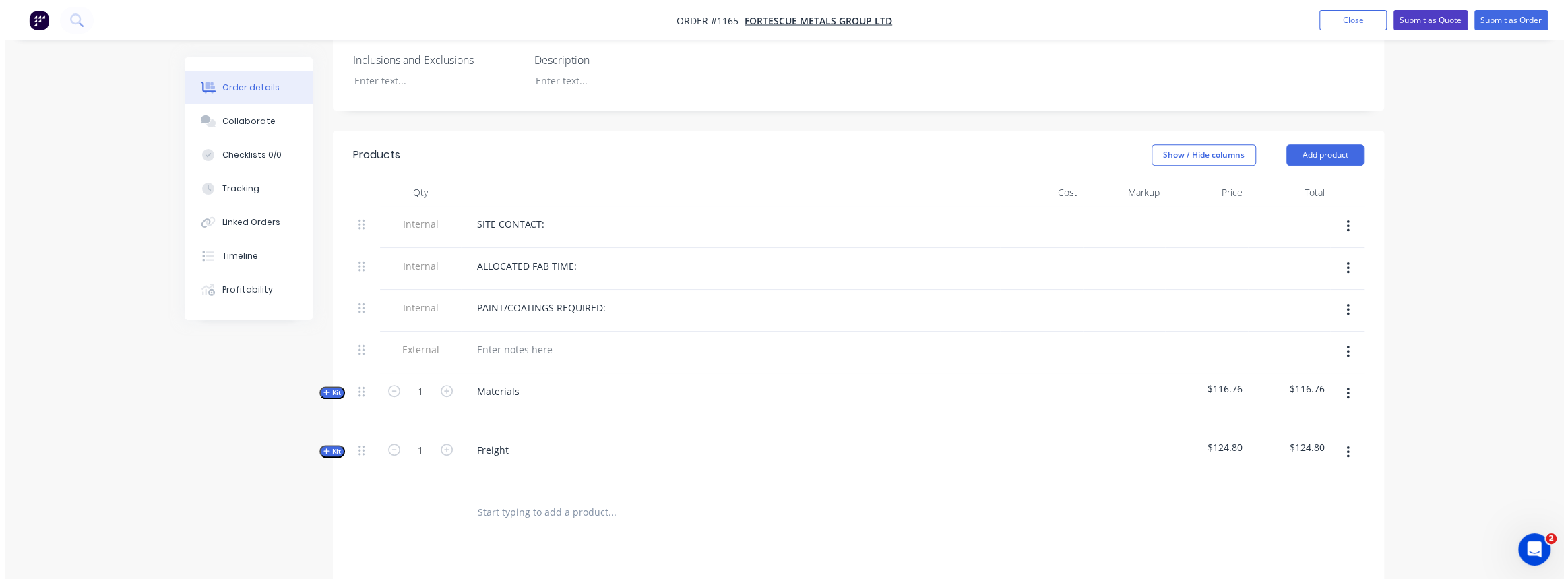
scroll to position [0, 0]
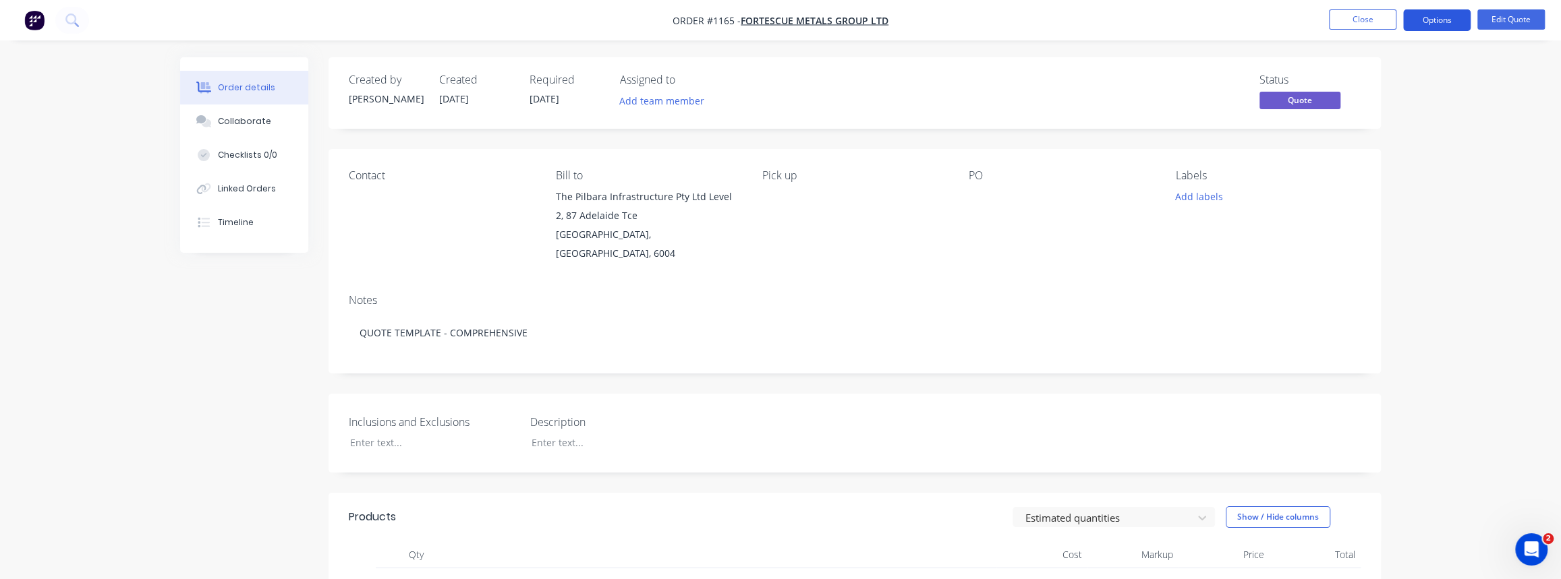
click at [1445, 22] on button "Options" at bounding box center [1436, 20] width 67 height 22
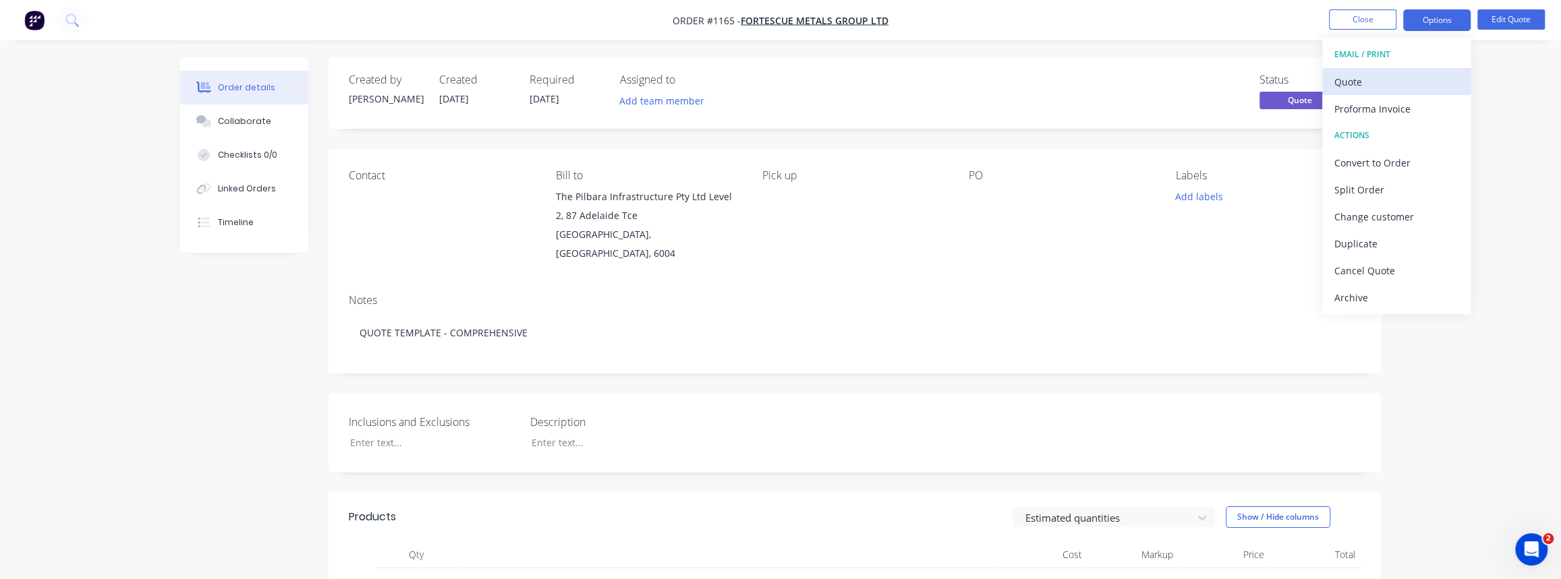
click at [1384, 87] on div "Quote" at bounding box center [1396, 82] width 124 height 20
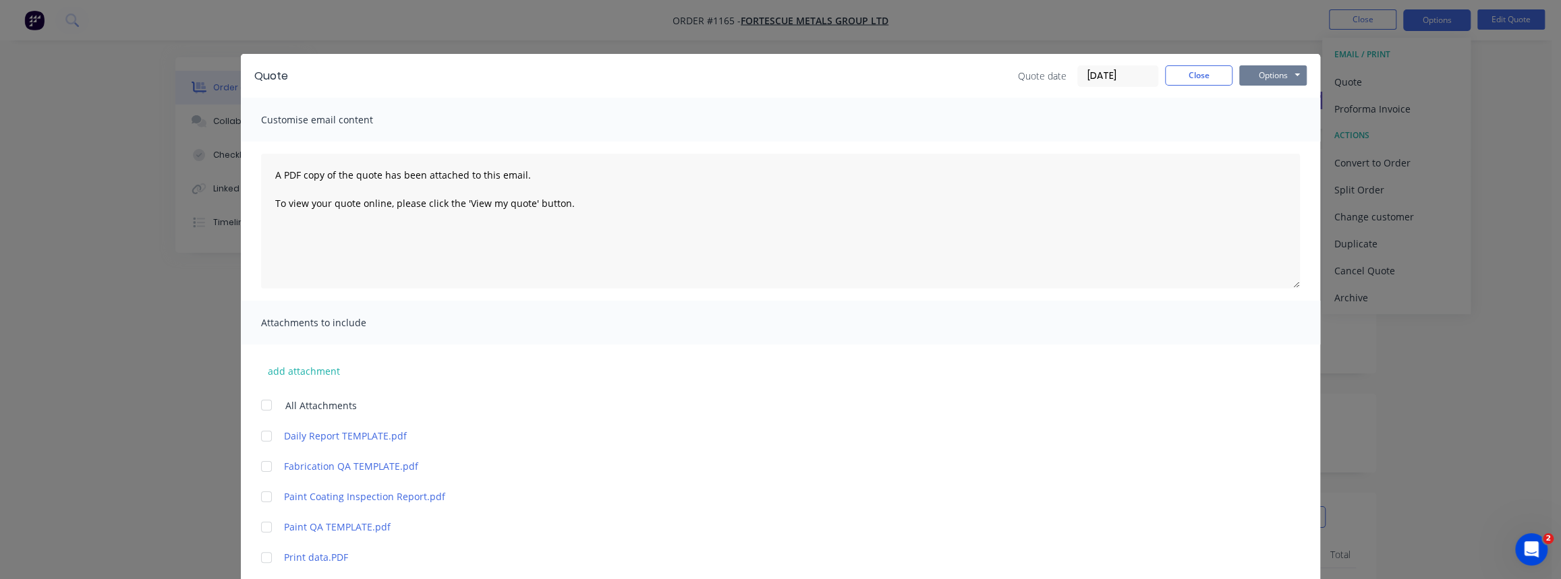
click at [1261, 75] on button "Options" at bounding box center [1272, 75] width 67 height 20
click at [1255, 115] on button "Print" at bounding box center [1282, 122] width 86 height 22
click at [1206, 77] on button "Close" at bounding box center [1198, 75] width 67 height 20
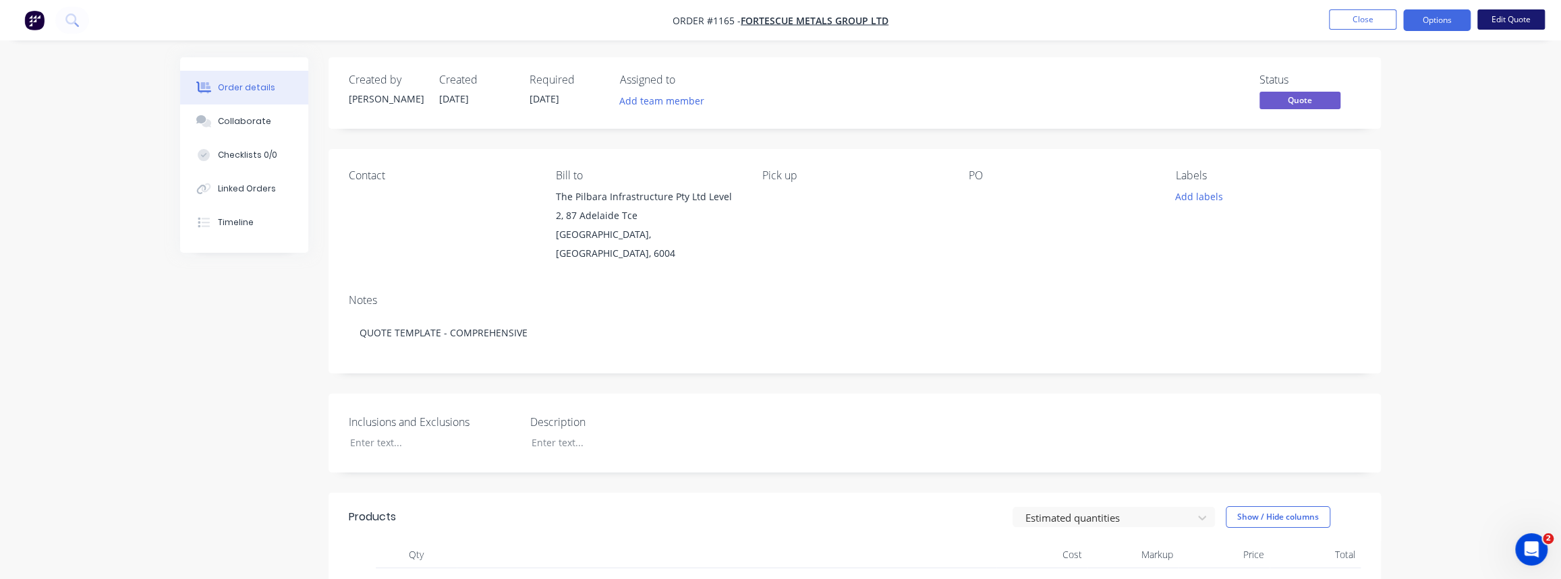
click at [1501, 20] on button "Edit Quote" at bounding box center [1510, 19] width 67 height 20
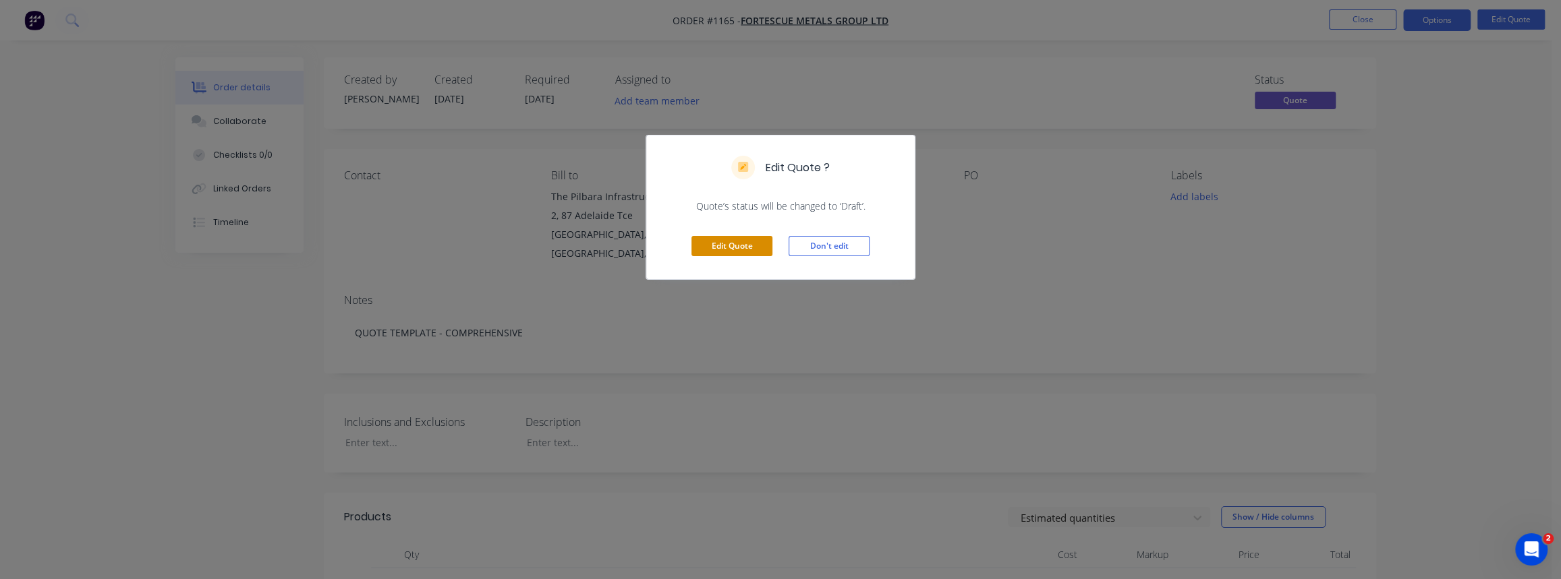
click at [733, 246] on button "Edit Quote" at bounding box center [731, 246] width 81 height 20
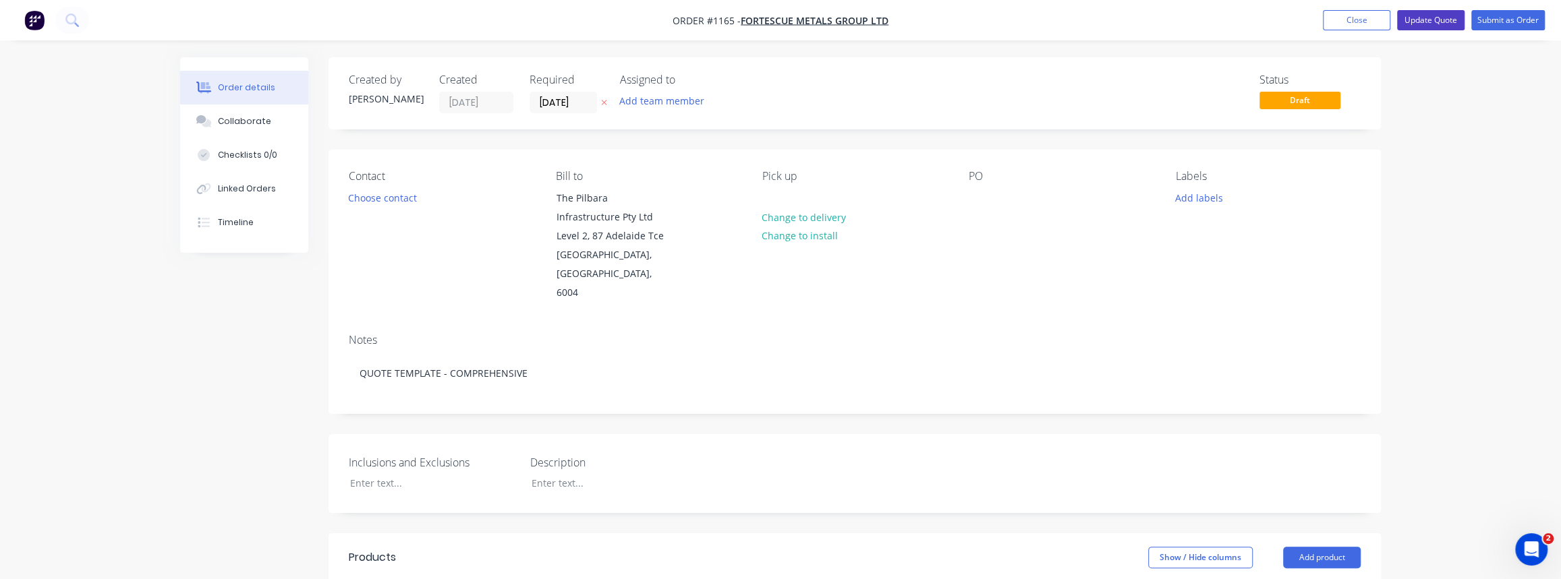
click at [1430, 24] on button "Update Quote" at bounding box center [1430, 20] width 67 height 20
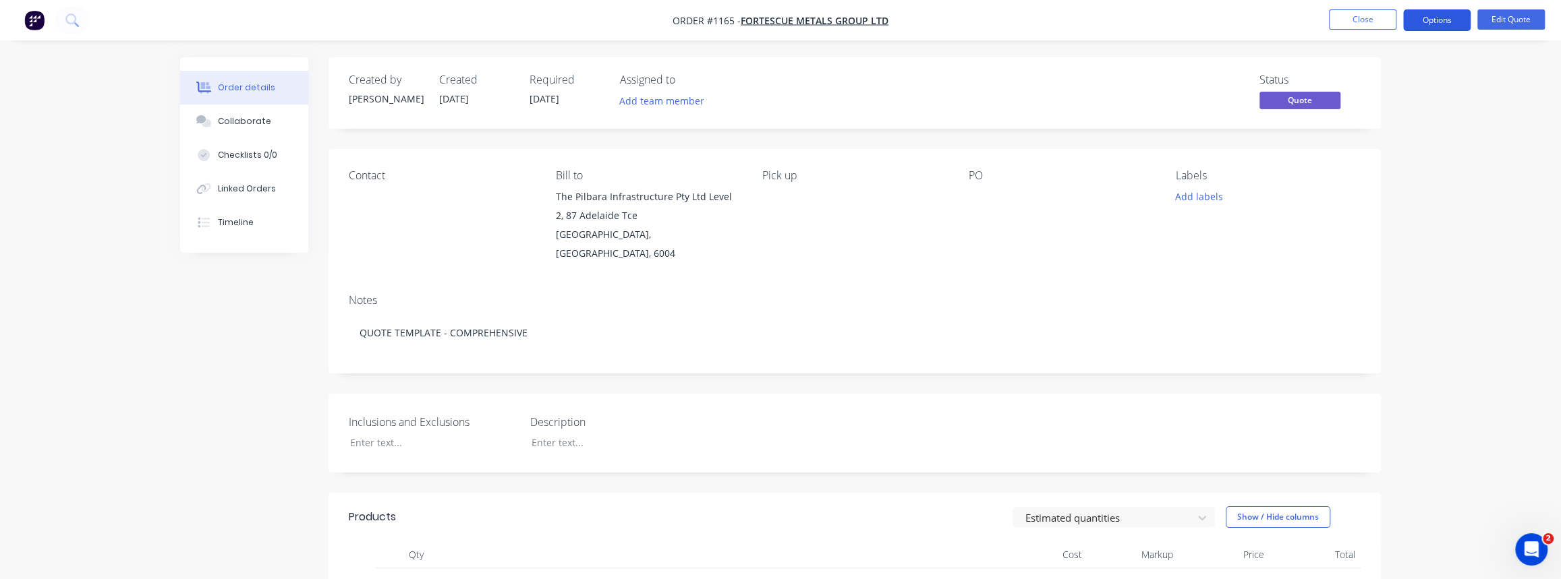
click at [1433, 23] on button "Options" at bounding box center [1436, 20] width 67 height 22
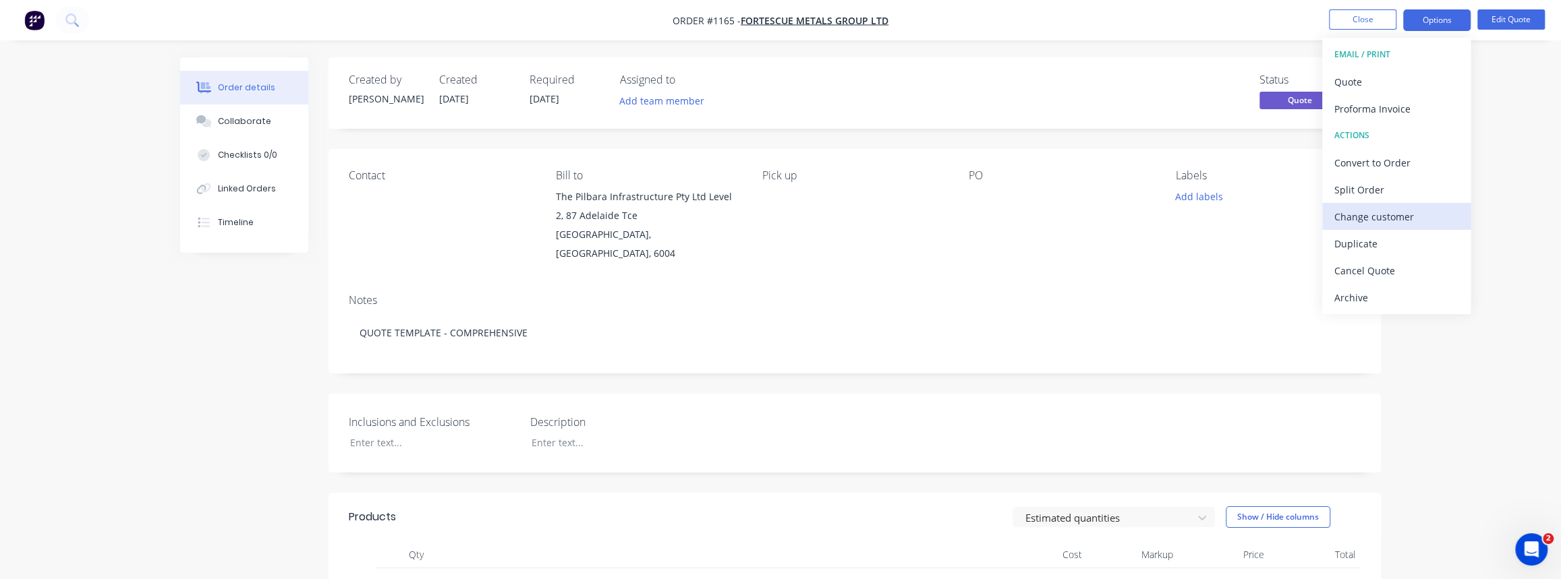
click at [1372, 217] on div "Change customer" at bounding box center [1396, 217] width 124 height 20
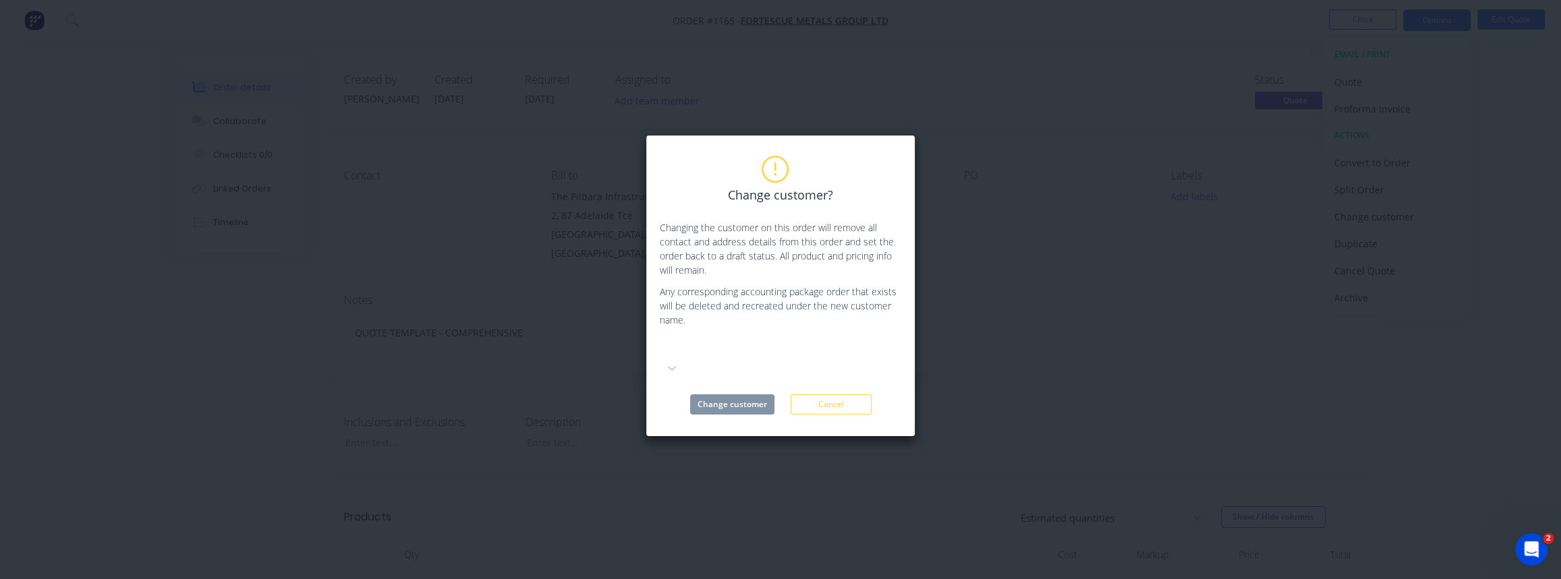
click at [724, 354] on div at bounding box center [761, 348] width 194 height 17
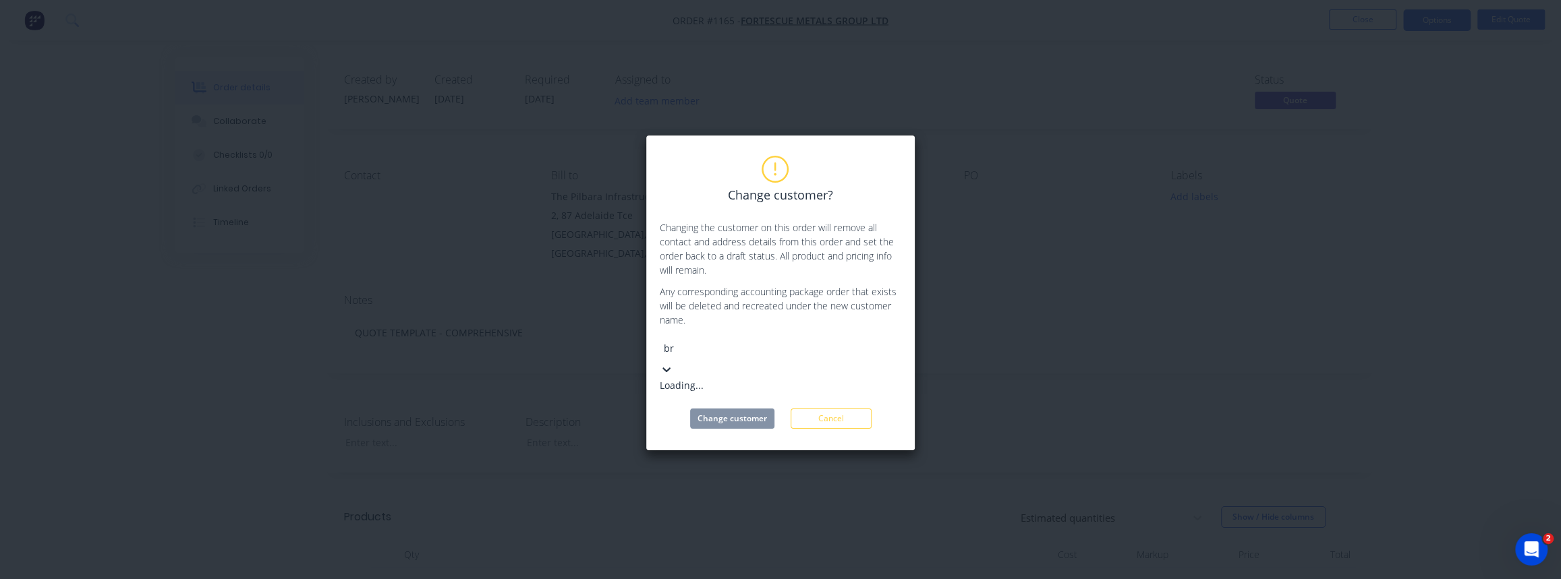
type input "bri"
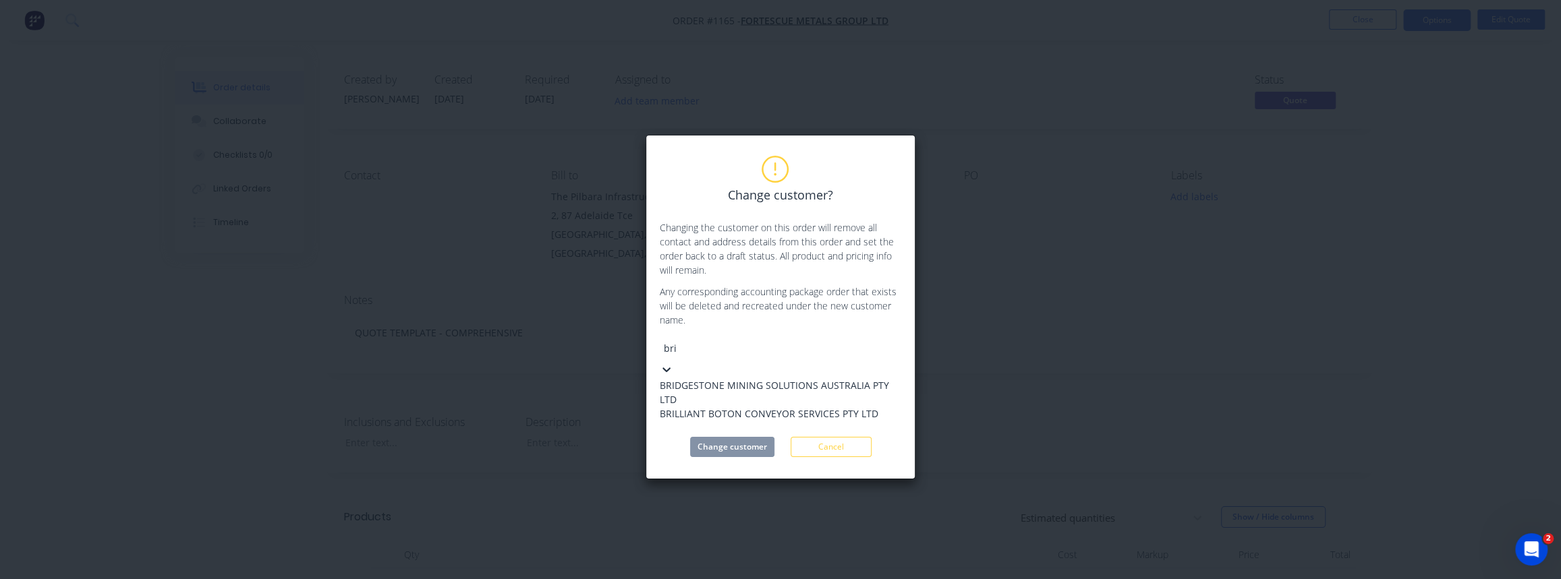
click at [736, 414] on div "BRILLIANT BOTON CONVEYOR SERVICES PTY LTD" at bounding box center [780, 414] width 241 height 14
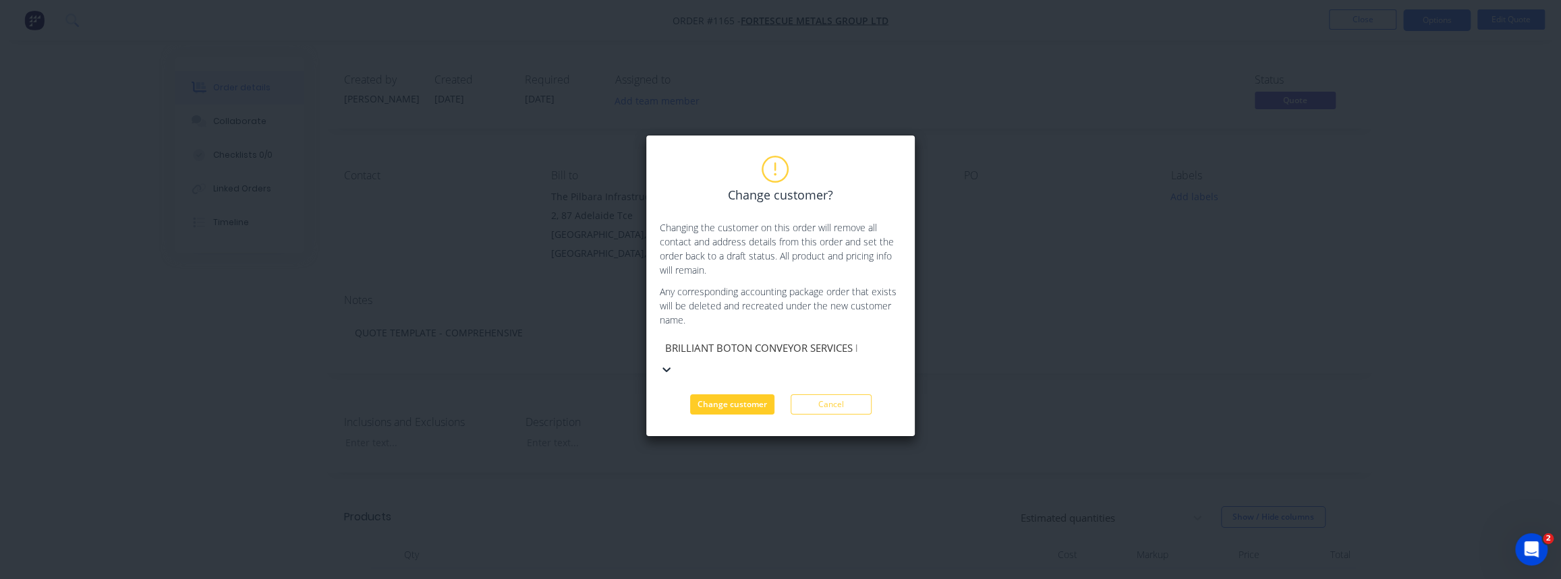
click at [752, 395] on button "Change customer" at bounding box center [732, 405] width 84 height 20
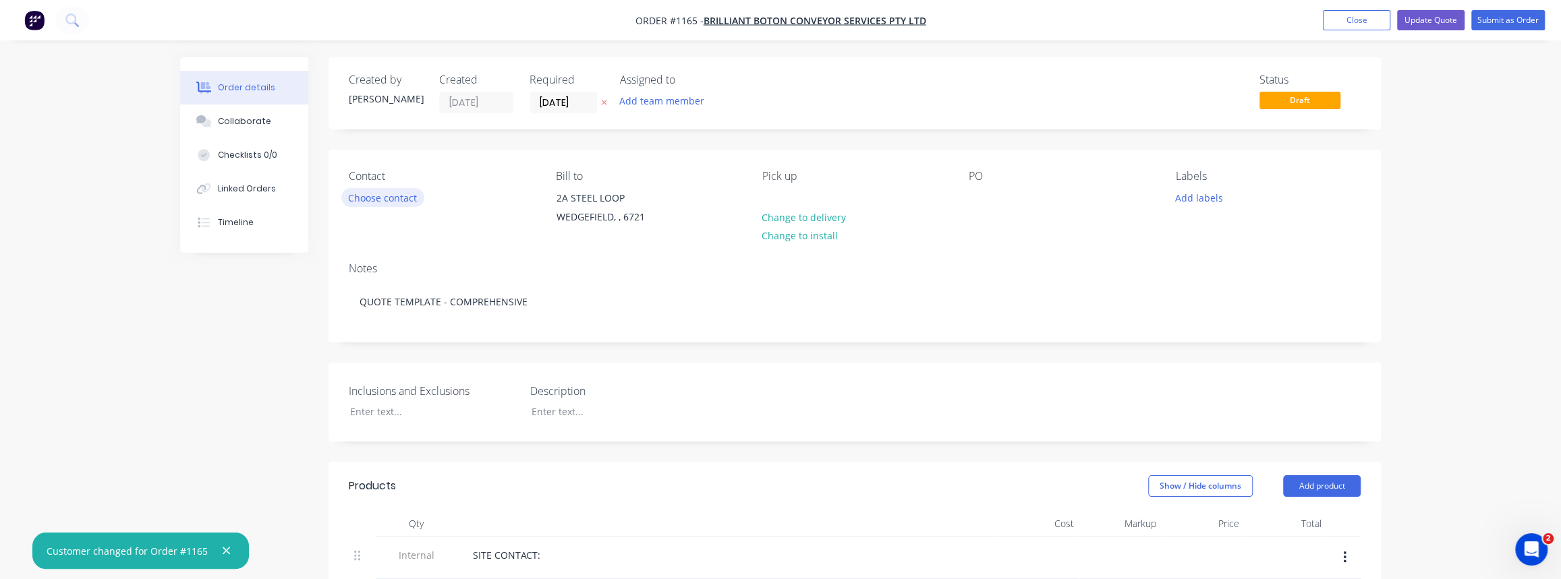
click at [388, 200] on button "Choose contact" at bounding box center [382, 197] width 83 height 18
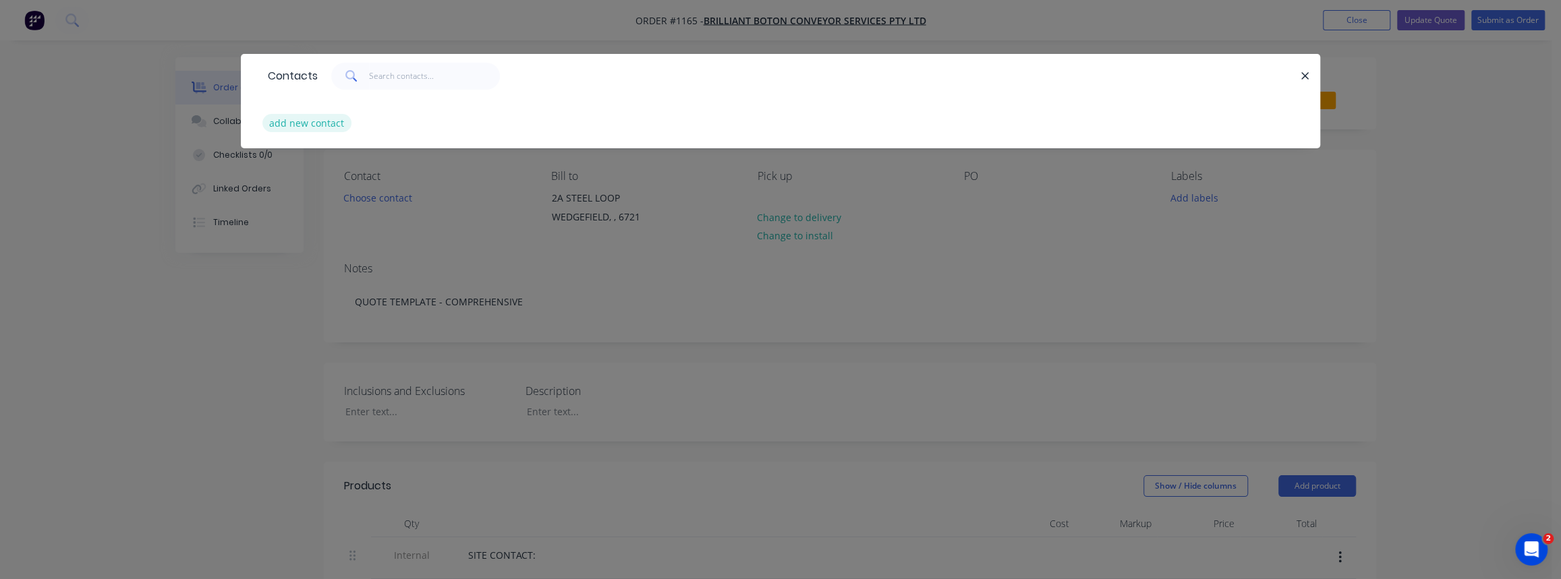
click at [301, 129] on button "add new contact" at bounding box center [306, 123] width 89 height 18
select select "AU"
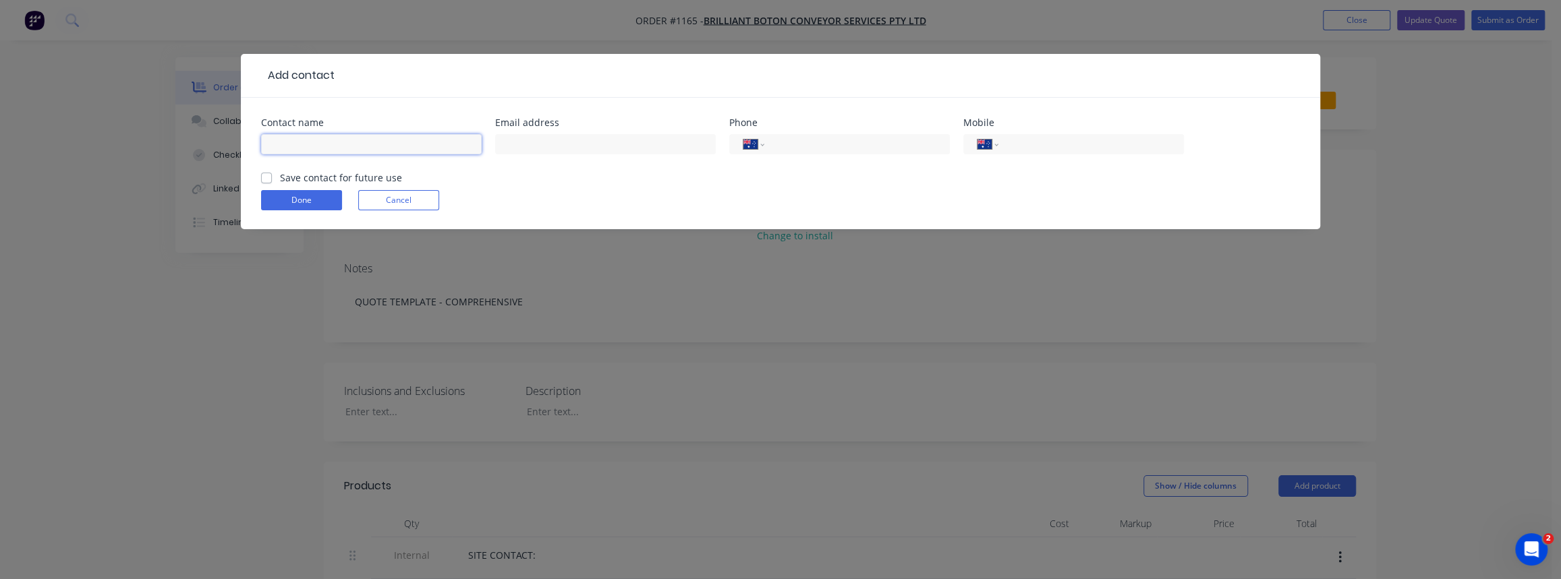
click at [357, 150] on input "text" at bounding box center [371, 144] width 221 height 20
type input "[PERSON_NAME]"
drag, startPoint x: 567, startPoint y: 142, endPoint x: 587, endPoint y: 150, distance: 21.8
click at [567, 142] on input "text" at bounding box center [605, 144] width 221 height 20
paste input "[PERSON_NAME][EMAIL_ADDRESS][PERSON_NAME][DOMAIN_NAME]"
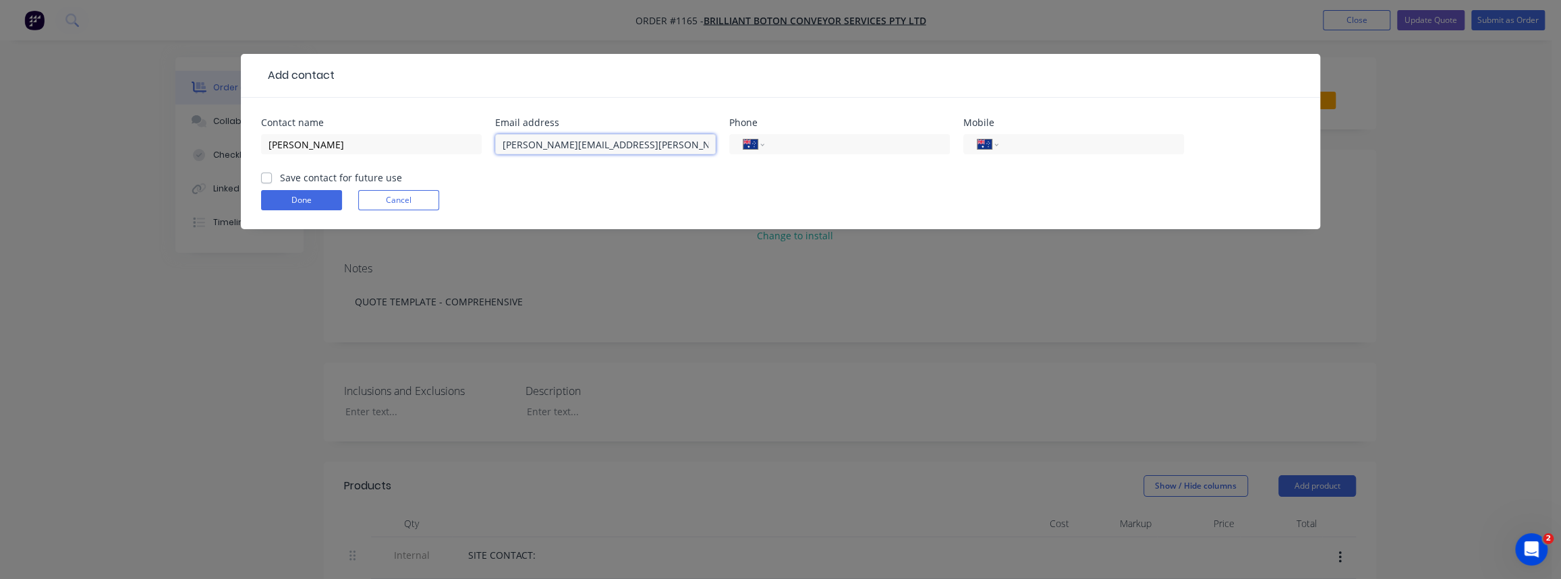
type input "[PERSON_NAME][EMAIL_ADDRESS][PERSON_NAME][DOMAIN_NAME]"
click at [782, 148] on input "tel" at bounding box center [855, 145] width 162 height 16
paste input "0474 582 203"
type input "0474 582 203"
click at [280, 177] on label "Save contact for future use" at bounding box center [341, 178] width 122 height 14
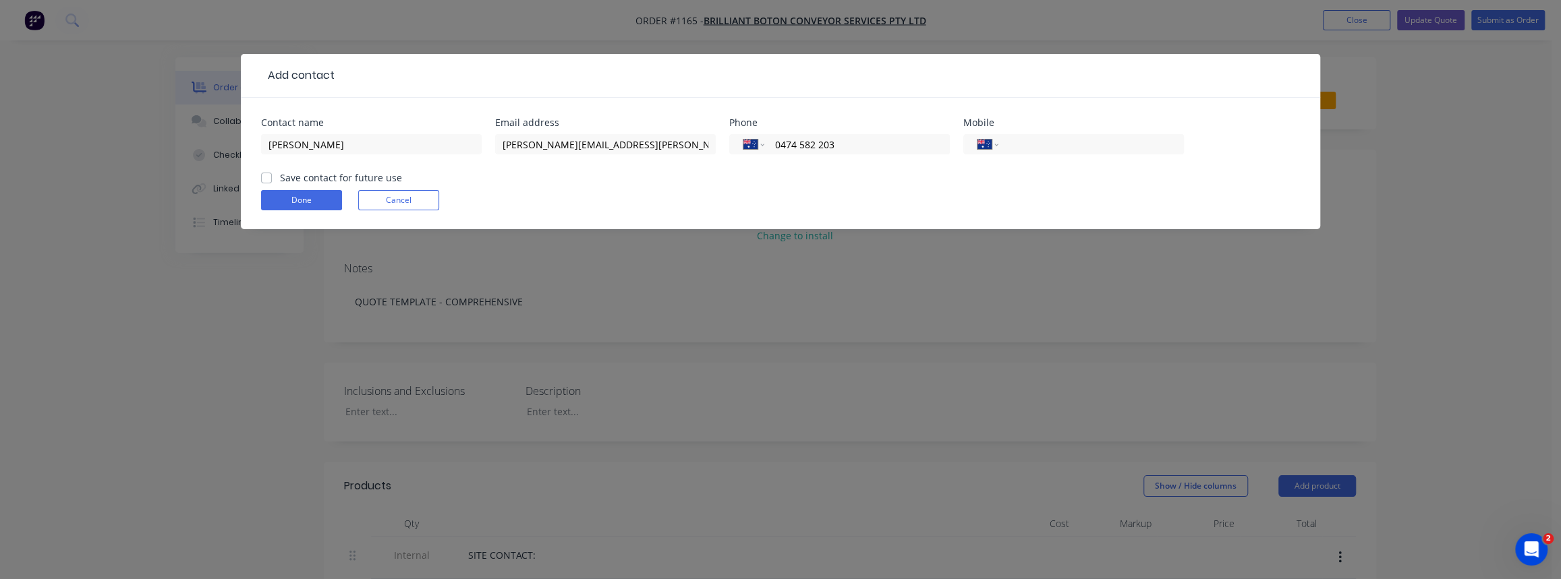
click at [270, 177] on input "Save contact for future use" at bounding box center [266, 177] width 11 height 13
checkbox input "true"
drag, startPoint x: 293, startPoint y: 193, endPoint x: 301, endPoint y: 194, distance: 8.1
click at [293, 194] on button "Done" at bounding box center [301, 200] width 81 height 20
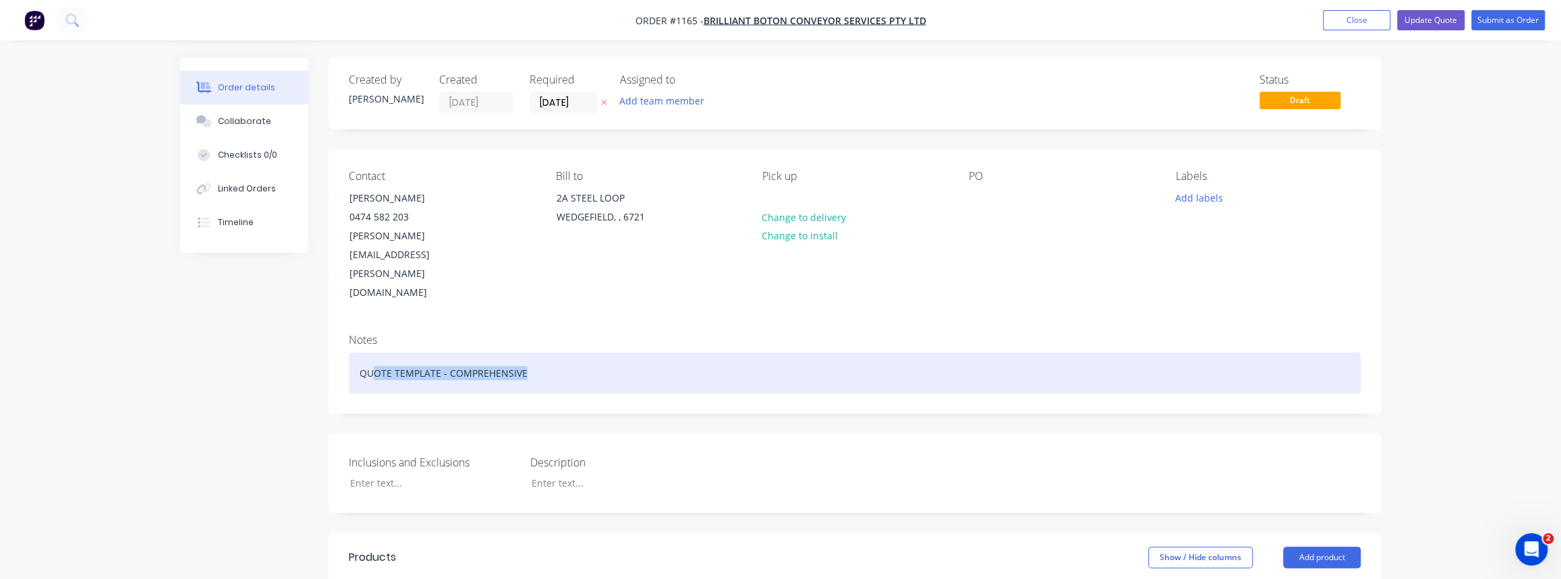
drag, startPoint x: 583, startPoint y: 332, endPoint x: 371, endPoint y: 344, distance: 212.8
click at [371, 344] on div "Notes QUOTE TEMPLATE - COMPREHENSIVE" at bounding box center [854, 368] width 1052 height 90
click at [405, 353] on div "Supply" at bounding box center [855, 373] width 1012 height 41
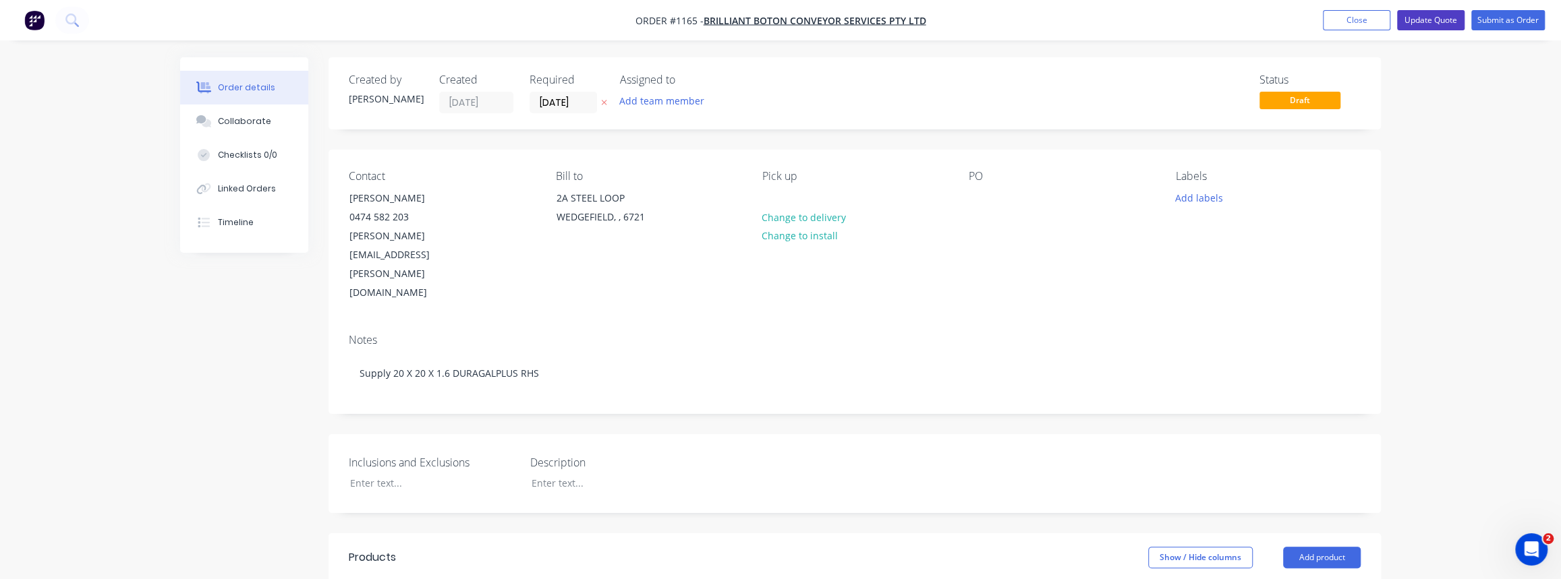
click at [1421, 20] on button "Update Quote" at bounding box center [1430, 20] width 67 height 20
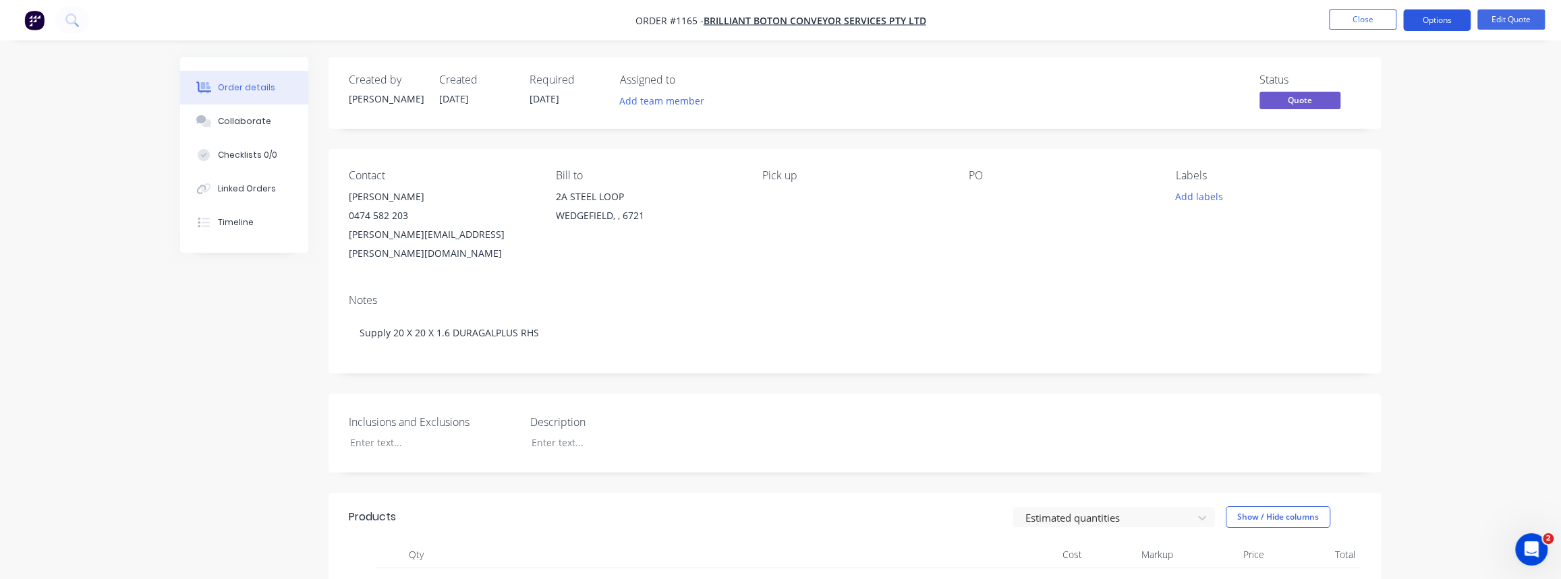
click at [1451, 22] on button "Options" at bounding box center [1436, 20] width 67 height 22
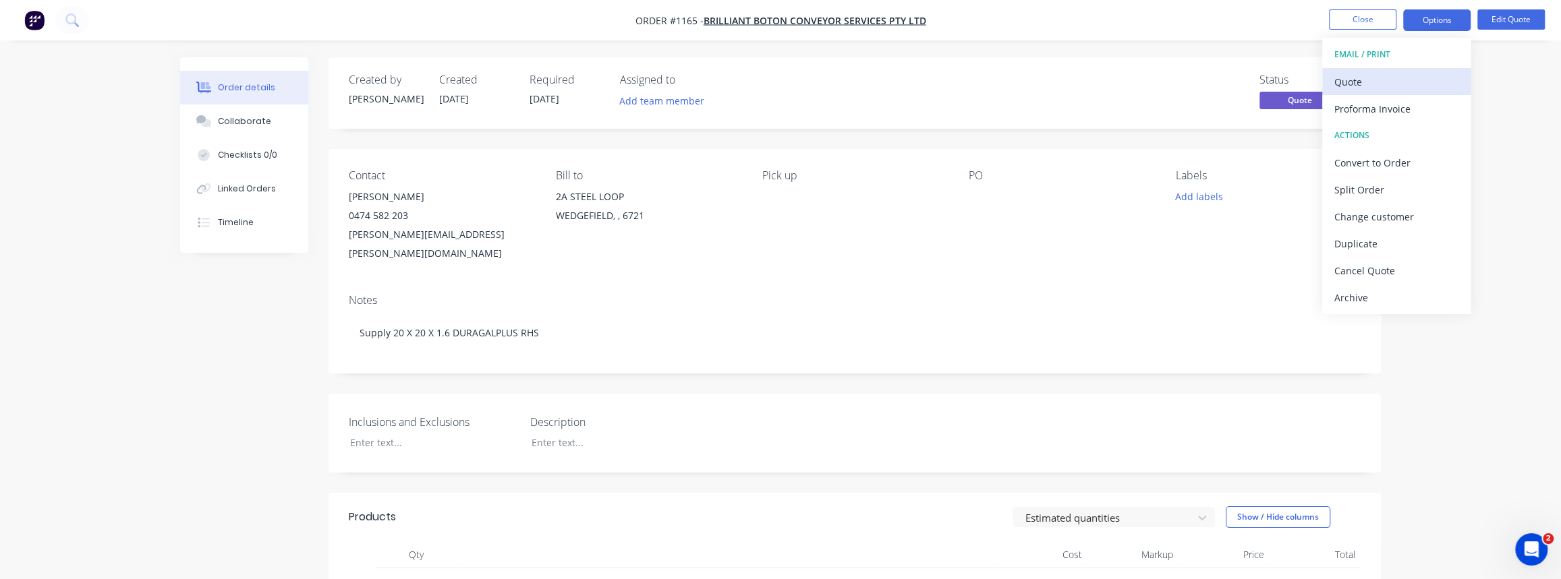
click at [1377, 84] on div "Quote" at bounding box center [1396, 82] width 124 height 20
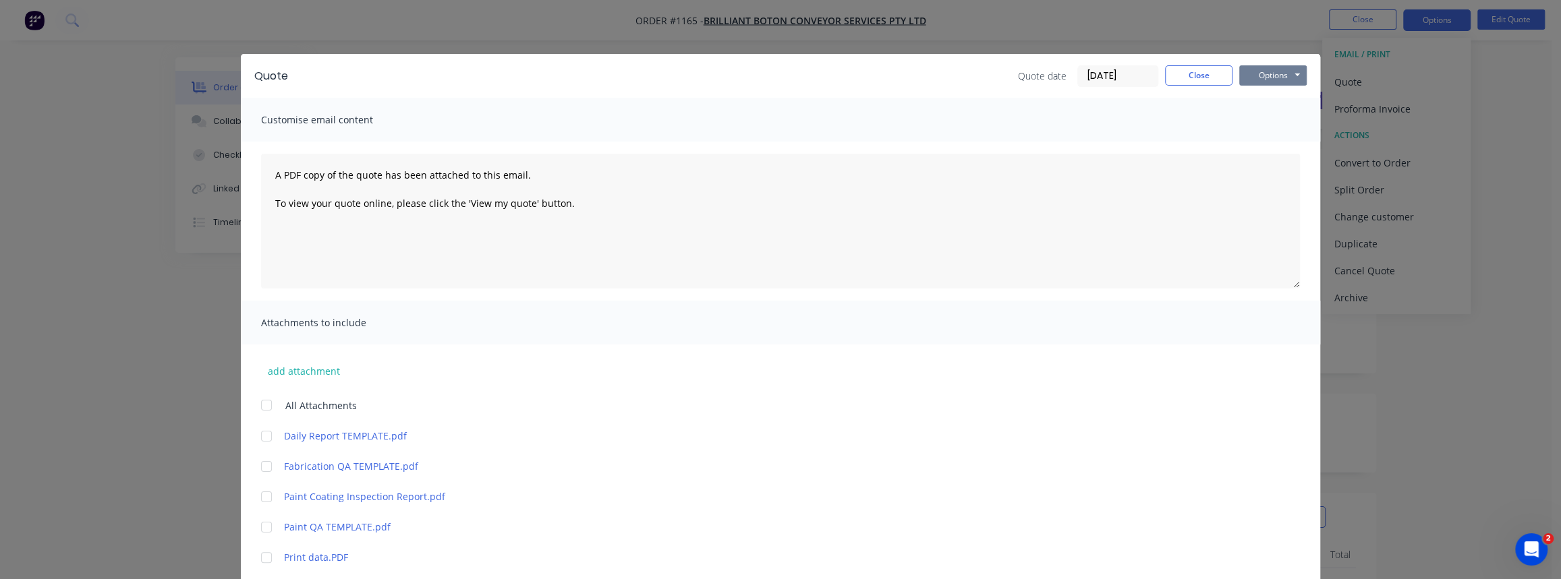
click at [1241, 71] on button "Options" at bounding box center [1272, 75] width 67 height 20
click at [1252, 117] on button "Print" at bounding box center [1282, 122] width 86 height 22
click at [1193, 73] on button "Close" at bounding box center [1198, 75] width 67 height 20
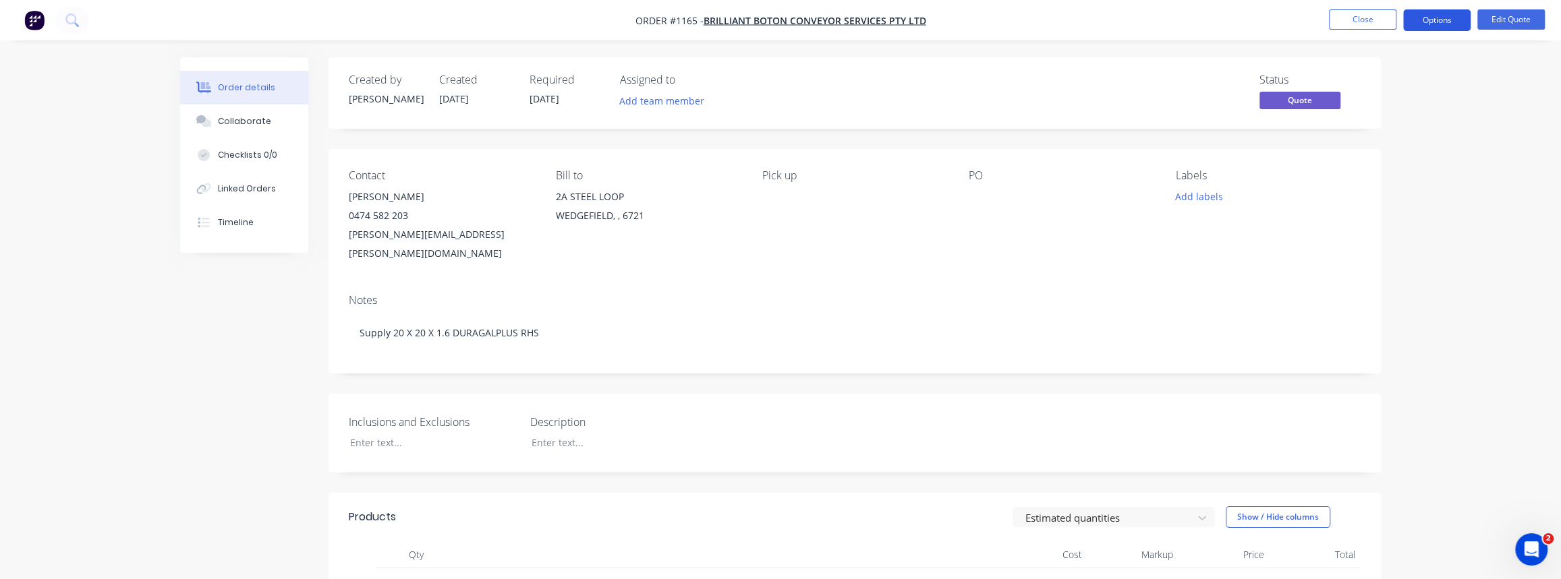
click at [1444, 22] on button "Options" at bounding box center [1436, 20] width 67 height 22
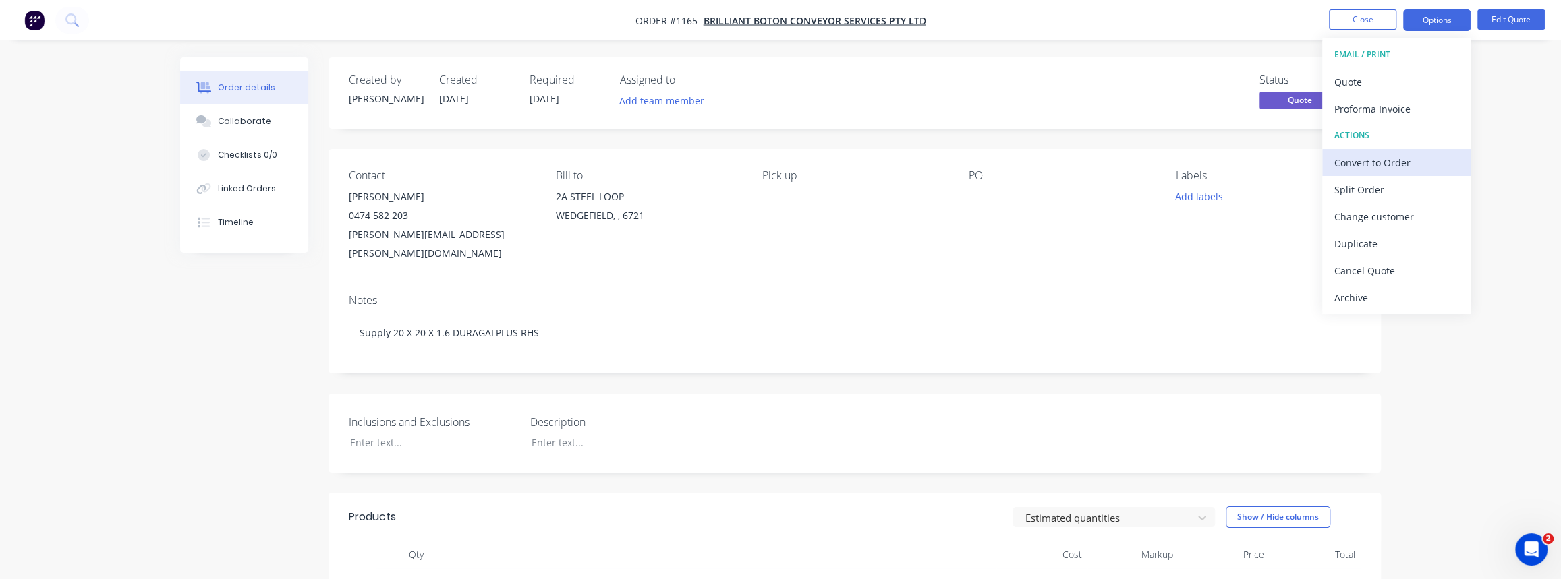
click at [1384, 167] on div "Convert to Order" at bounding box center [1396, 163] width 124 height 20
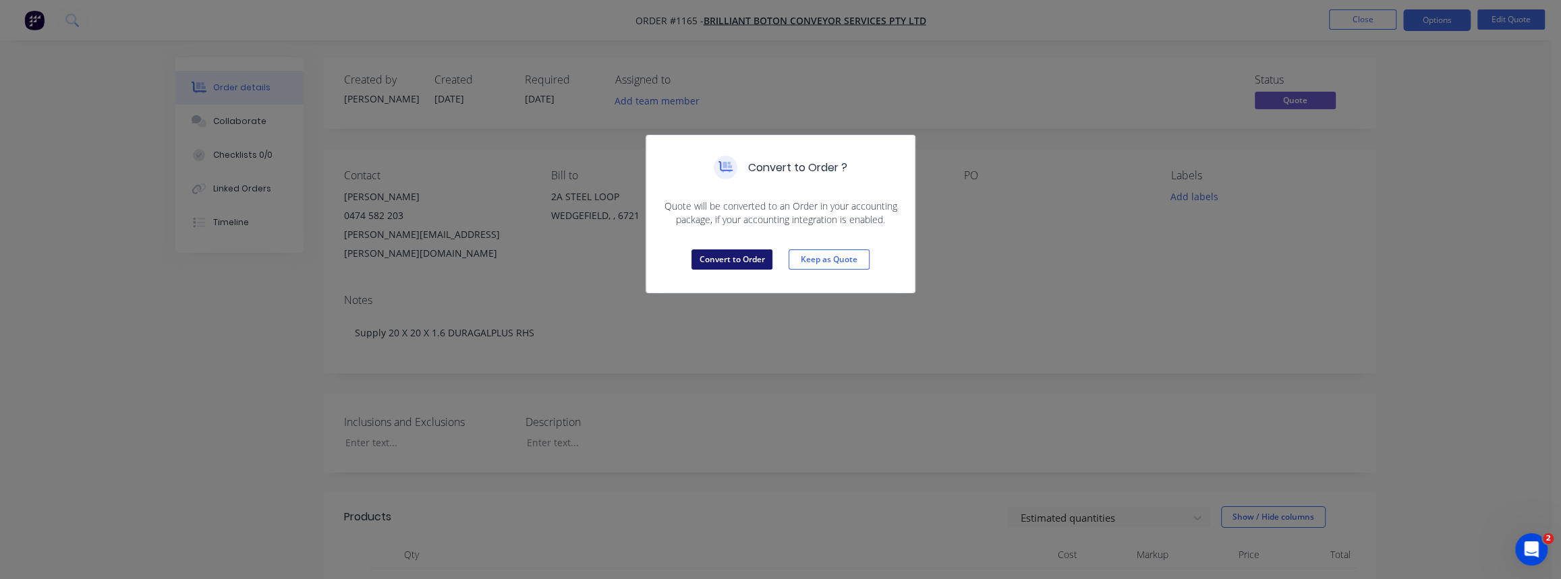
click at [735, 252] on button "Convert to Order" at bounding box center [731, 260] width 81 height 20
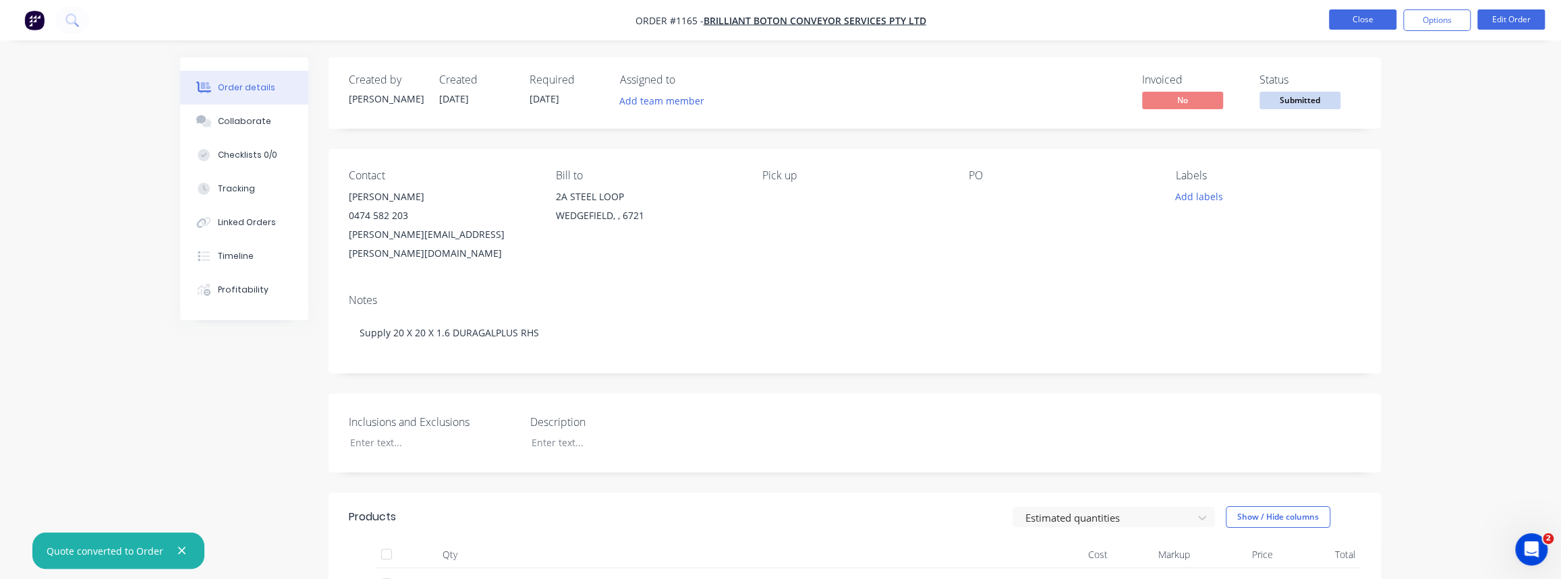
click at [1357, 19] on button "Close" at bounding box center [1362, 19] width 67 height 20
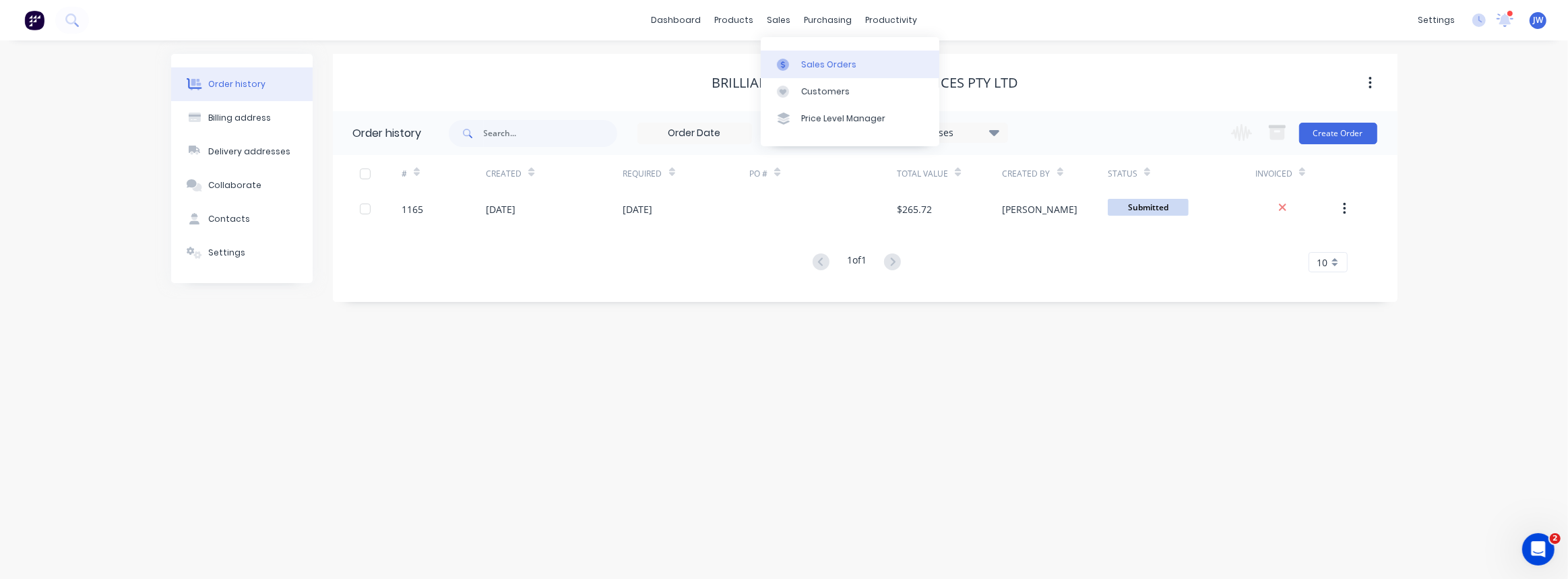
click at [810, 63] on div "Sales Orders" at bounding box center [828, 65] width 55 height 12
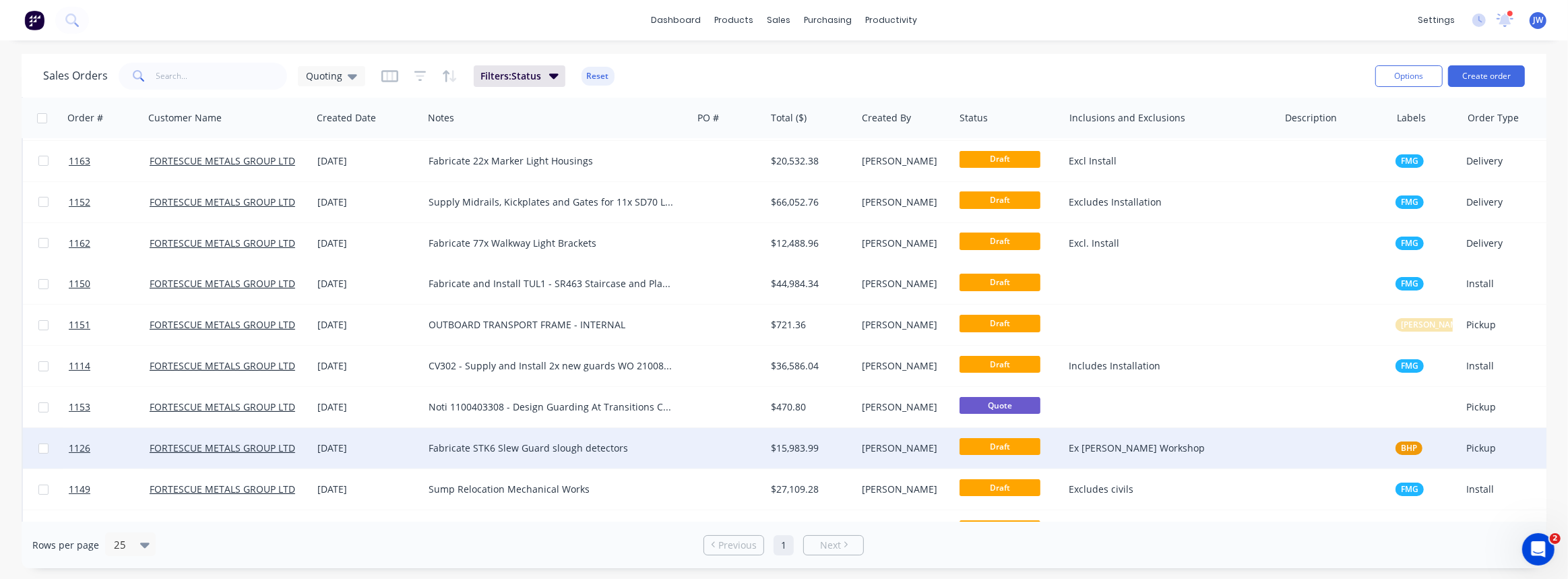
scroll to position [239, 0]
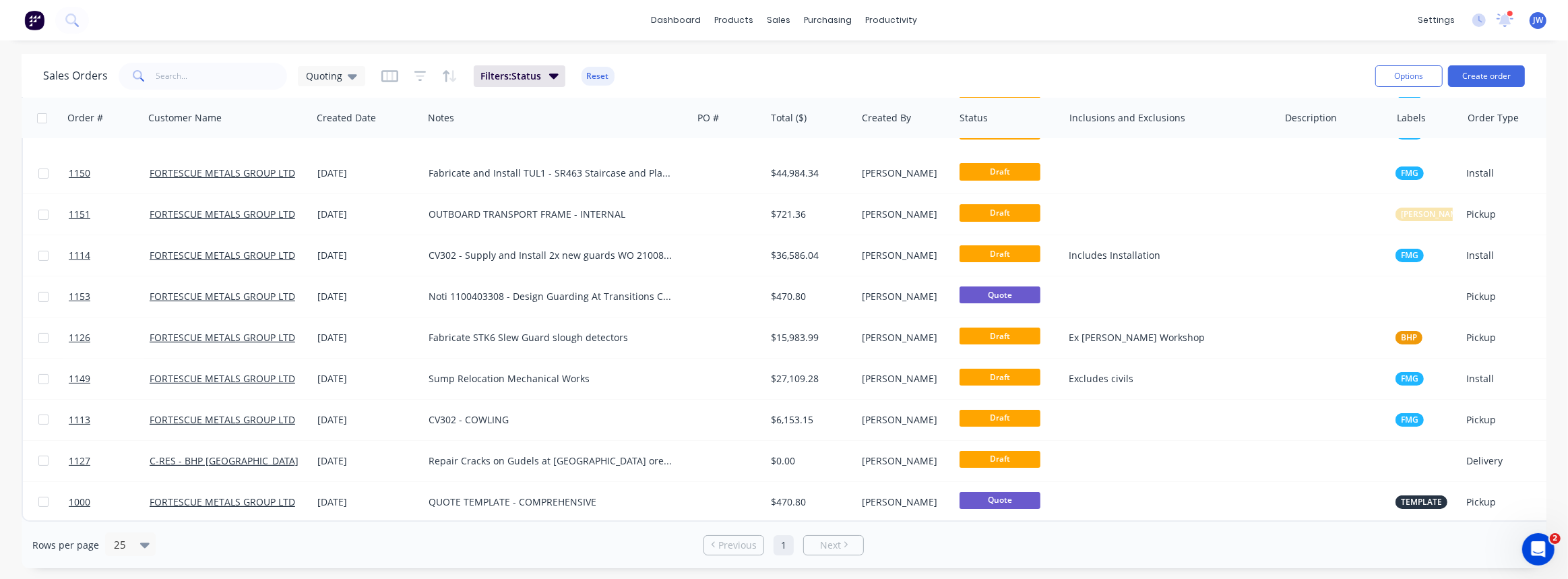
drag, startPoint x: 353, startPoint y: 70, endPoint x: 345, endPoint y: 88, distance: 19.7
click at [353, 70] on icon at bounding box center [352, 76] width 9 height 15
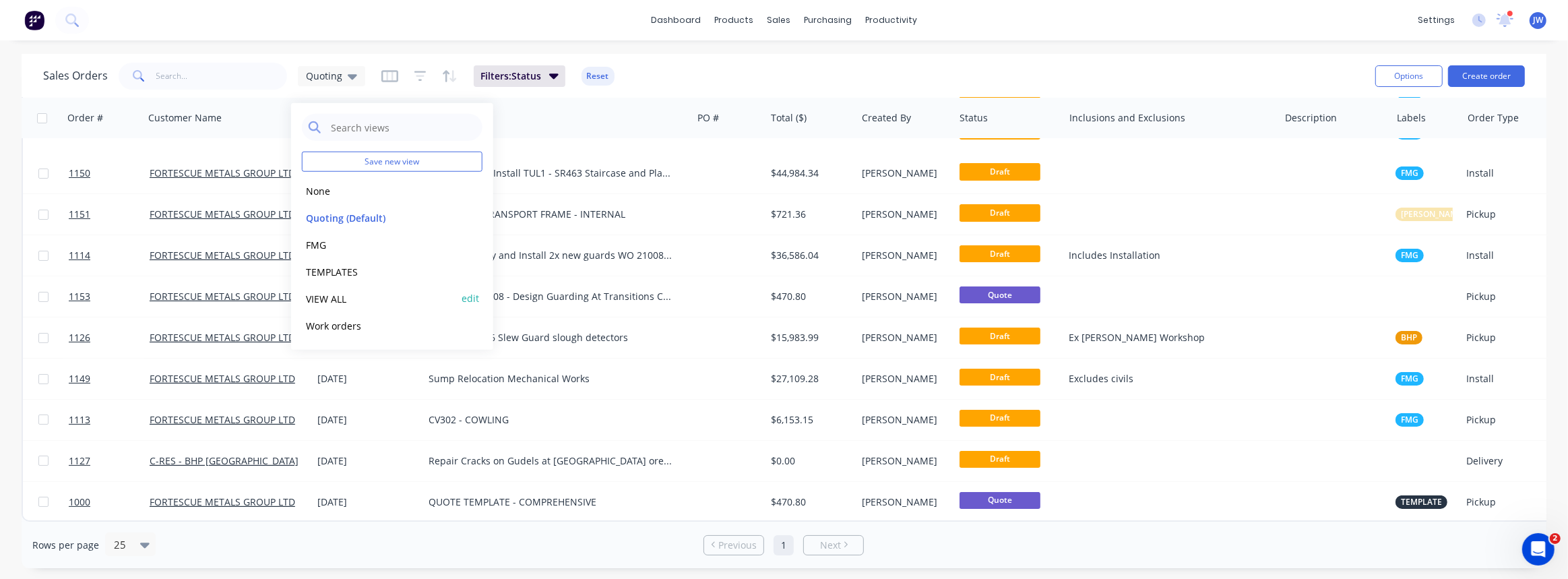
click at [336, 296] on button "VIEW ALL" at bounding box center [379, 299] width 154 height 16
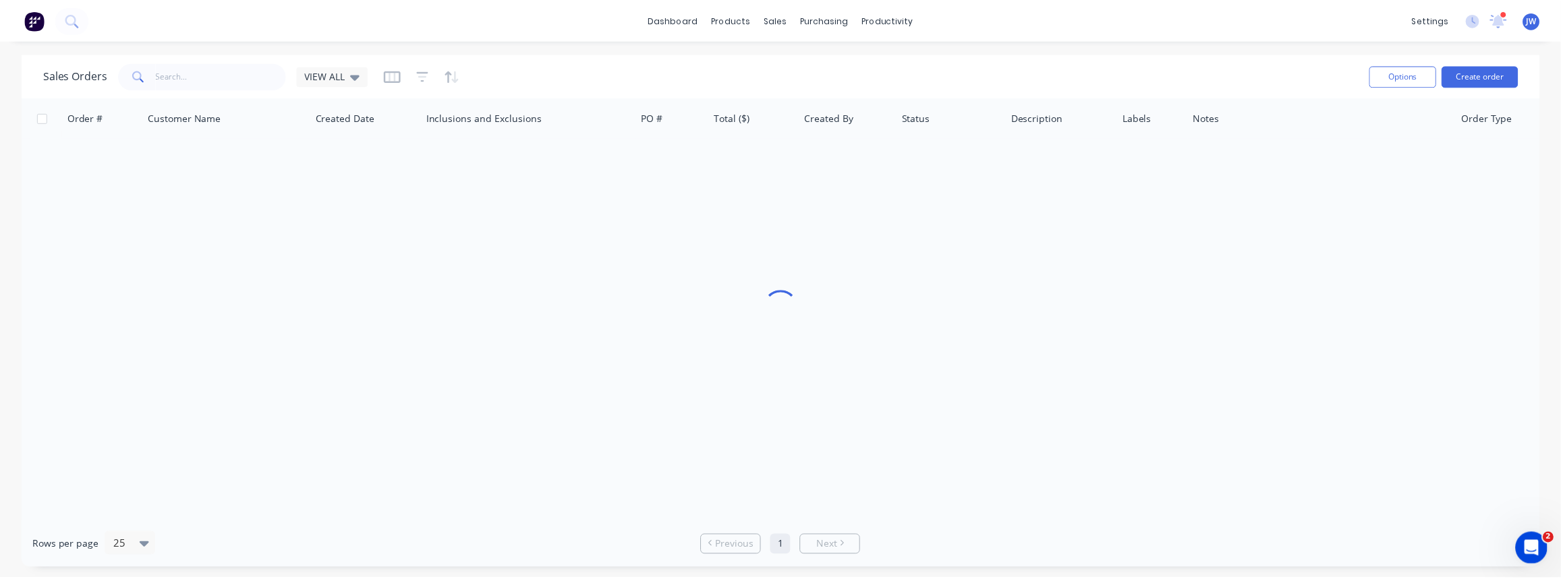
scroll to position [0, 0]
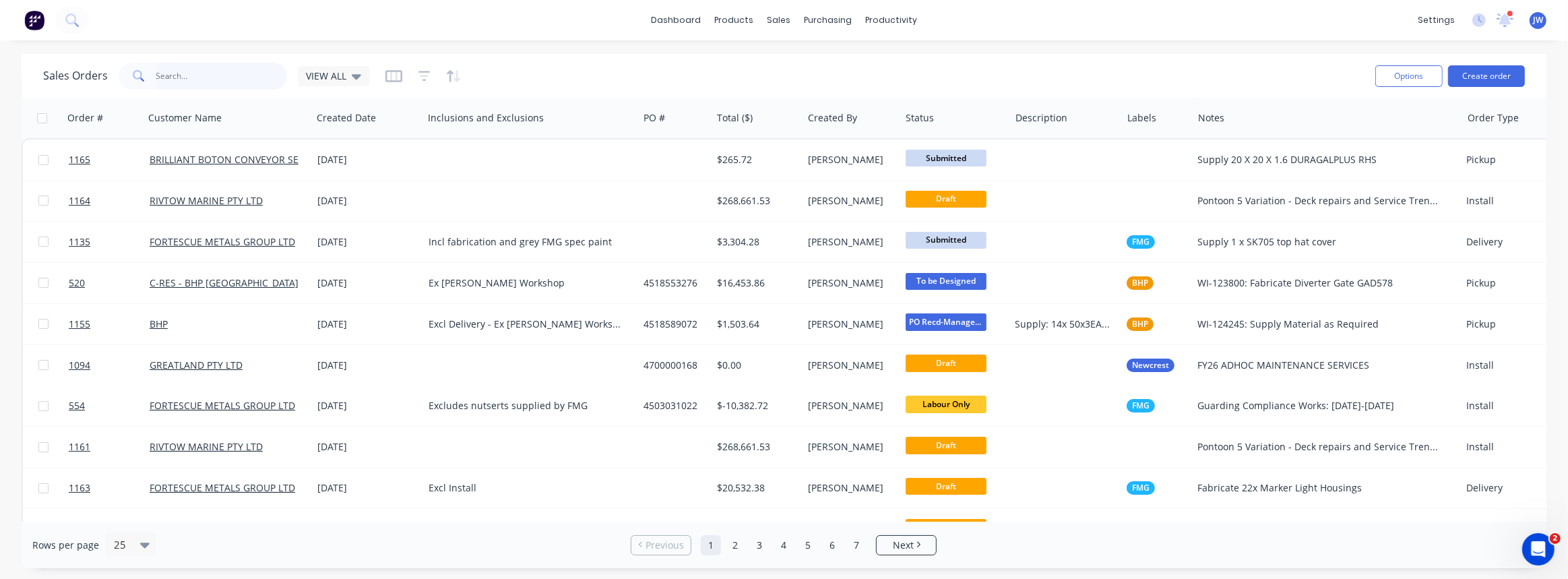
click at [216, 84] on input "text" at bounding box center [222, 76] width 132 height 27
type input "532"
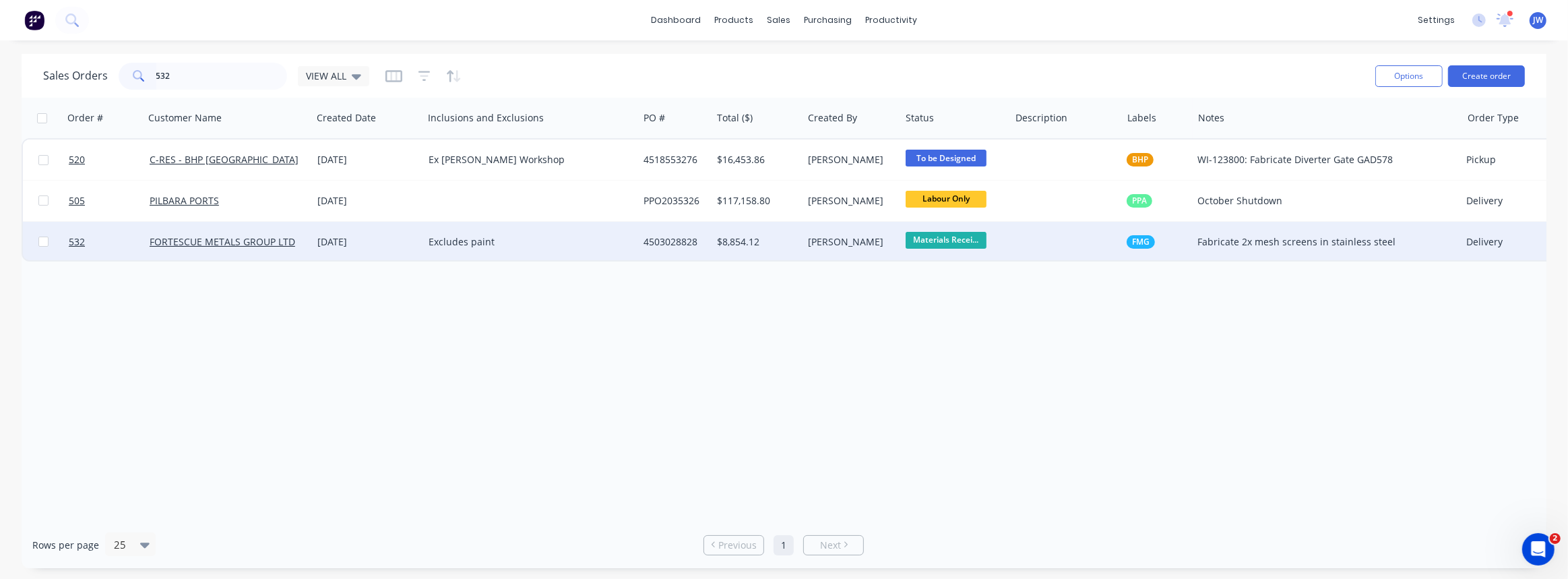
click at [778, 250] on div "$8,854.12" at bounding box center [757, 242] width 91 height 40
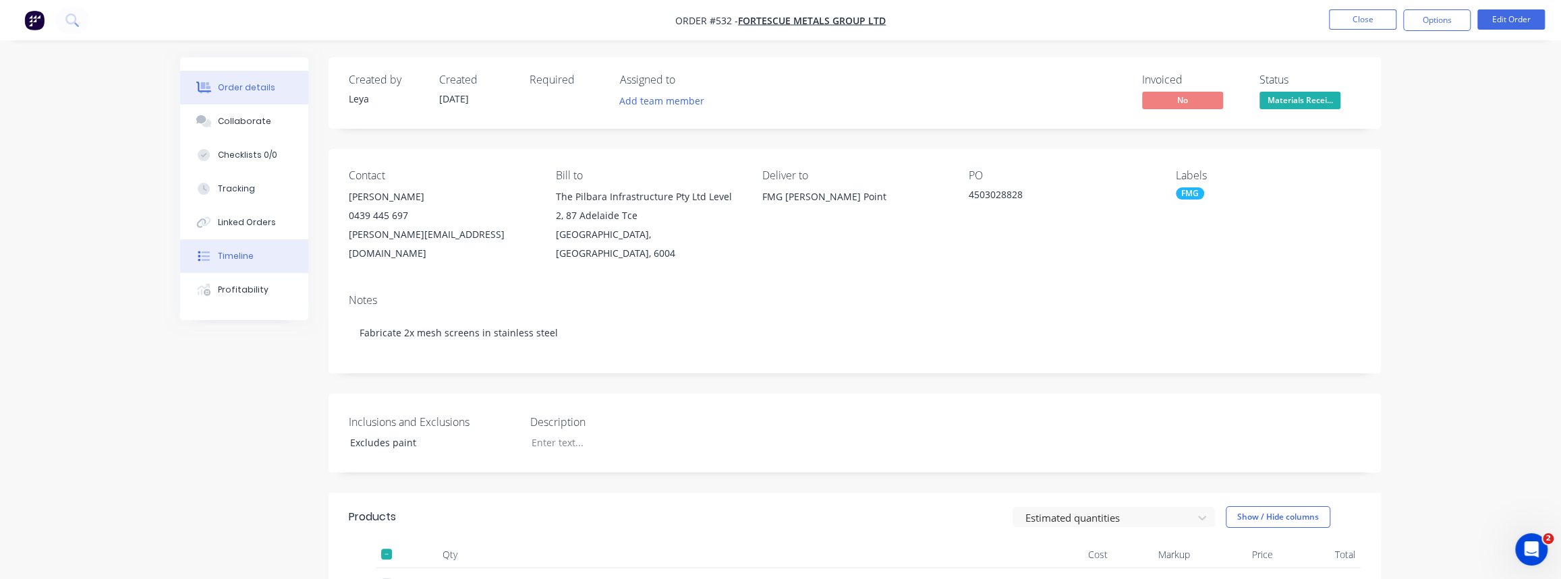
click at [239, 268] on button "Timeline" at bounding box center [244, 256] width 128 height 34
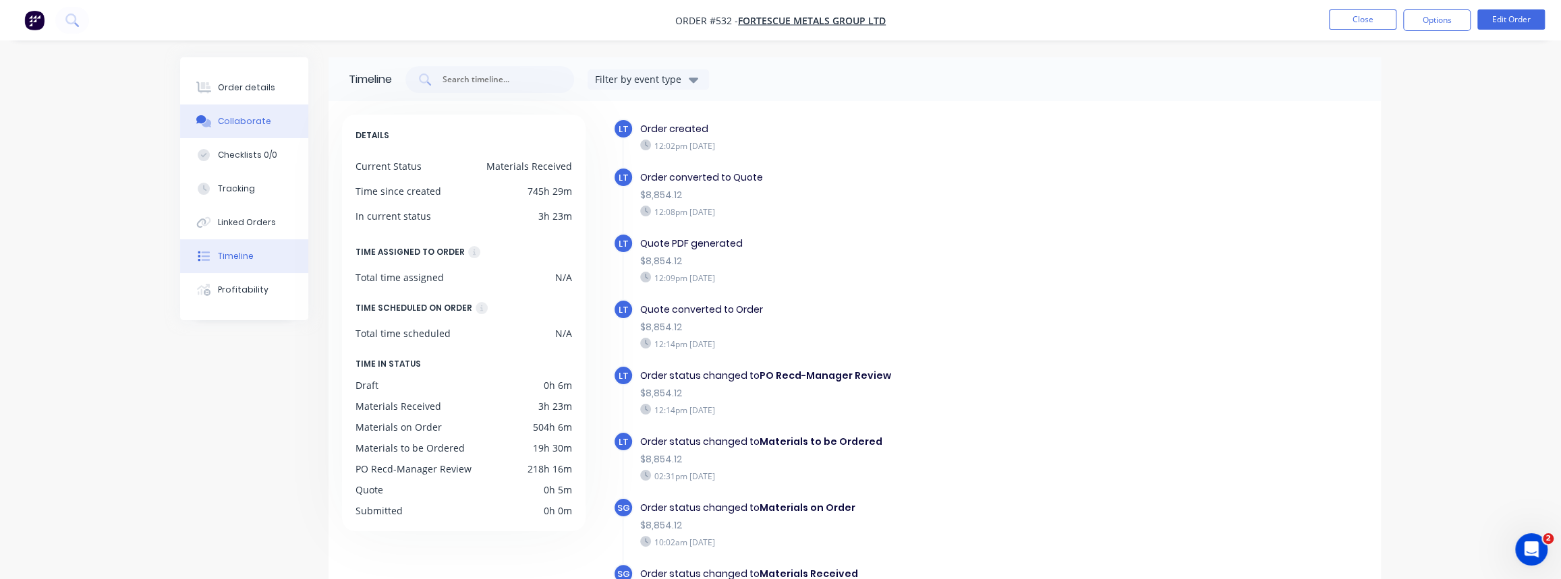
click at [239, 111] on button "Collaborate" at bounding box center [244, 122] width 128 height 34
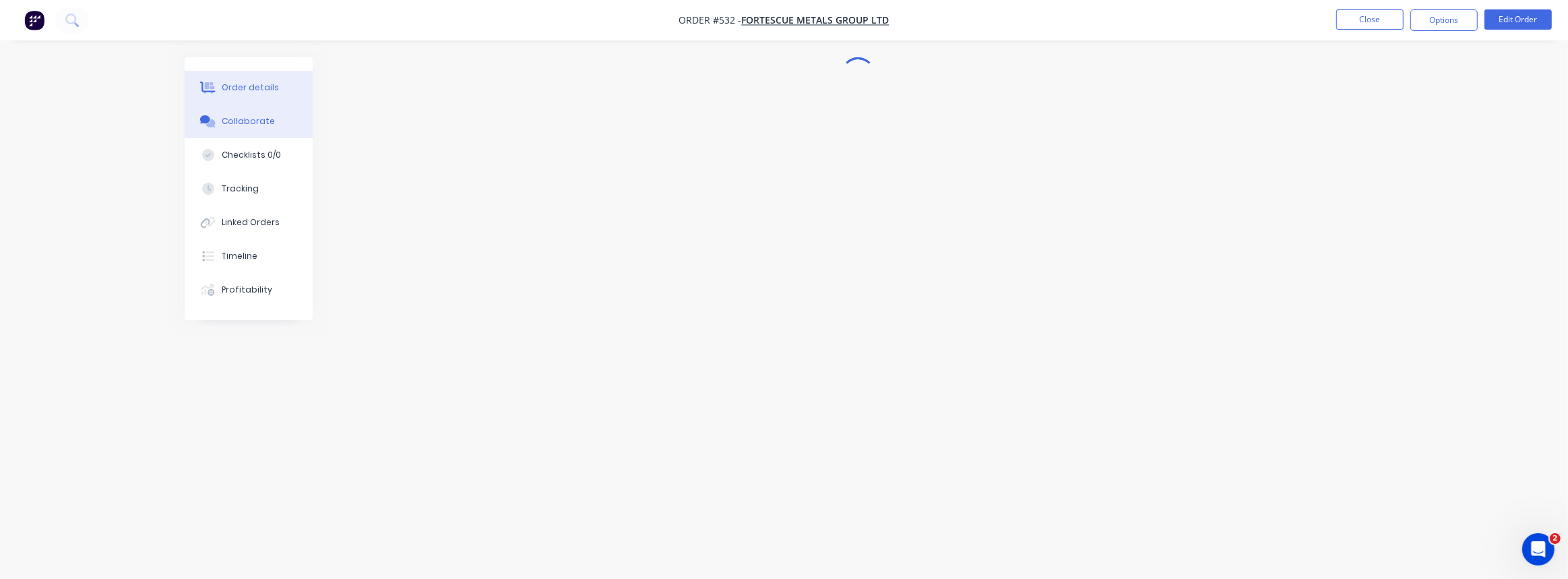
click at [293, 92] on button "Order details" at bounding box center [249, 88] width 128 height 34
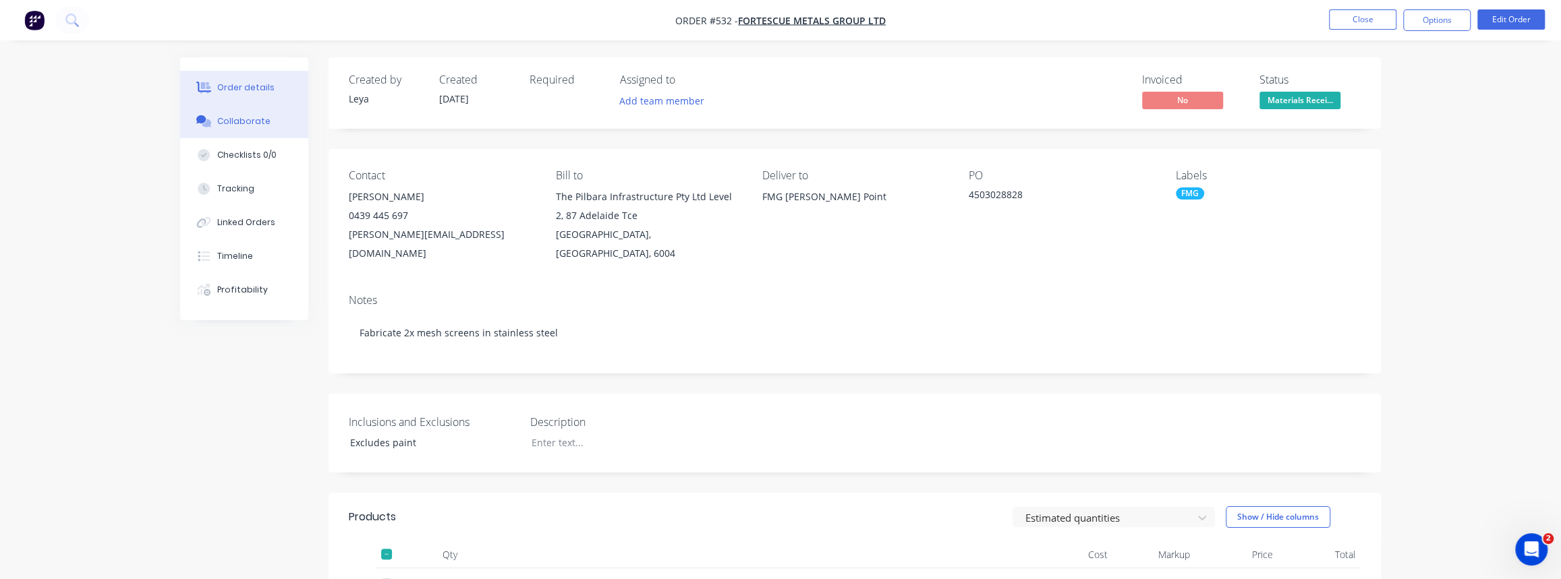
click at [223, 130] on button "Collaborate" at bounding box center [244, 122] width 128 height 34
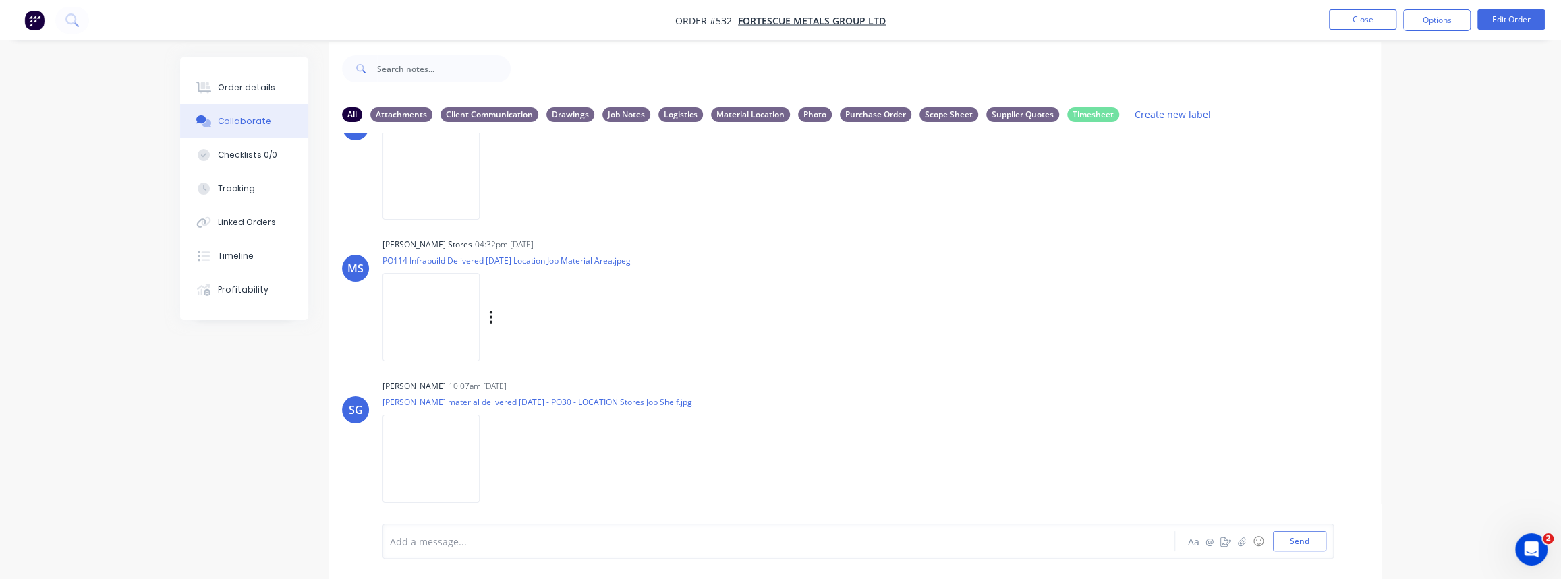
scroll to position [20, 0]
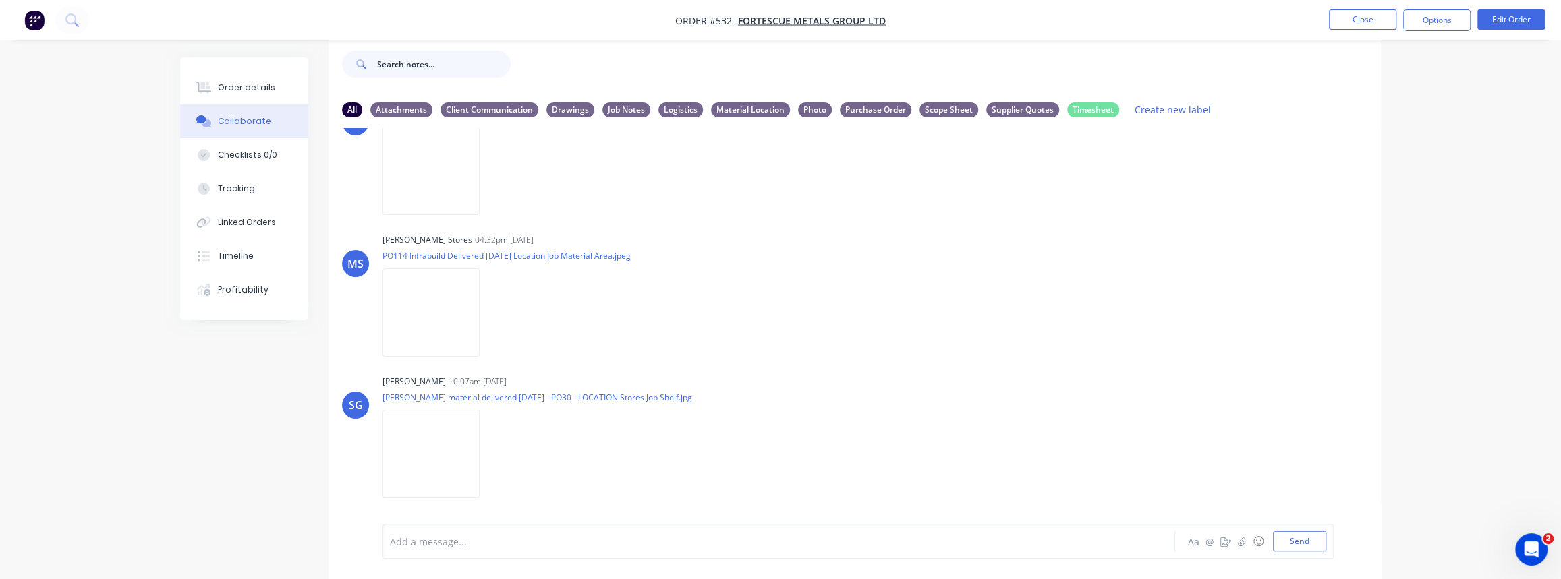
click at [454, 67] on input "text" at bounding box center [444, 64] width 134 height 27
click at [262, 121] on div "Collaborate" at bounding box center [244, 121] width 53 height 12
click at [1369, 16] on button "Close" at bounding box center [1362, 19] width 67 height 20
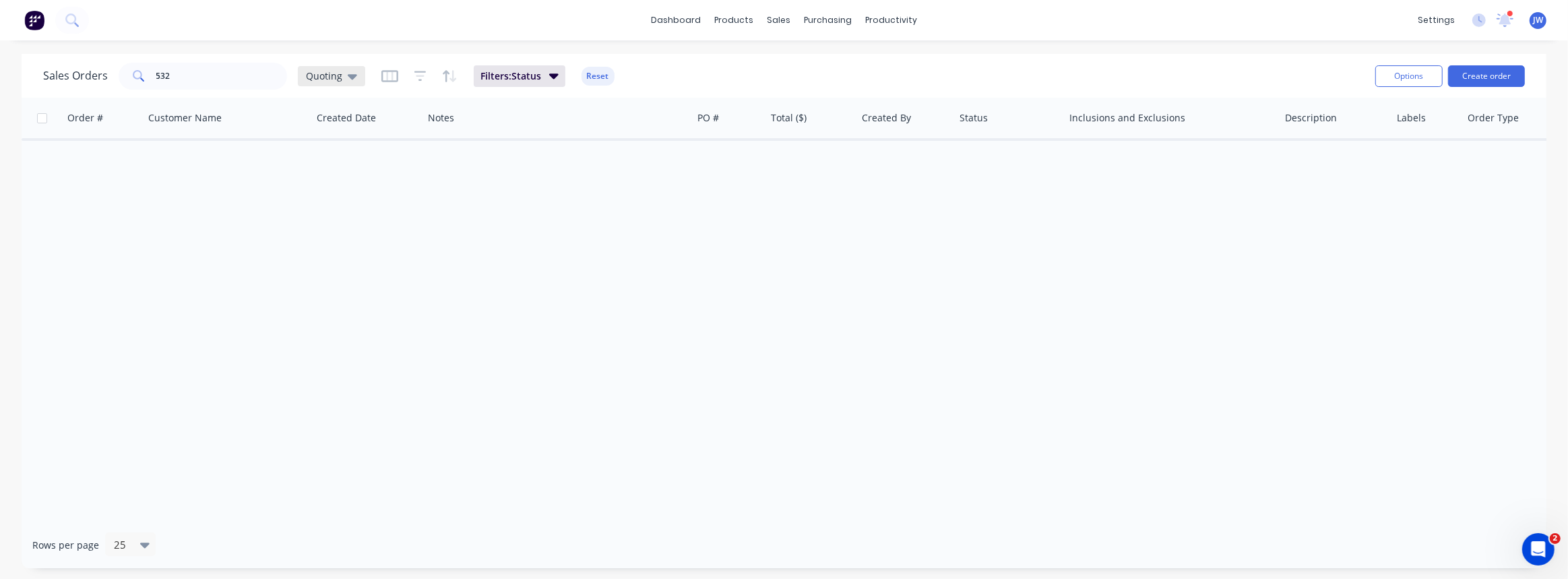
click at [324, 78] on span "Quoting" at bounding box center [324, 76] width 36 height 14
click at [329, 299] on button "VIEW ALL" at bounding box center [379, 299] width 154 height 16
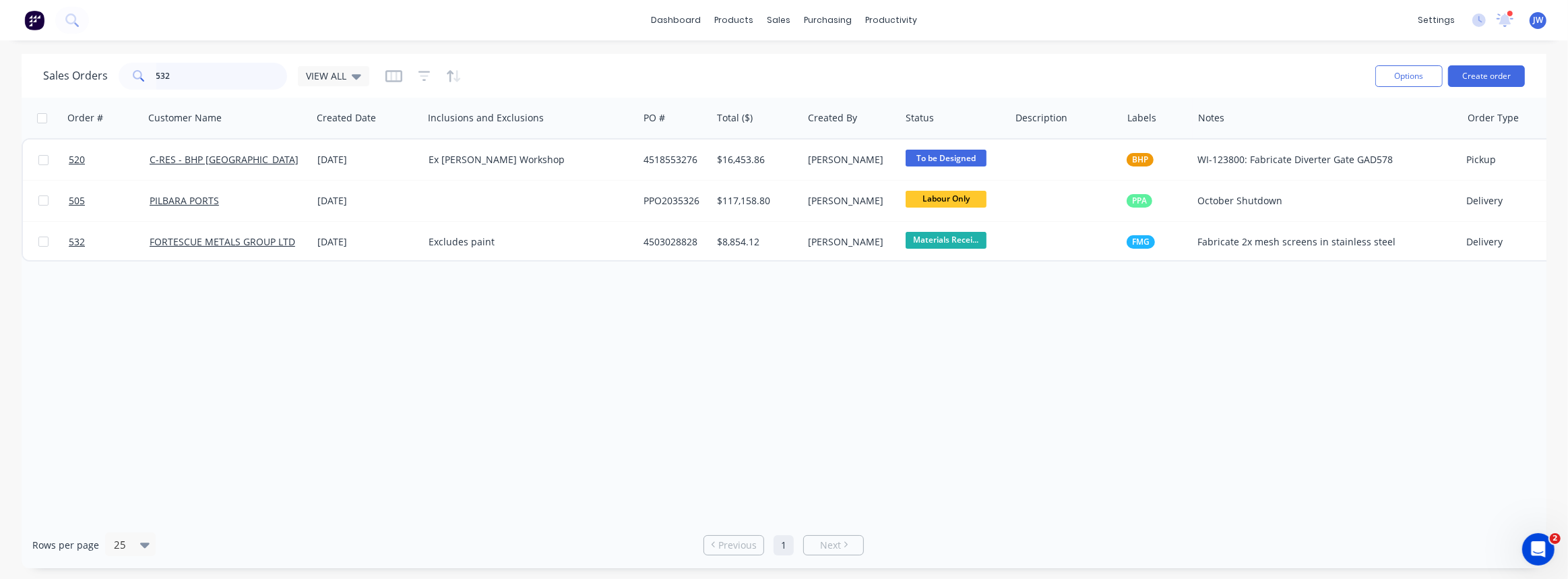
click at [190, 85] on input "532" at bounding box center [222, 76] width 132 height 27
type input "584"
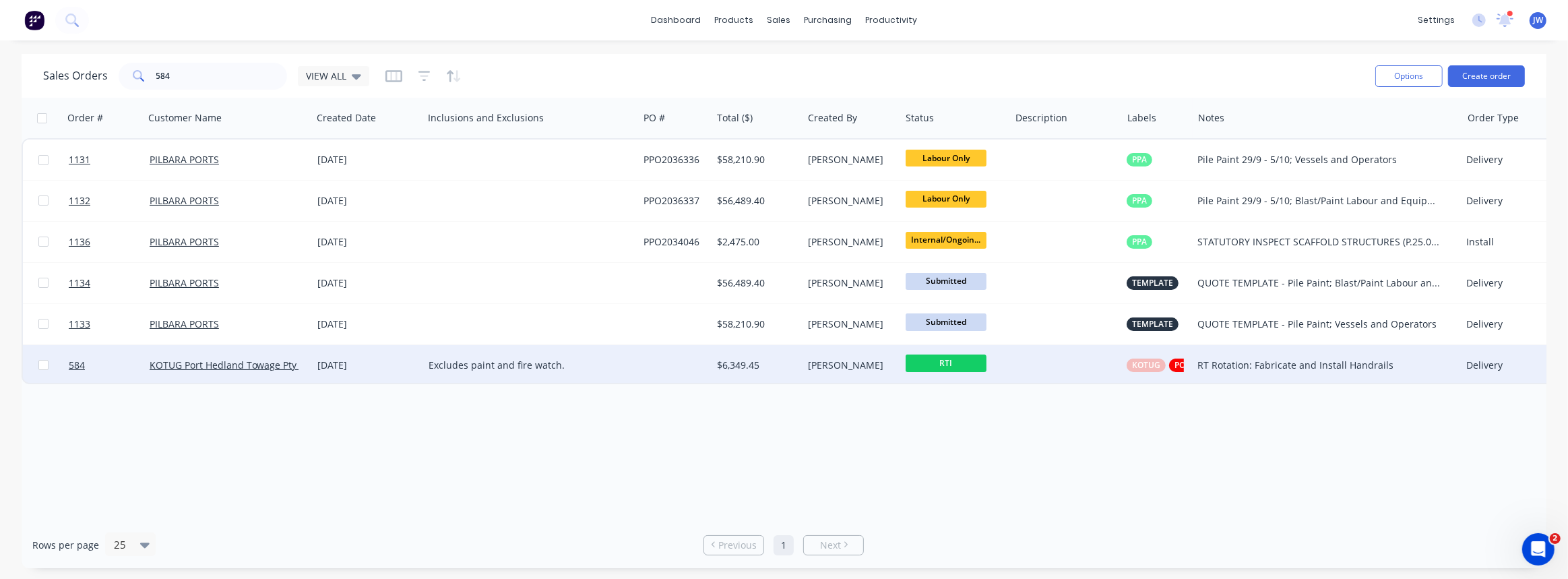
click at [636, 366] on div "Excludes paint and fire watch." at bounding box center [531, 365] width 215 height 40
click at [740, 370] on div "$6,349.45" at bounding box center [756, 365] width 76 height 13
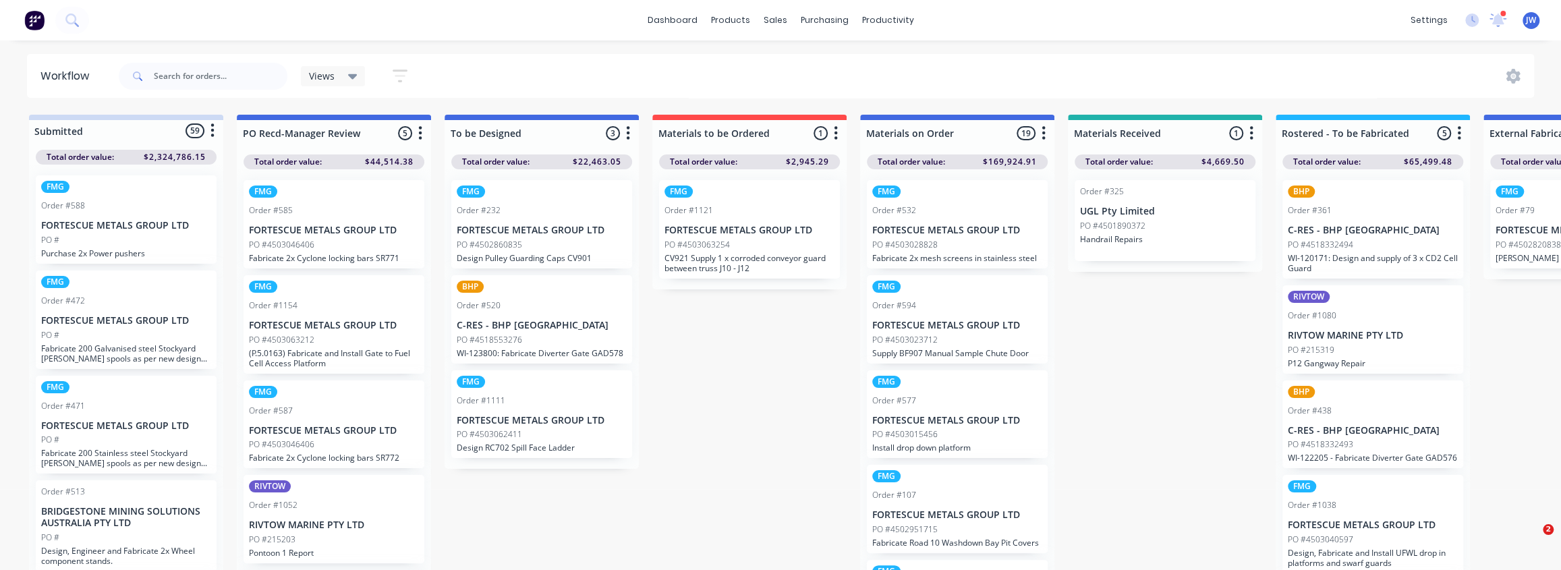
click at [565, 339] on div "PO #4518553276" at bounding box center [542, 340] width 170 height 12
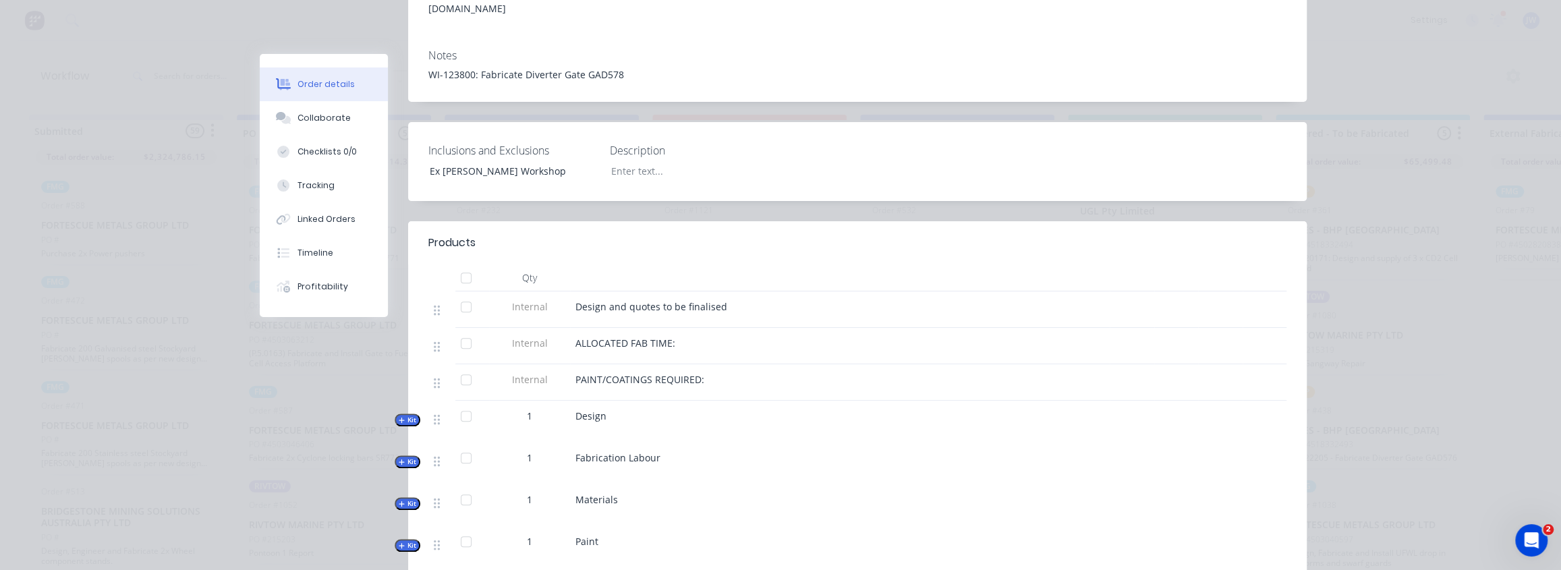
scroll to position [368, 0]
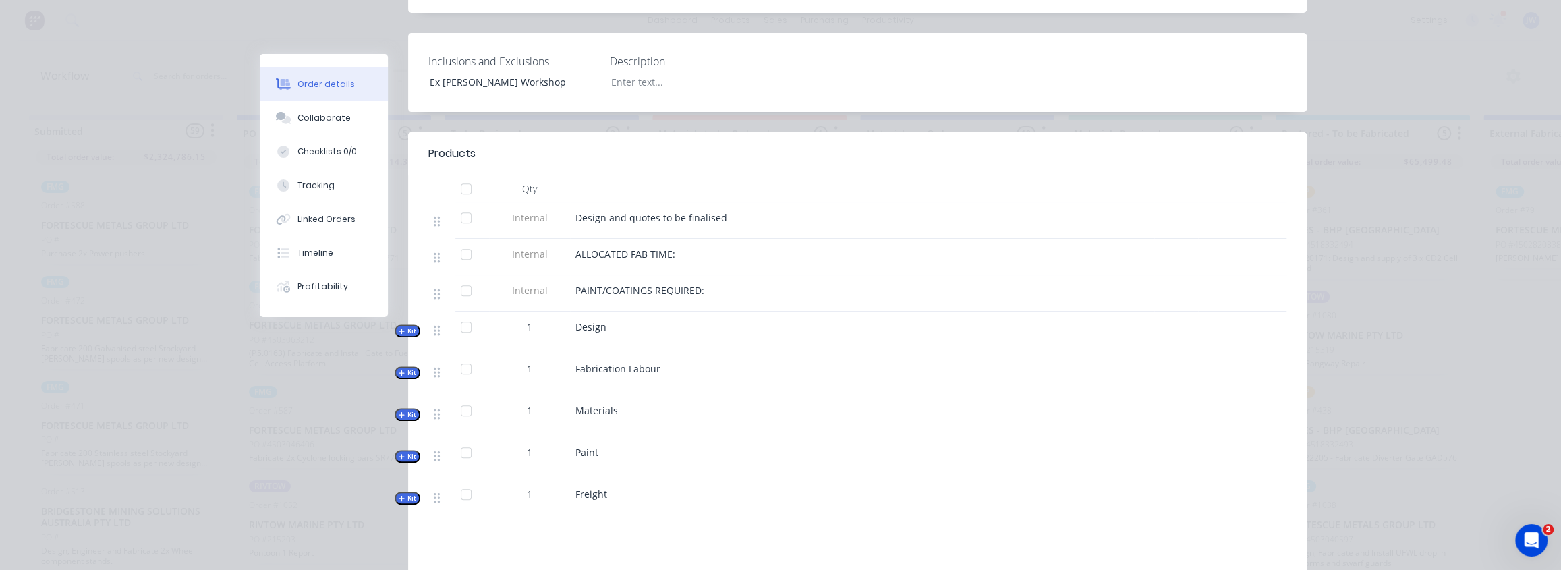
click at [399, 411] on icon "button" at bounding box center [402, 414] width 6 height 7
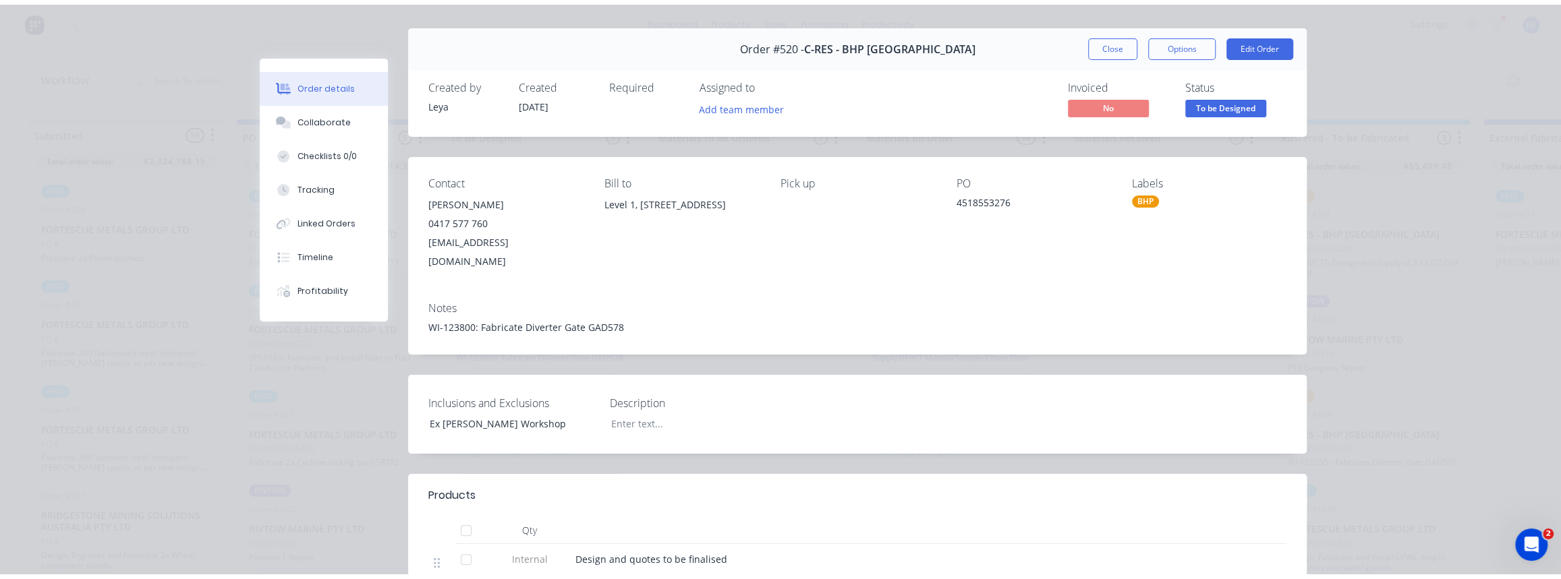
scroll to position [0, 0]
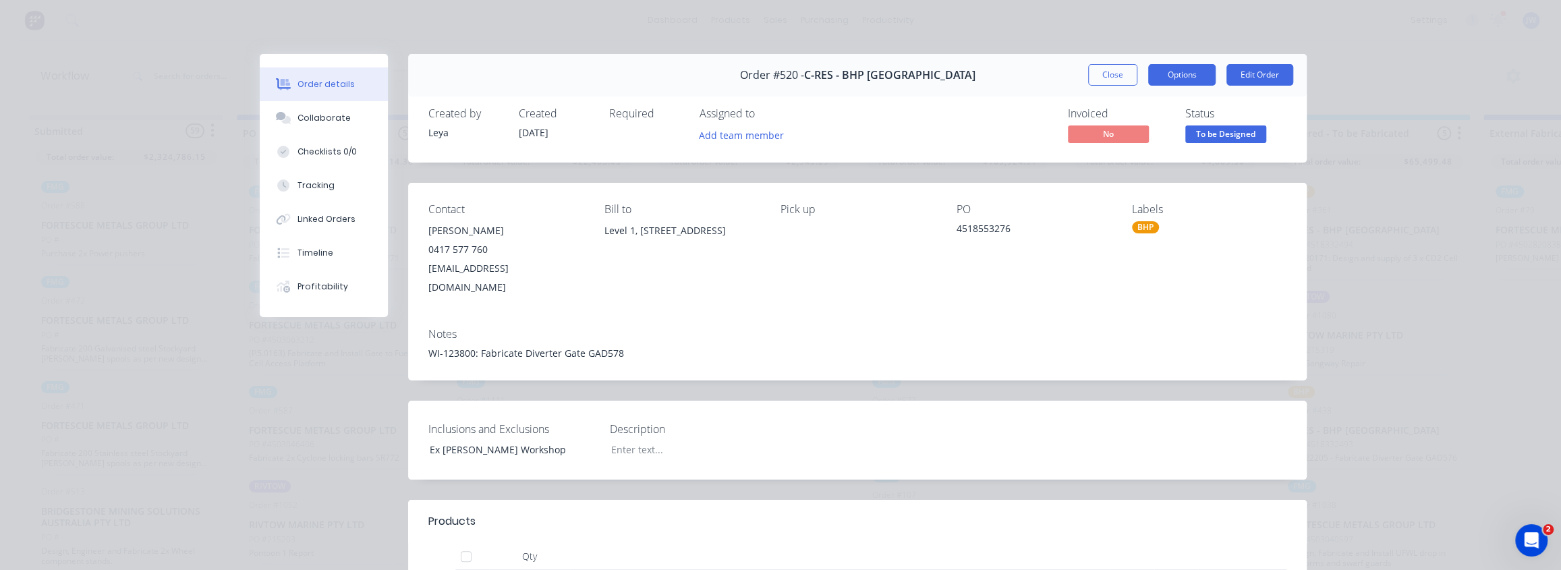
click at [1186, 71] on button "Options" at bounding box center [1181, 75] width 67 height 22
click at [1254, 78] on button "Edit Order" at bounding box center [1259, 75] width 67 height 22
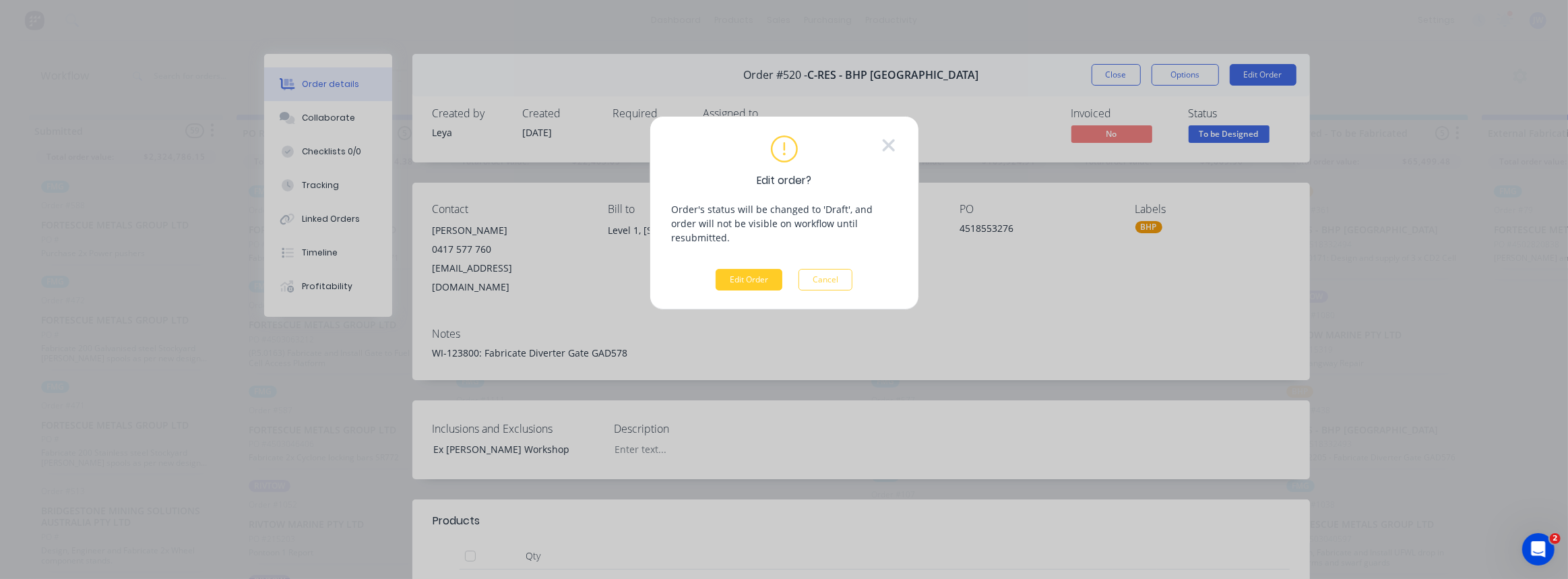
click at [750, 269] on button "Edit Order" at bounding box center [749, 280] width 67 height 22
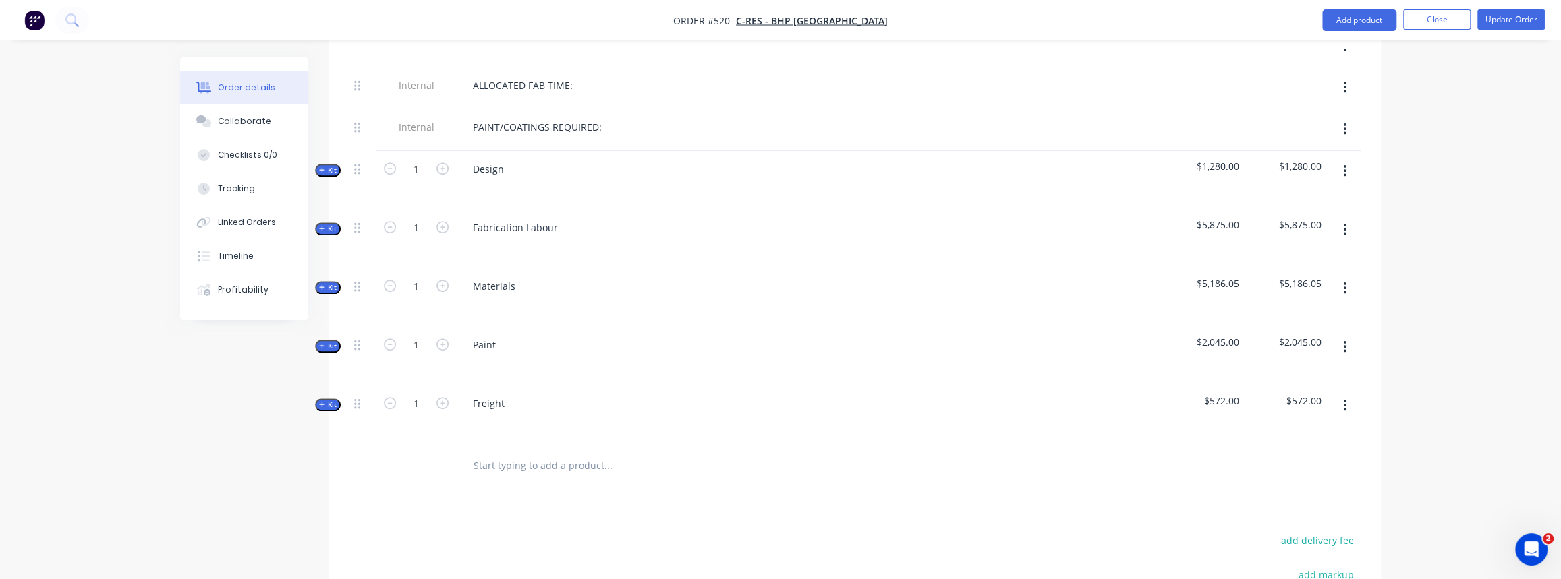
scroll to position [552, 0]
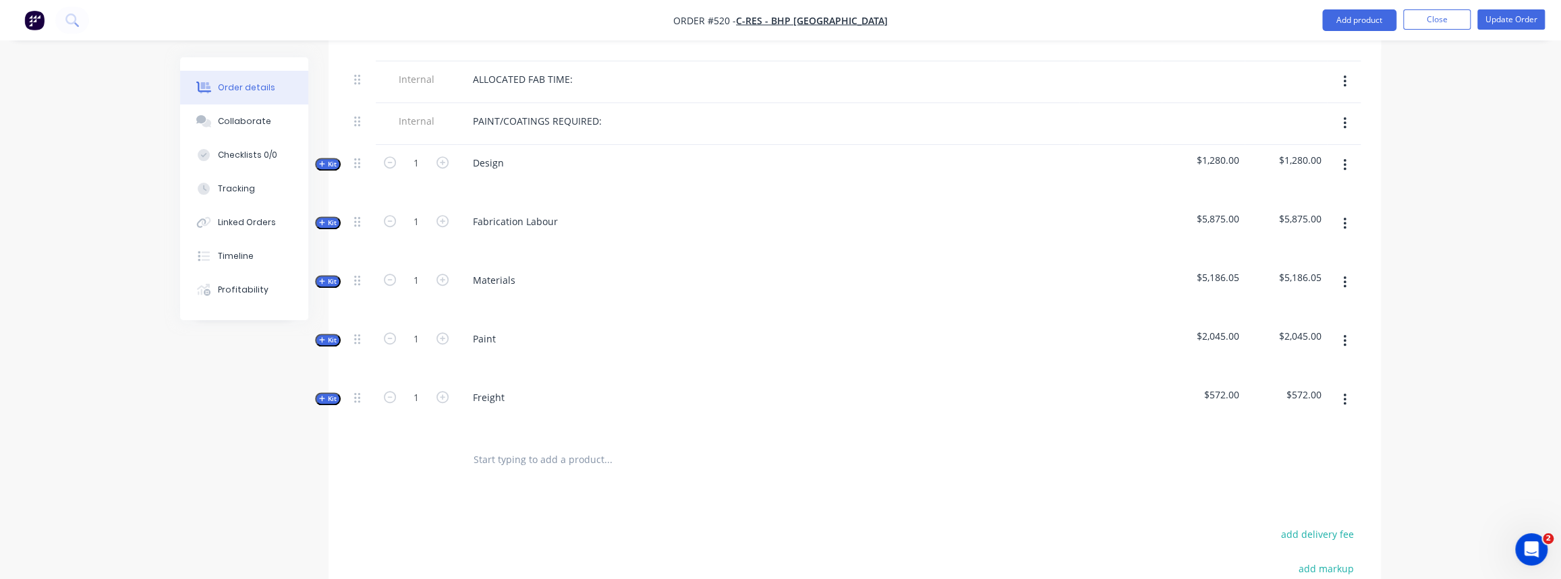
click at [328, 277] on span "Kit" at bounding box center [328, 282] width 18 height 10
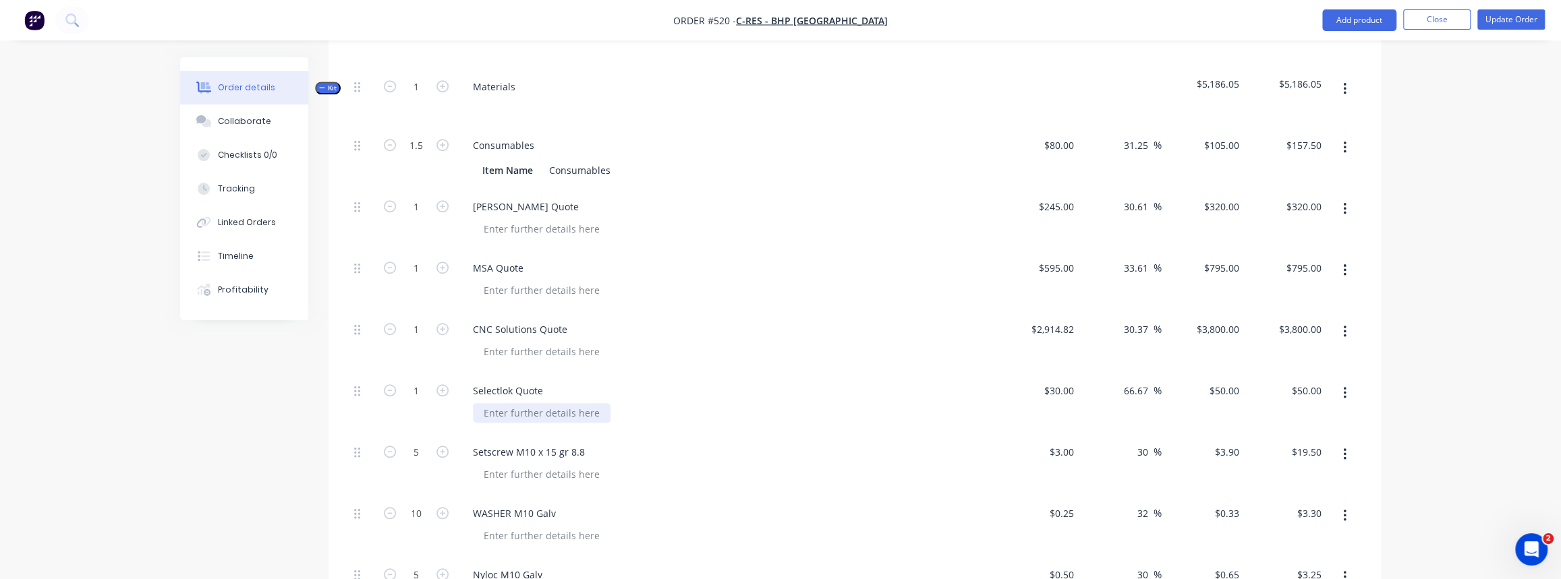
scroll to position [735, 0]
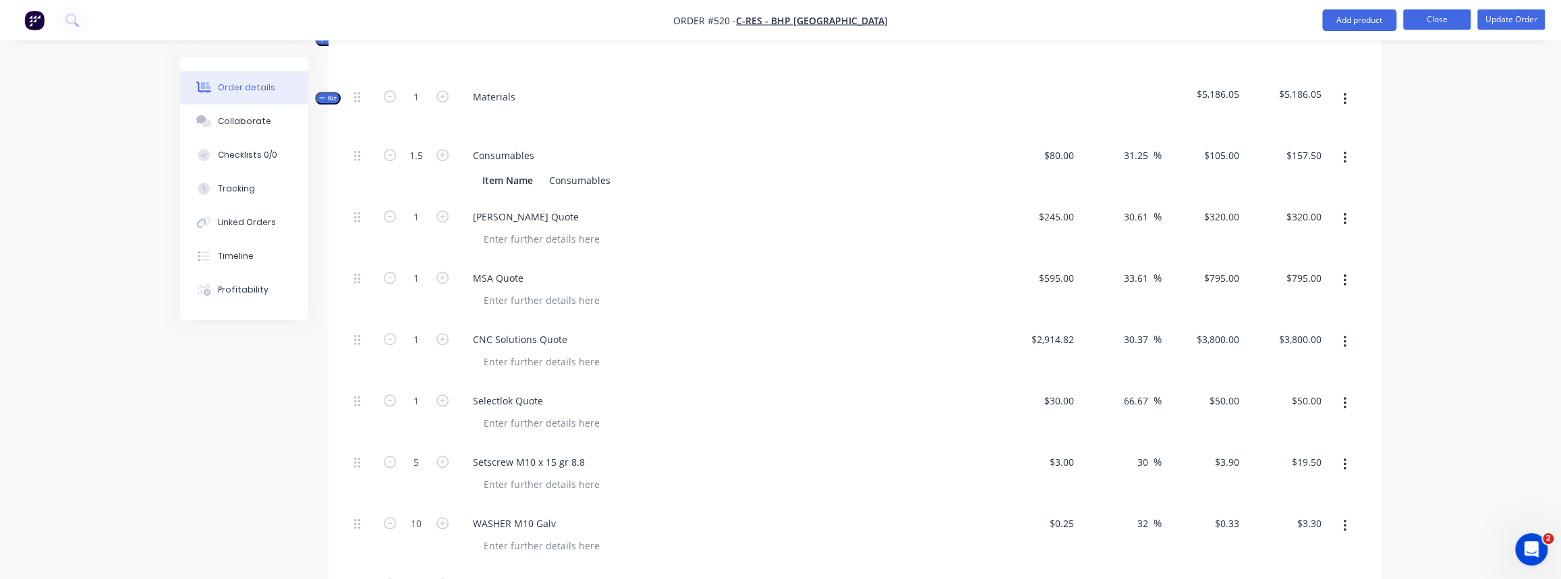
click at [1443, 20] on button "Close" at bounding box center [1436, 19] width 67 height 20
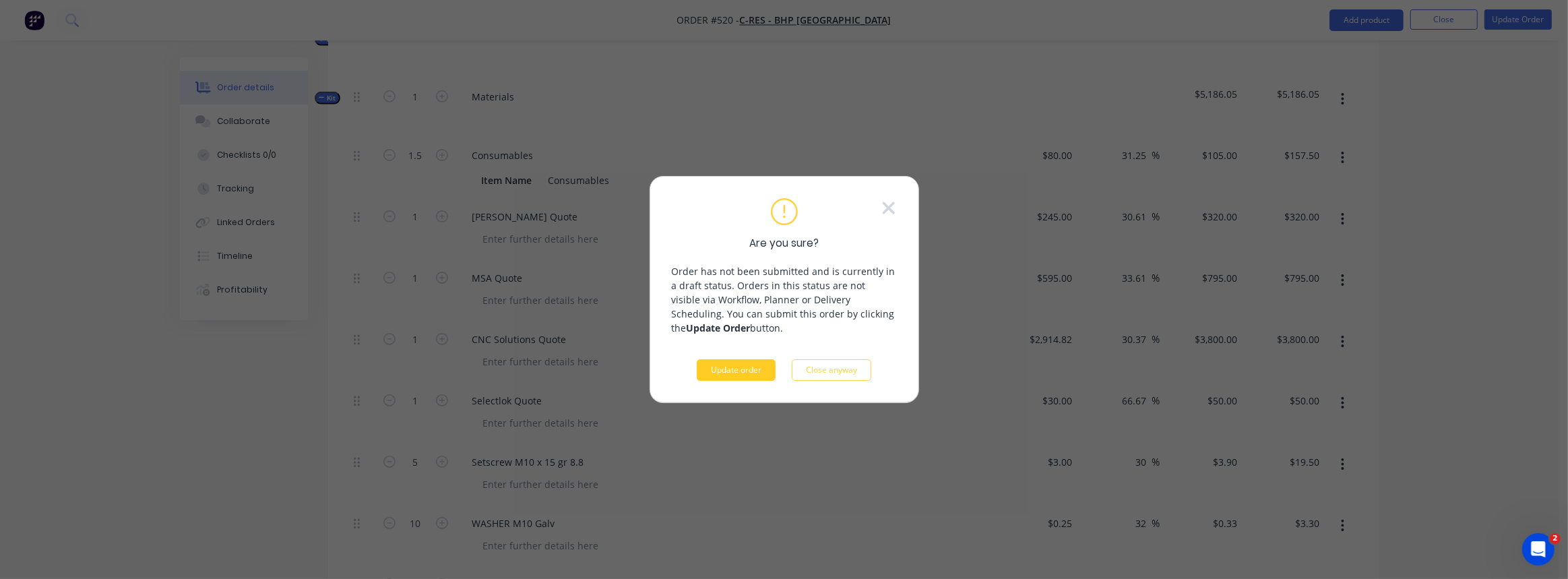
click at [747, 374] on button "Update order" at bounding box center [736, 370] width 79 height 22
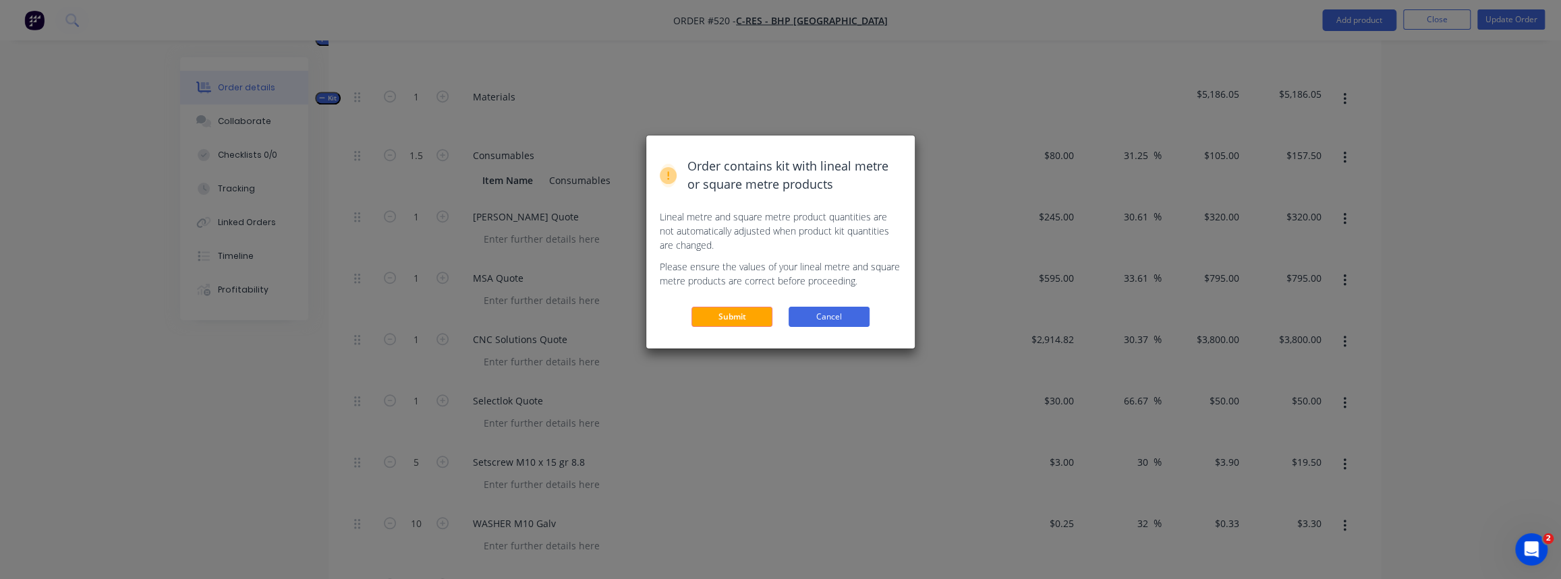
click at [823, 315] on button "Cancel" at bounding box center [828, 317] width 81 height 20
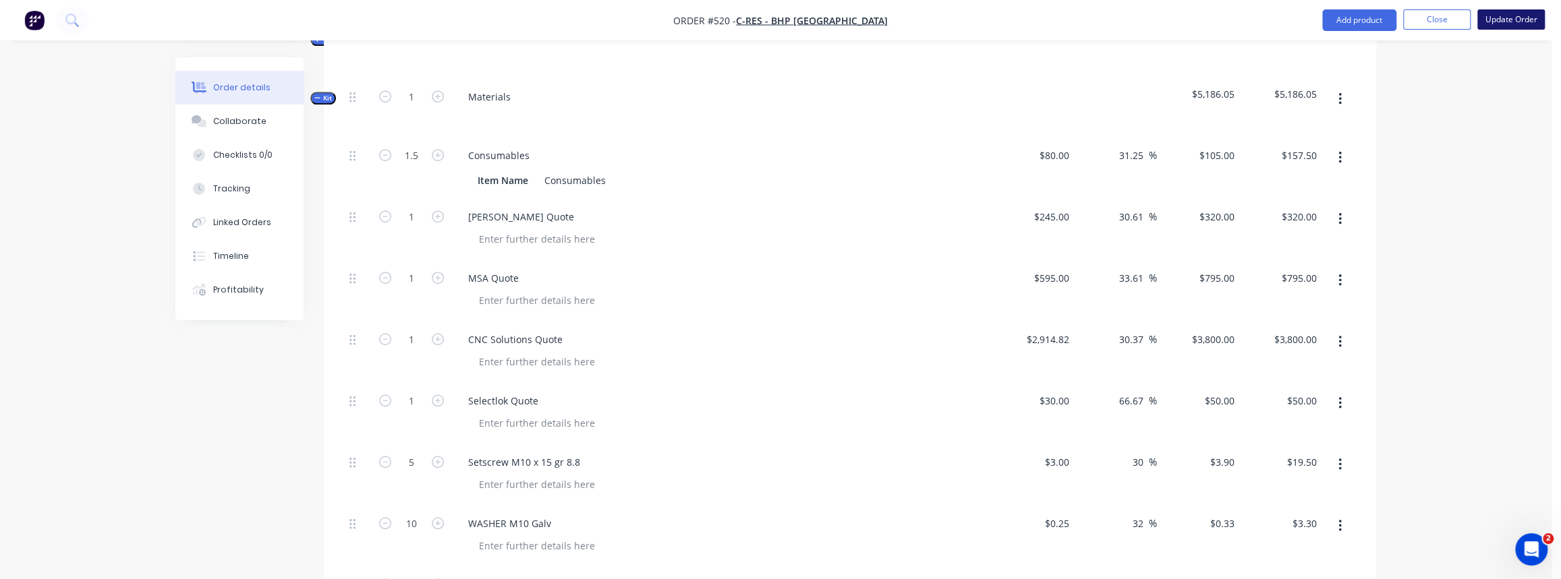
click at [1499, 22] on button "Update Order" at bounding box center [1510, 19] width 67 height 20
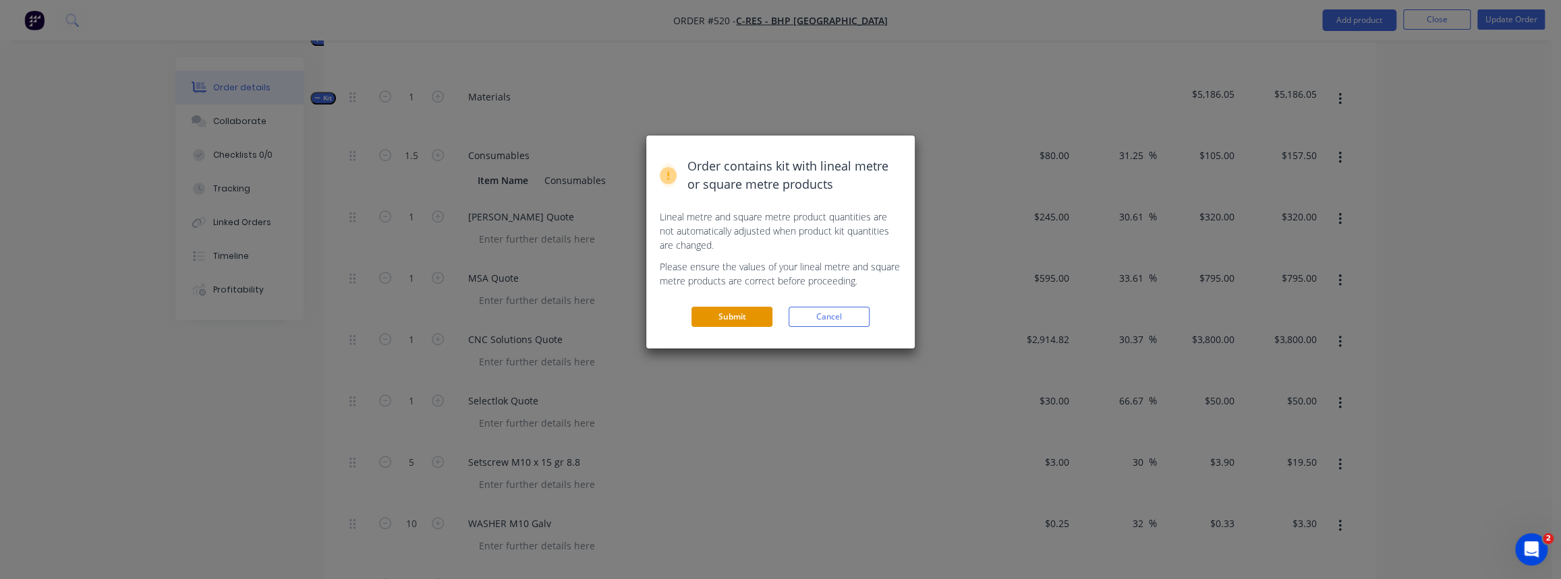
click at [734, 321] on button "Submit" at bounding box center [731, 317] width 81 height 20
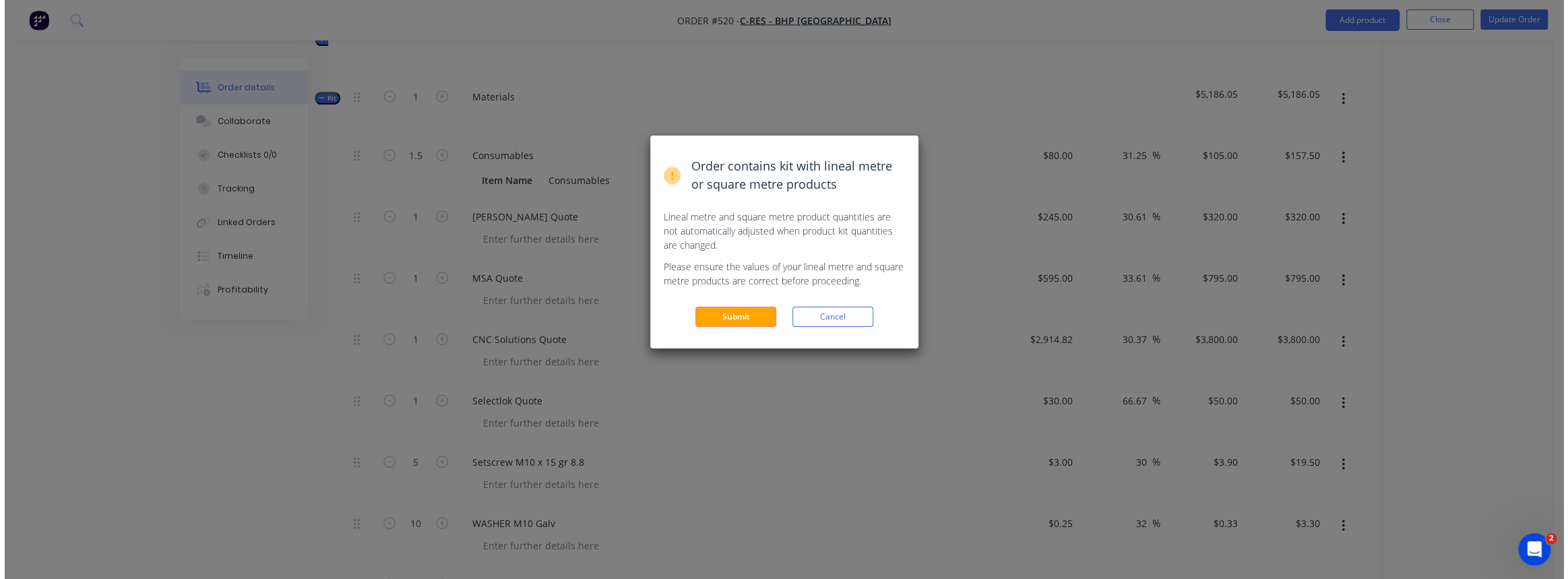
scroll to position [0, 0]
